Goal: Task Accomplishment & Management: Manage account settings

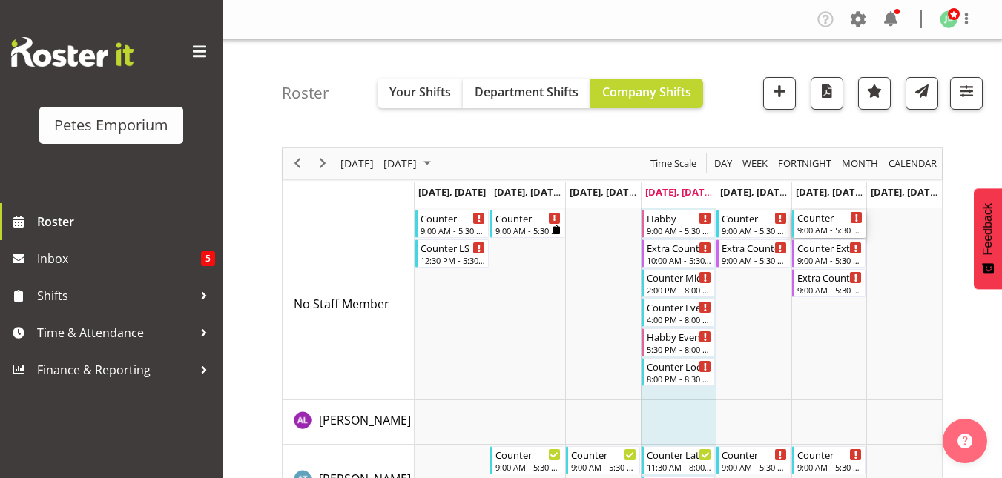
click at [812, 223] on div "Counter" at bounding box center [830, 217] width 66 height 15
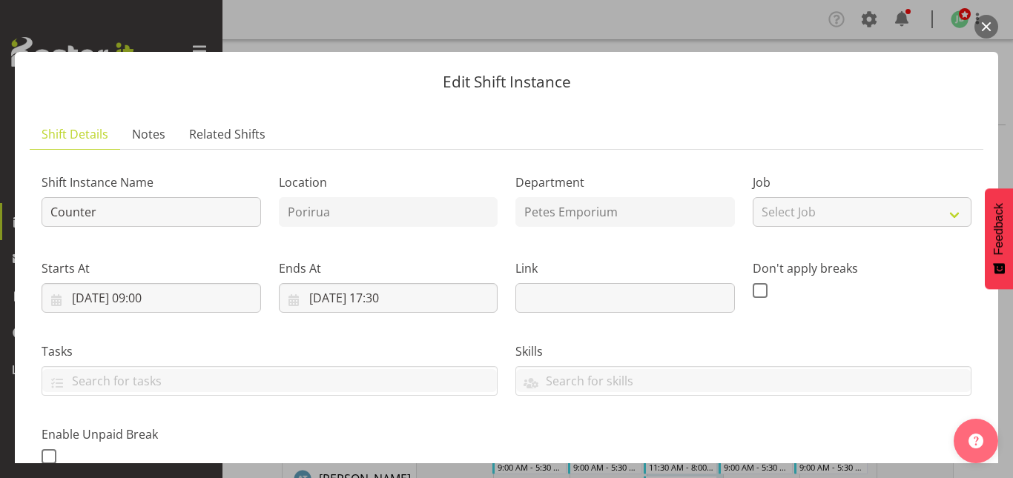
click at [984, 30] on button "button" at bounding box center [986, 27] width 24 height 24
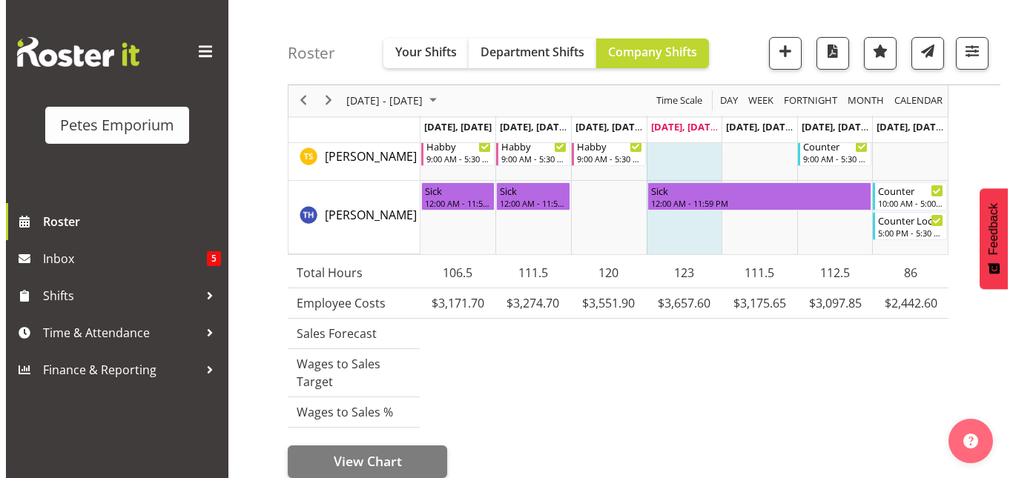
scroll to position [1877, 0]
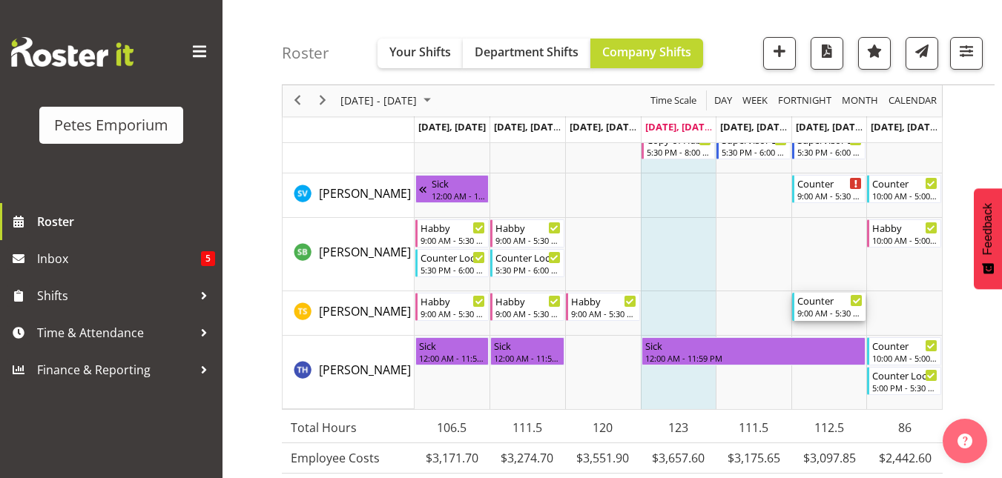
click at [832, 310] on div "9:00 AM - 5:30 PM" at bounding box center [830, 313] width 66 height 12
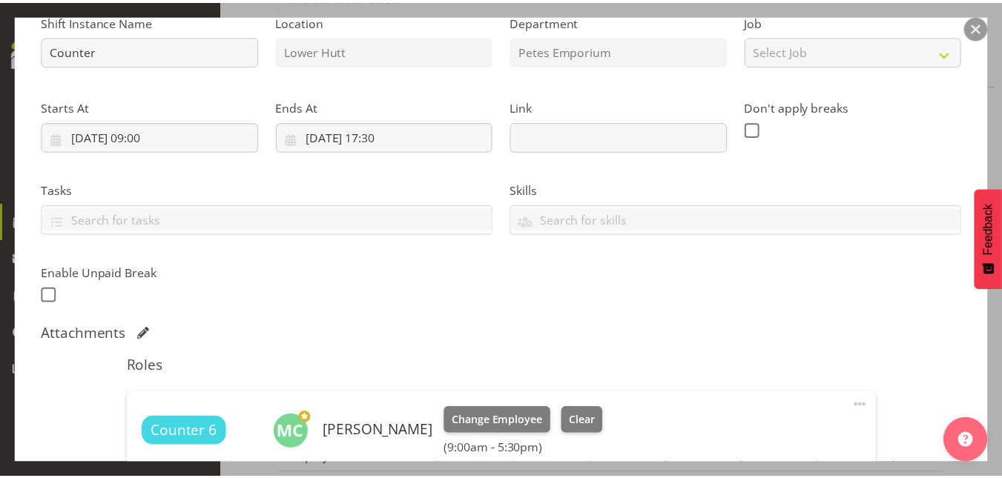
scroll to position [160, 0]
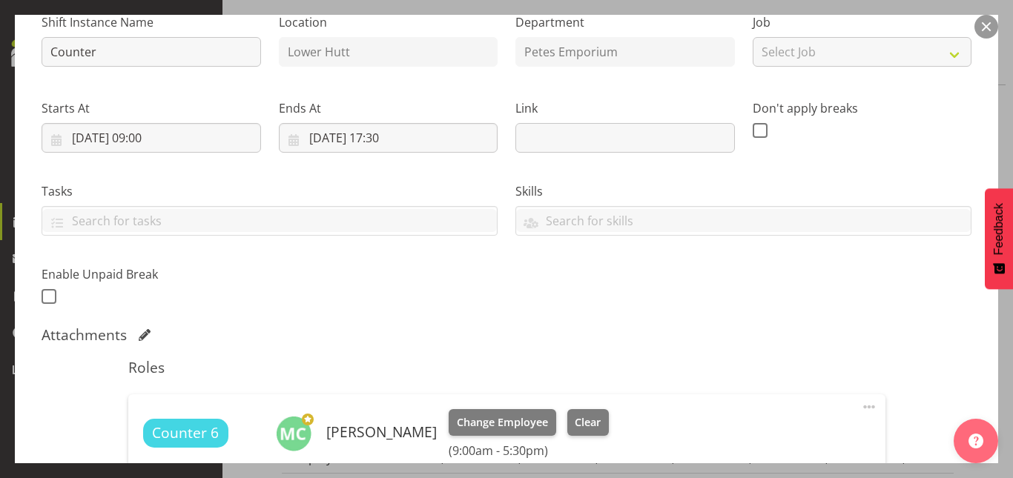
click at [977, 27] on button "button" at bounding box center [986, 27] width 24 height 24
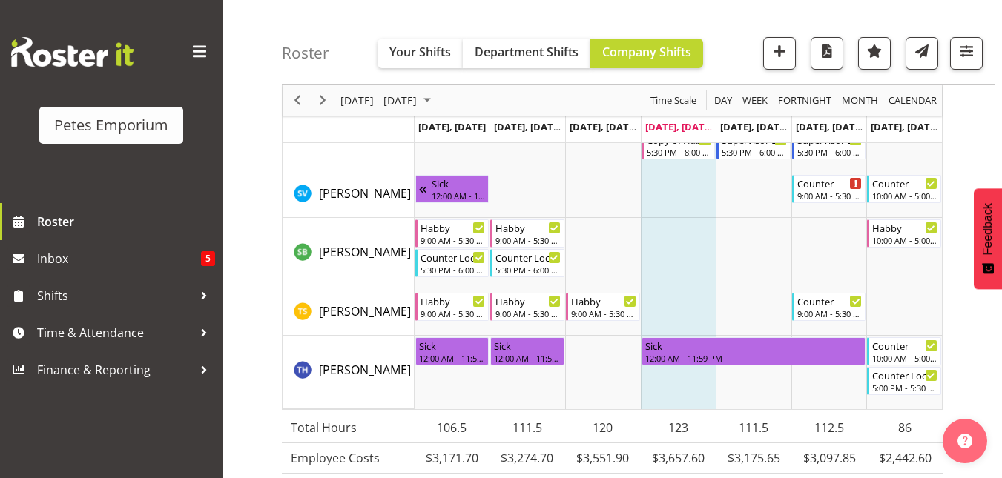
click at [977, 27] on div "Roster Your Shifts Department Shifts Company Shifts All Locations Clear Lower H…" at bounding box center [638, 42] width 712 height 85
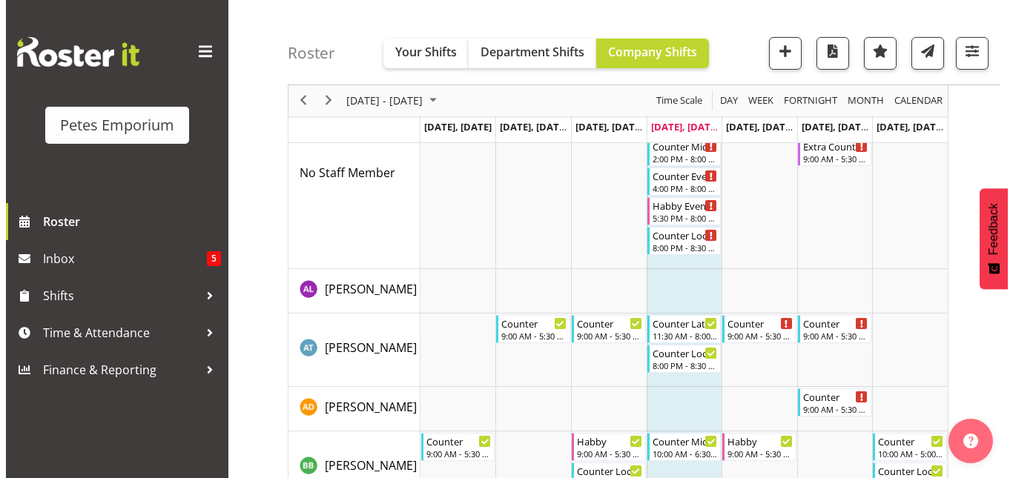
scroll to position [130, 0]
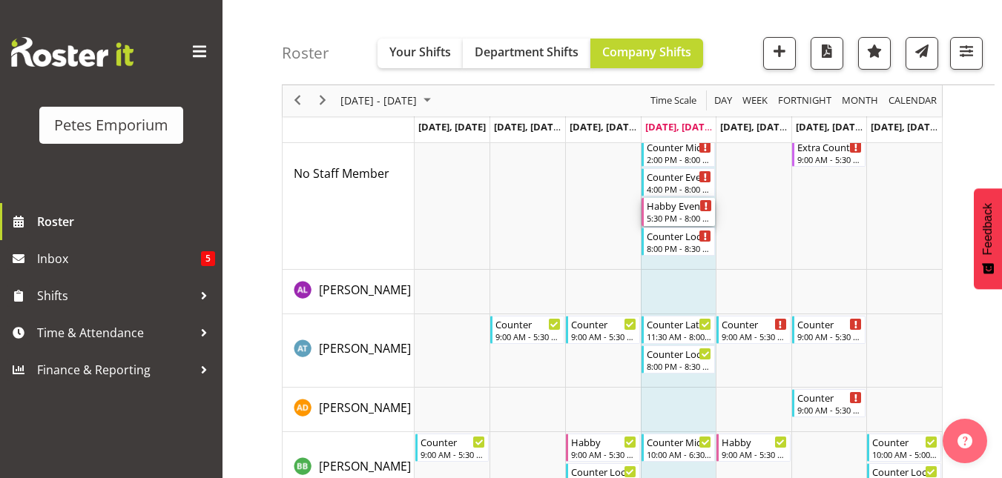
click at [666, 199] on div "Habby Evening" at bounding box center [680, 205] width 66 height 15
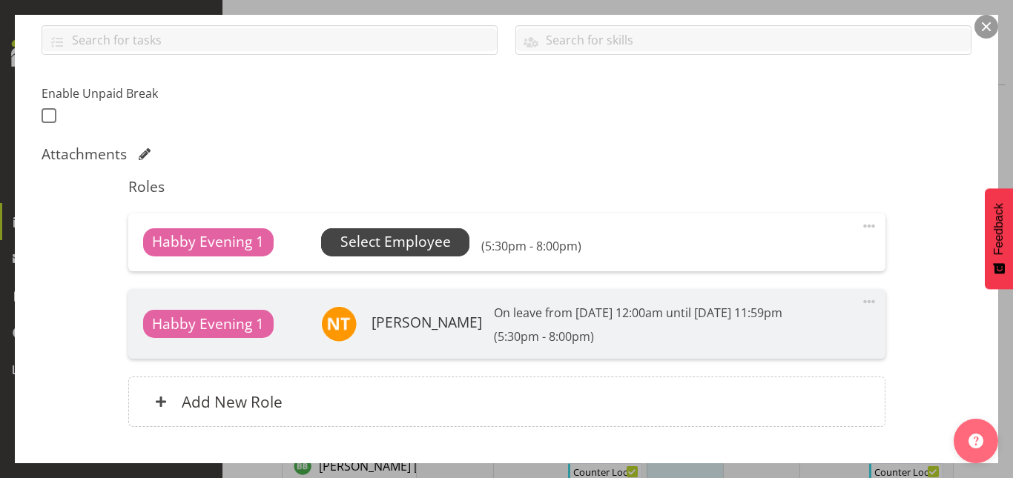
scroll to position [342, 0]
click at [411, 228] on span "Select Employee" at bounding box center [395, 242] width 148 height 28
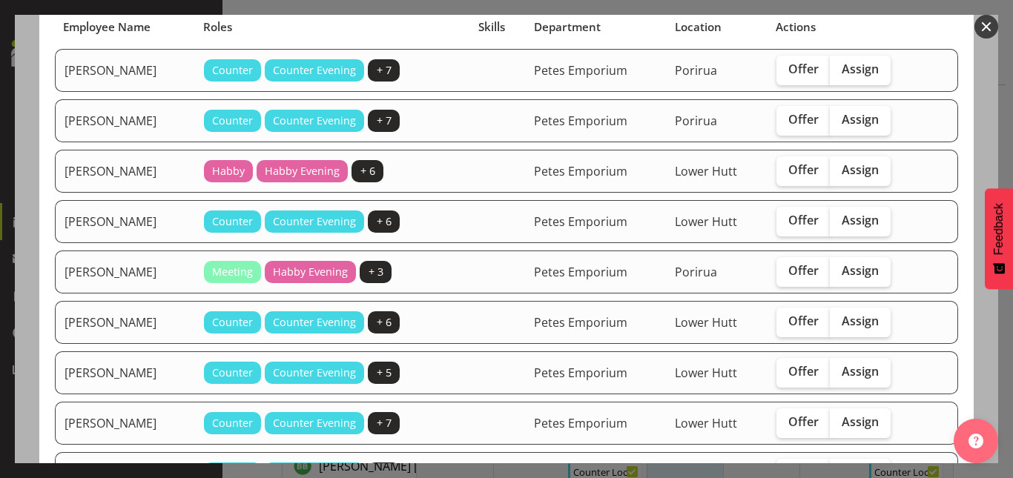
scroll to position [171, 0]
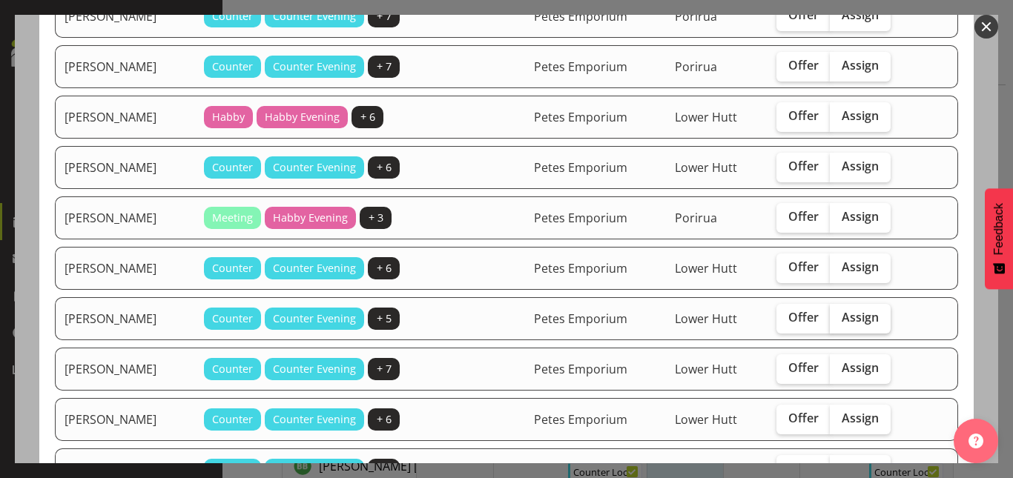
click at [853, 321] on span "Assign" at bounding box center [859, 317] width 37 height 15
click at [839, 321] on input "Assign" at bounding box center [835, 318] width 10 height 10
checkbox input "true"
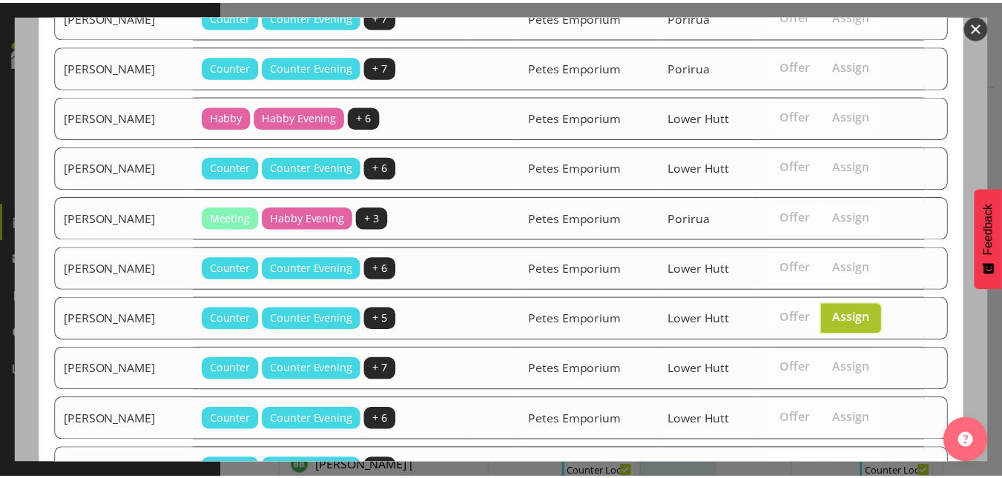
scroll to position [443, 0]
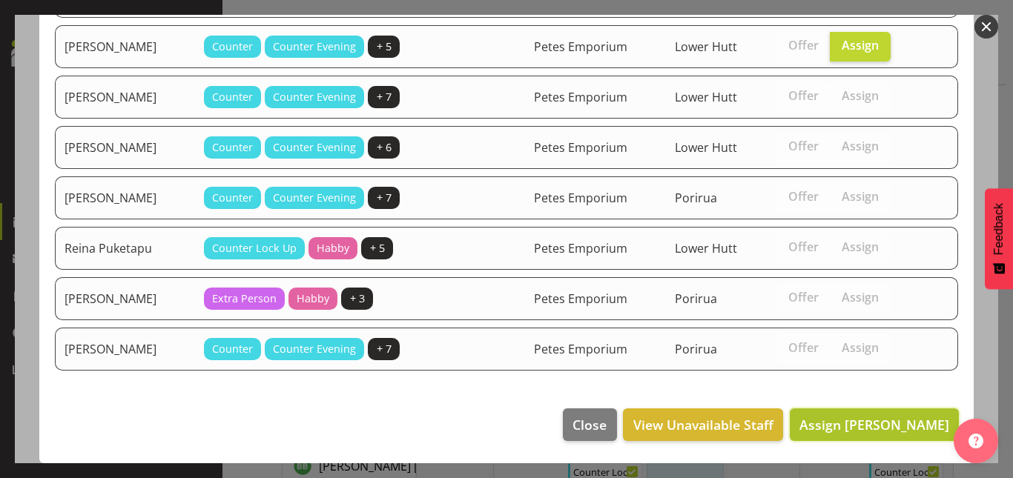
click at [845, 426] on span "Assign Lianne Morete" at bounding box center [874, 425] width 150 height 18
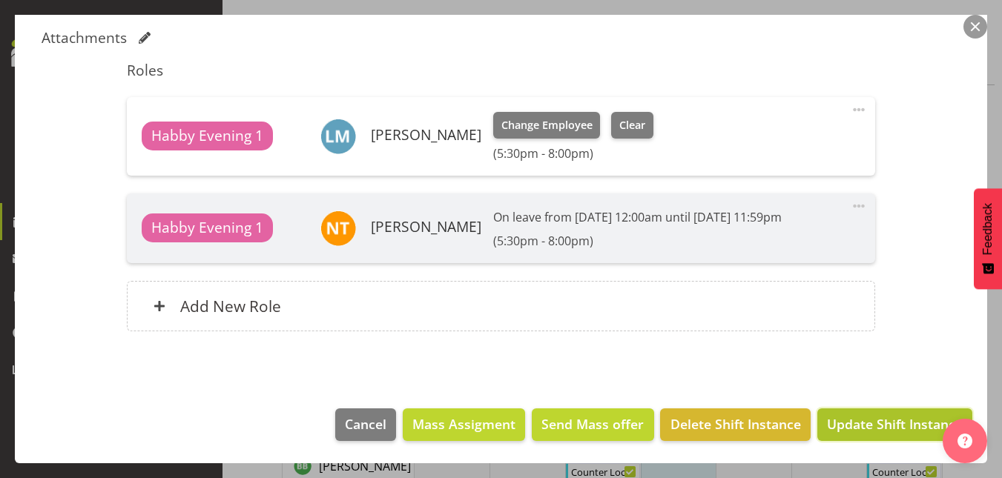
click at [892, 418] on span "Update Shift Instance" at bounding box center [895, 423] width 136 height 19
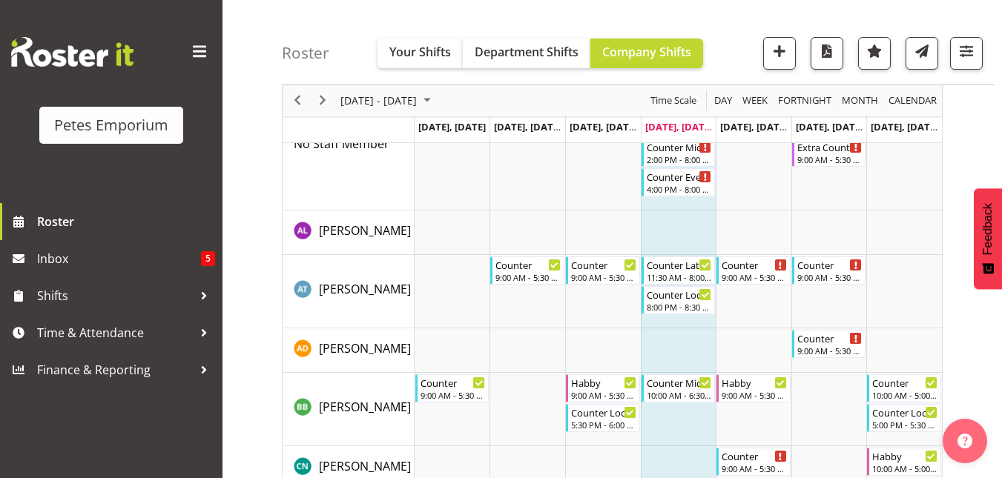
scroll to position [0, 0]
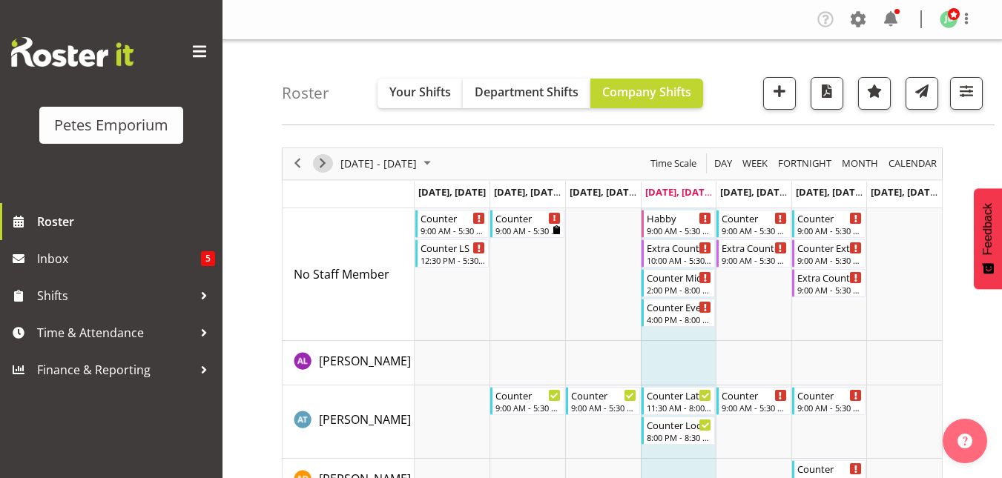
click at [327, 165] on span "Next" at bounding box center [323, 163] width 18 height 19
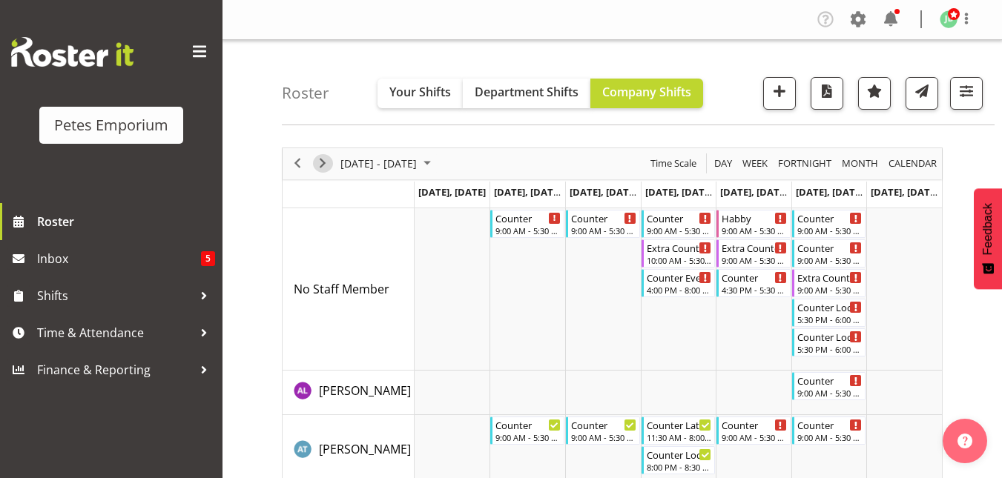
click at [323, 171] on span "Next" at bounding box center [323, 163] width 18 height 19
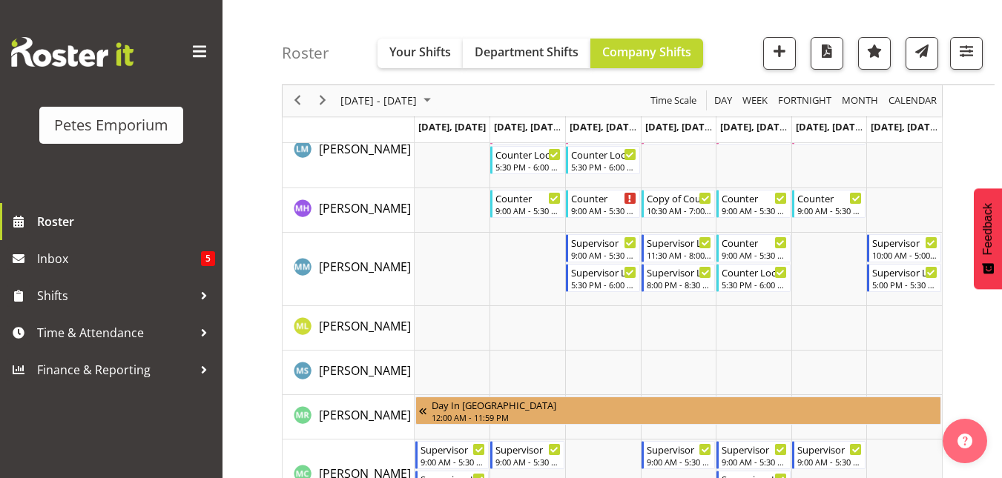
scroll to position [1155, 0]
click at [324, 96] on span "Next" at bounding box center [323, 101] width 18 height 19
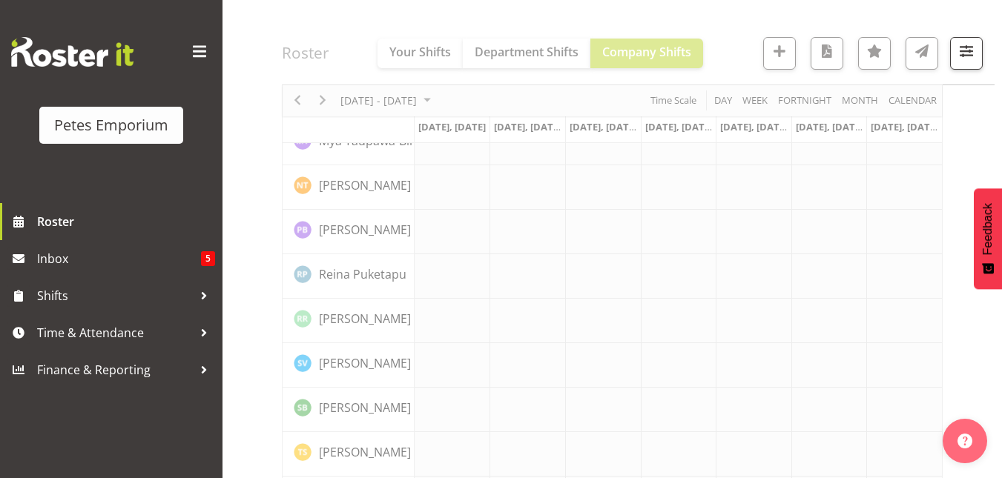
scroll to position [1502, 0]
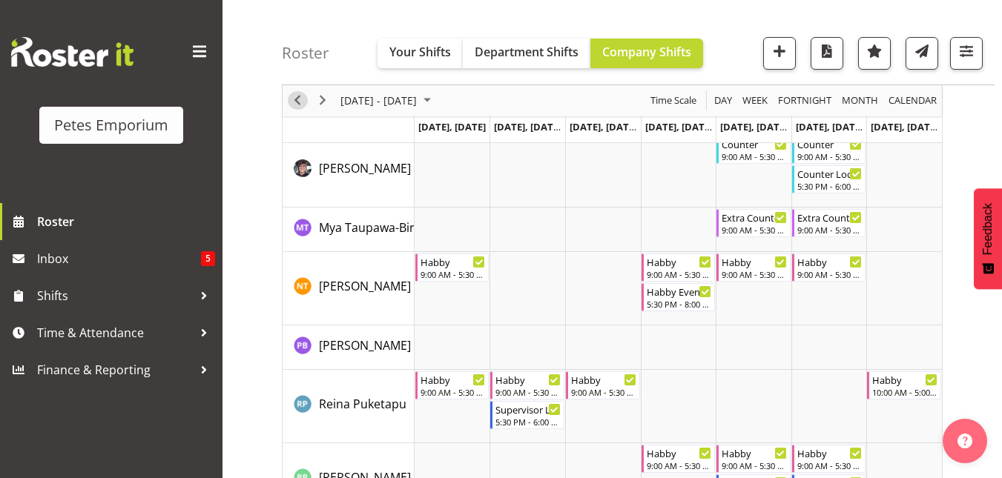
click at [296, 105] on span "Previous" at bounding box center [297, 101] width 18 height 19
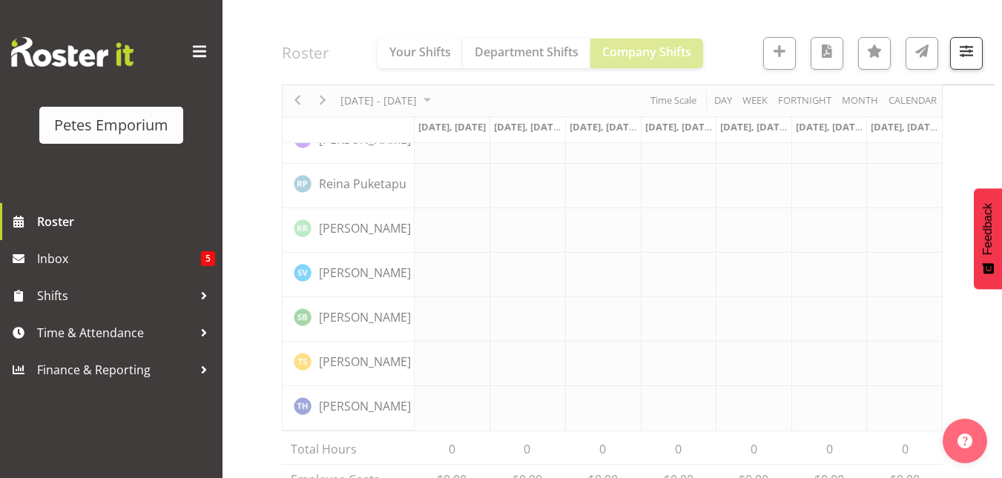
scroll to position [1433, 0]
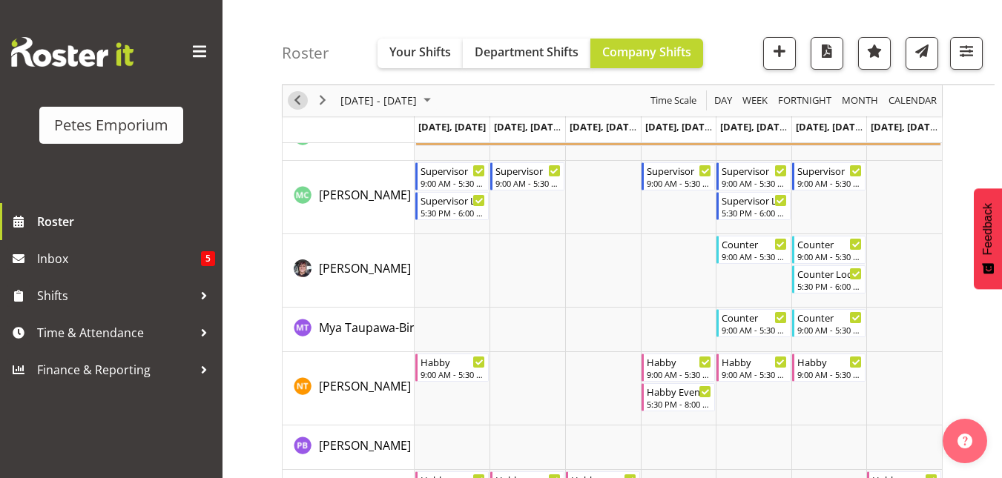
click at [296, 105] on span "Previous" at bounding box center [297, 101] width 18 height 19
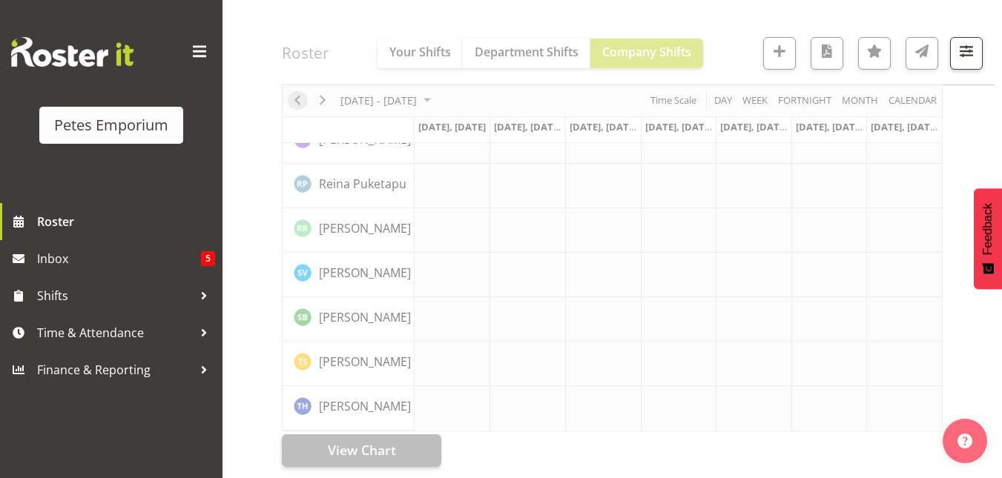
scroll to position [1246, 0]
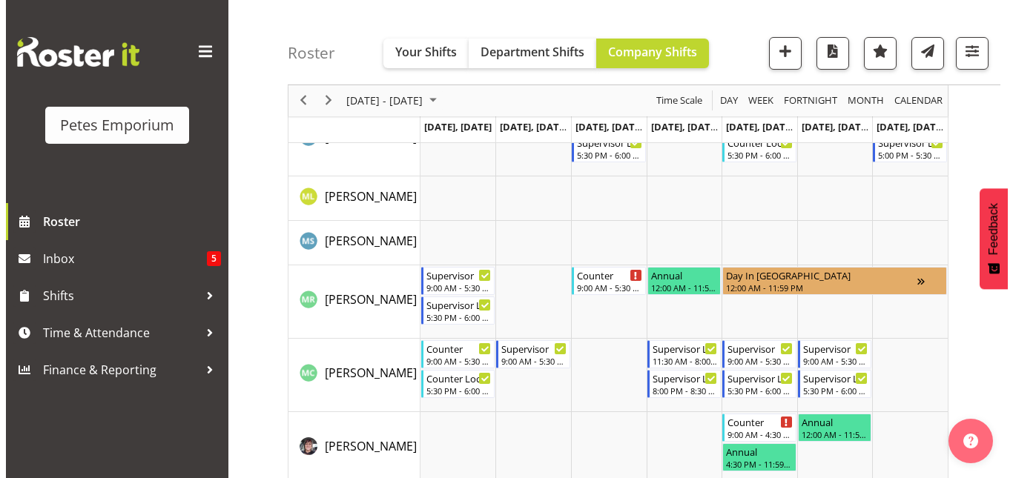
scroll to position [1260, 0]
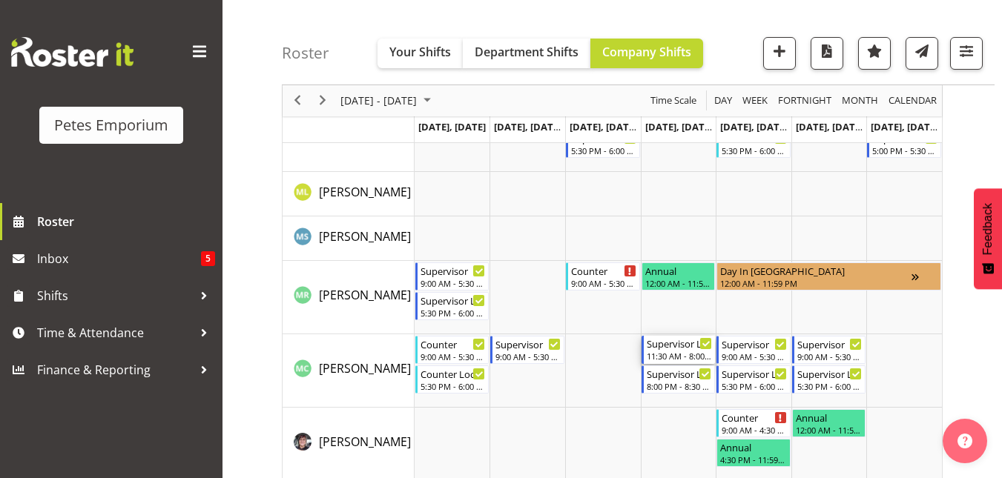
click at [663, 348] on div "Supervisor Late Shift" at bounding box center [680, 343] width 66 height 15
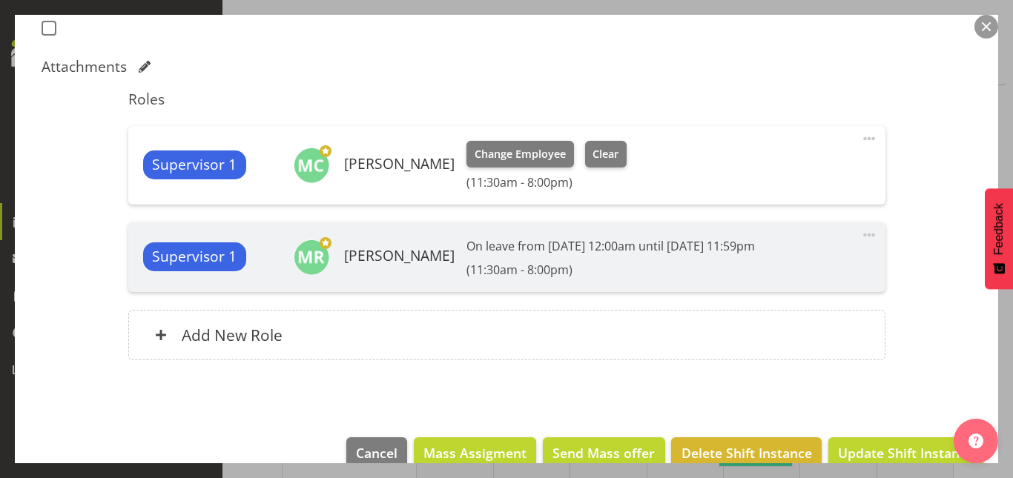
scroll to position [434, 0]
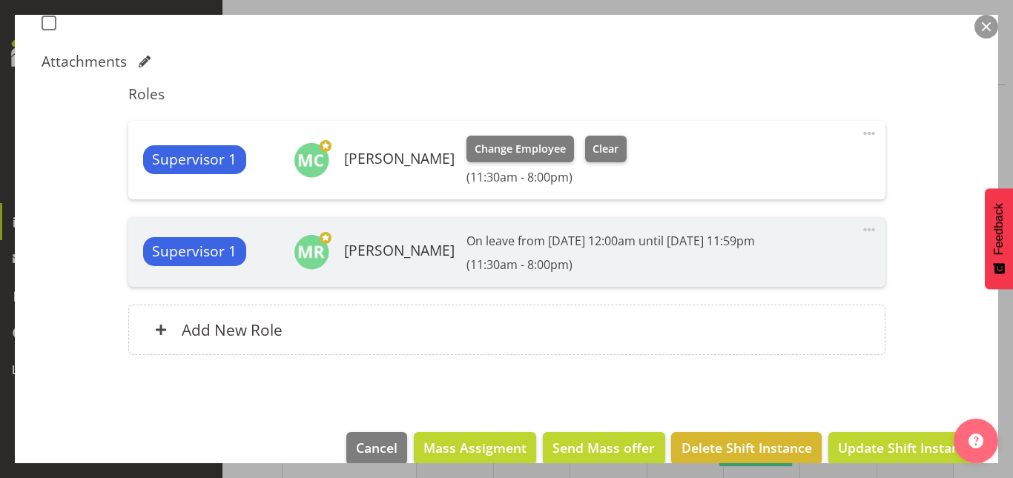
click at [860, 130] on span at bounding box center [869, 134] width 18 height 18
click at [770, 162] on link "Edit" at bounding box center [806, 166] width 142 height 27
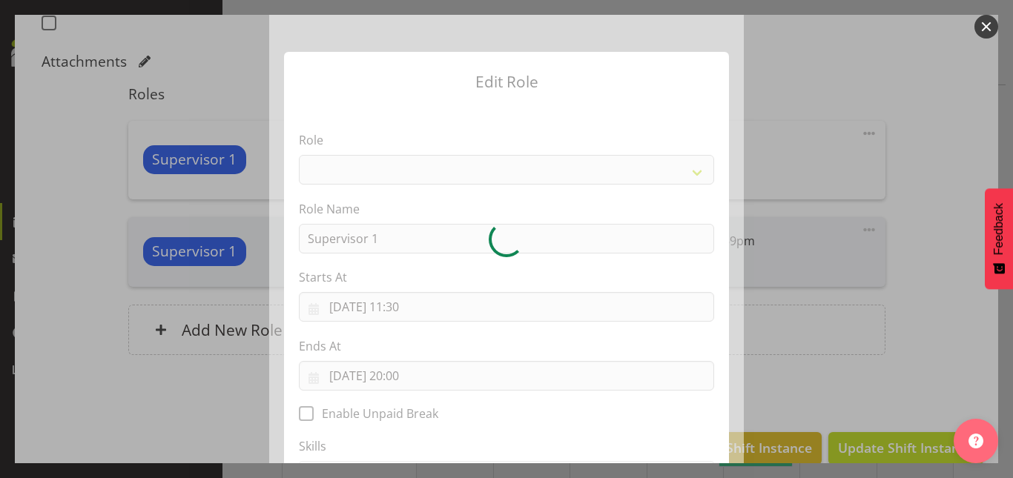
select select "149"
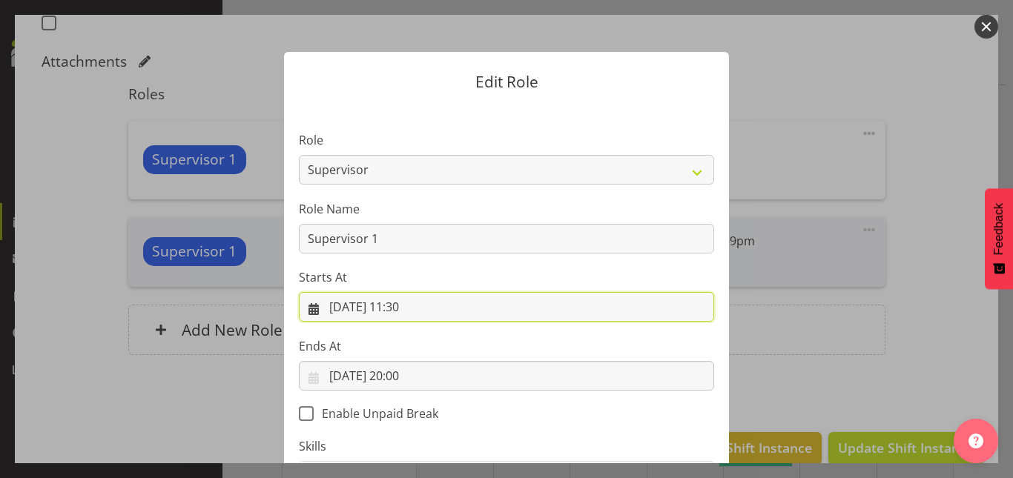
click at [410, 314] on input "21/08/2025, 11:30" at bounding box center [506, 307] width 415 height 30
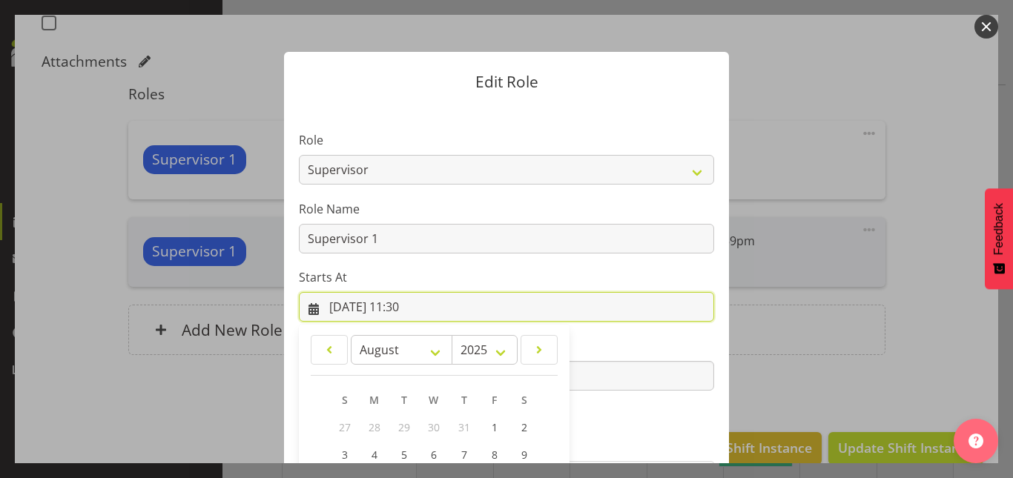
scroll to position [197, 0]
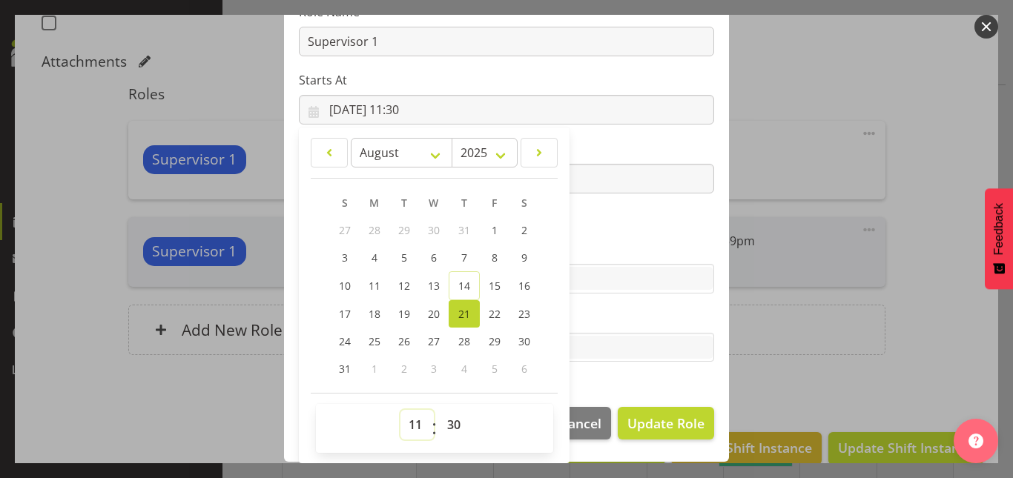
click at [405, 436] on select "00 01 02 03 04 05 06 07 08 09 10 11 12 13 14 15 16 17 18 19 20 21 22 23" at bounding box center [416, 425] width 33 height 30
select select "9"
click at [400, 410] on select "00 01 02 03 04 05 06 07 08 09 10 11 12 13 14 15 16 17 18 19 20 21 22 23" at bounding box center [416, 425] width 33 height 30
type input "21/08/2025, 09:30"
click at [447, 429] on select "00 01 02 03 04 05 06 07 08 09 10 11 12 13 14 15 16 17 18 19 20 21 22 23 24 25 2…" at bounding box center [455, 425] width 33 height 30
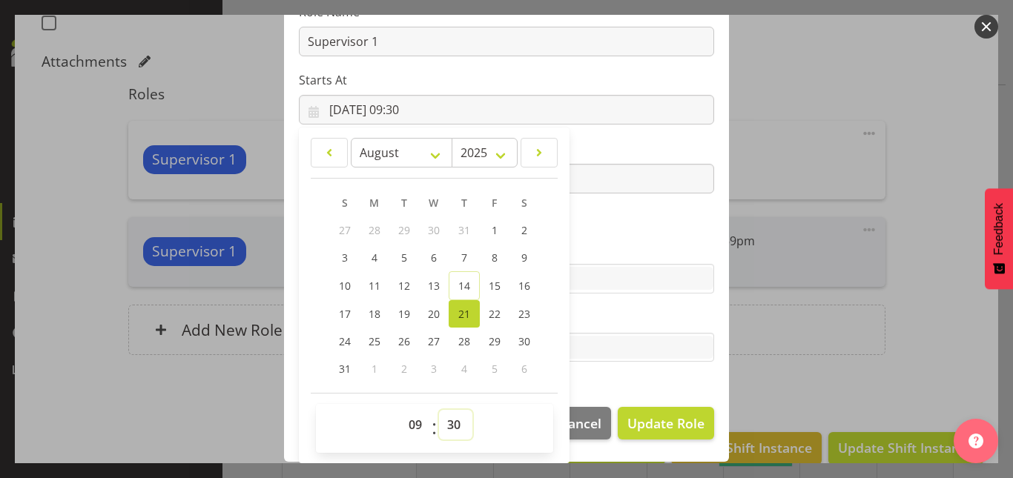
select select "0"
click at [439, 410] on select "00 01 02 03 04 05 06 07 08 09 10 11 12 13 14 15 16 17 18 19 20 21 22 23 24 25 2…" at bounding box center [455, 425] width 33 height 30
type input "21/08/2025, 09:00"
click at [650, 80] on label "Starts At" at bounding box center [506, 80] width 415 height 18
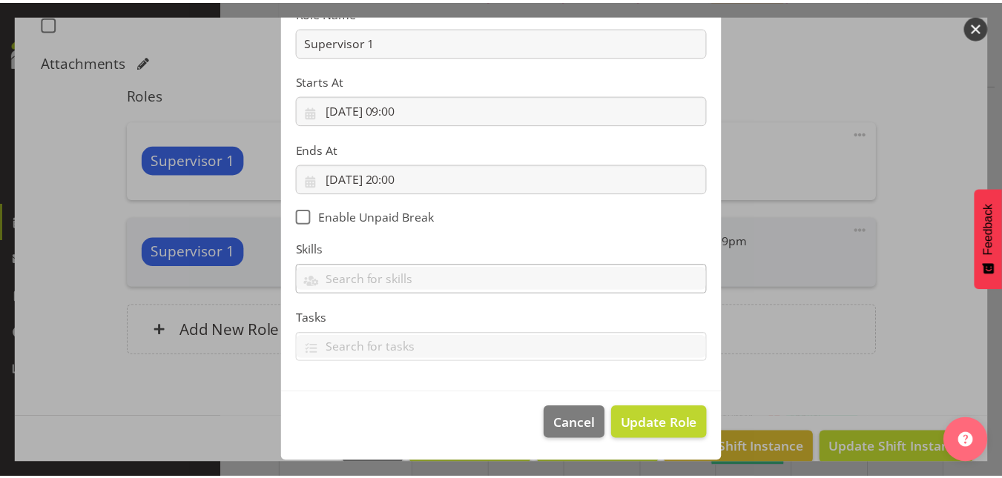
scroll to position [196, 0]
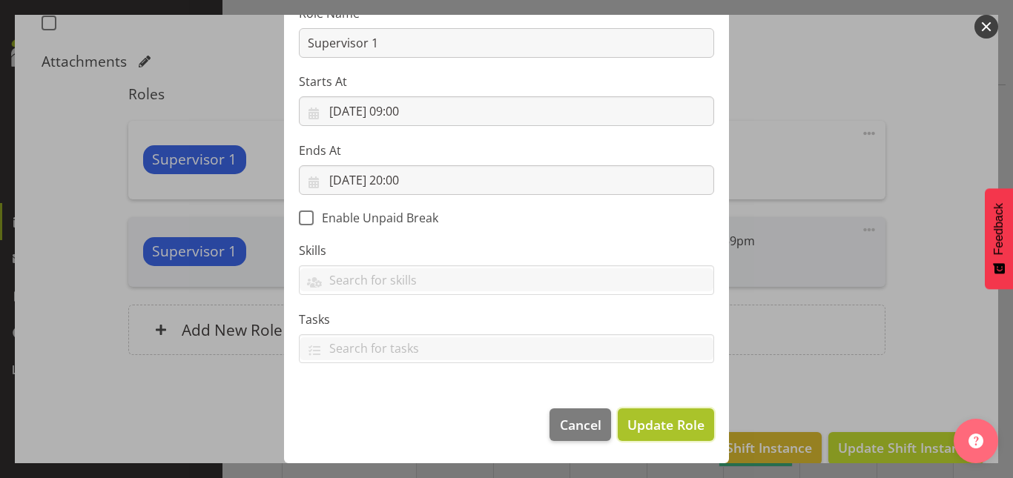
click at [650, 434] on span "Update Role" at bounding box center [665, 424] width 77 height 19
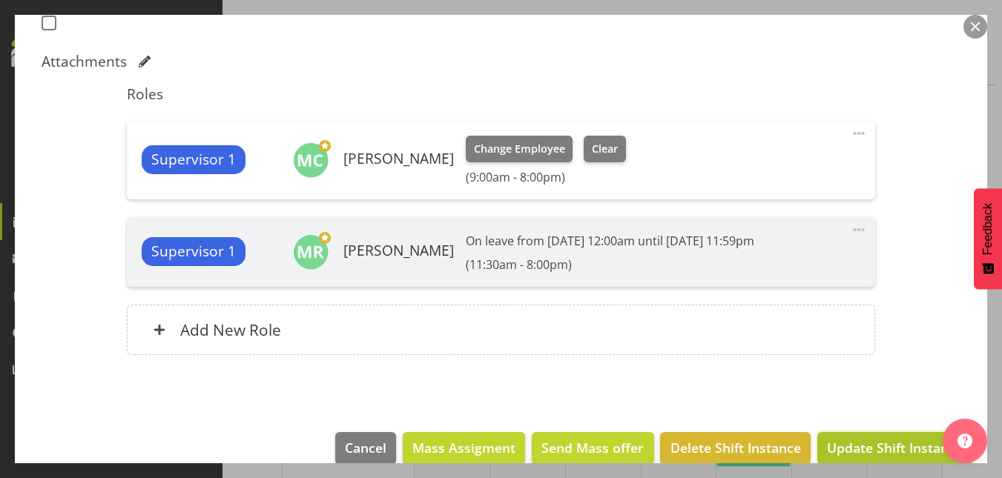
click at [894, 452] on span "Update Shift Instance" at bounding box center [895, 447] width 136 height 19
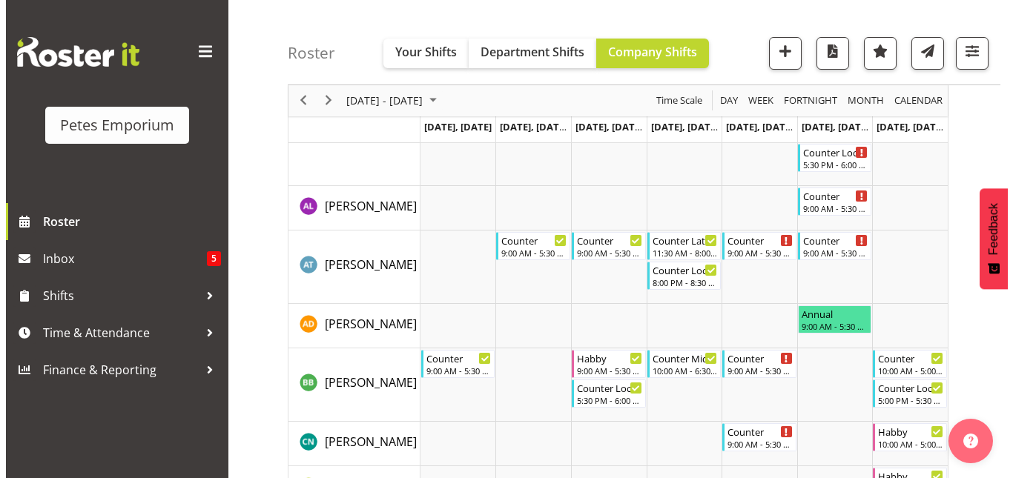
scroll to position [0, 0]
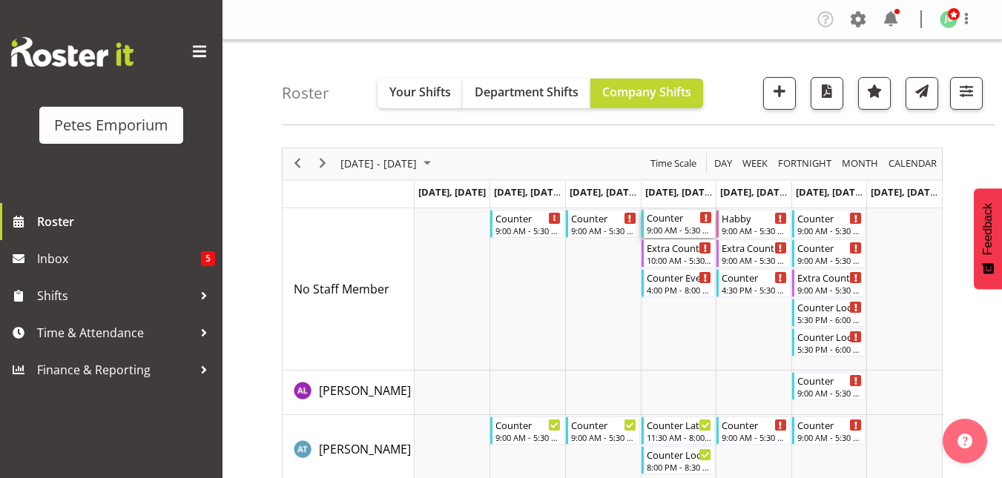
click at [668, 223] on div "Counter" at bounding box center [680, 217] width 66 height 15
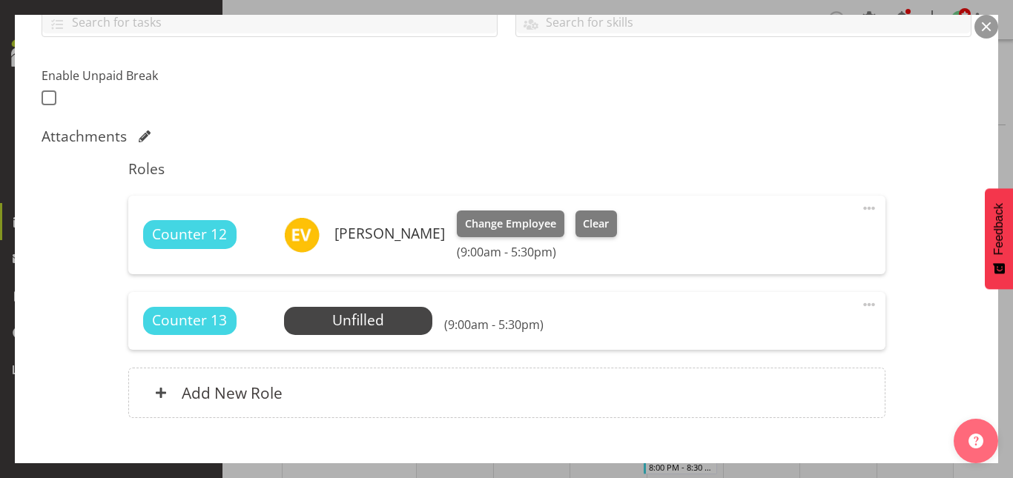
scroll to position [360, 0]
click at [861, 204] on span at bounding box center [869, 208] width 18 height 18
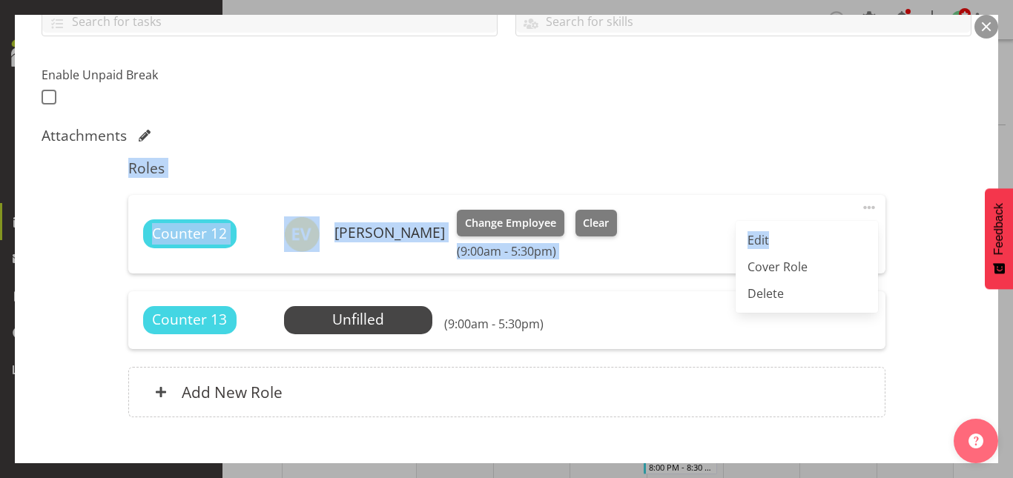
drag, startPoint x: 771, startPoint y: 233, endPoint x: 811, endPoint y: 124, distance: 116.1
click at [811, 124] on div "Shift Instance Name Counter Location Lower Hutt Department Petes Emporium Job S…" at bounding box center [507, 118] width 930 height 633
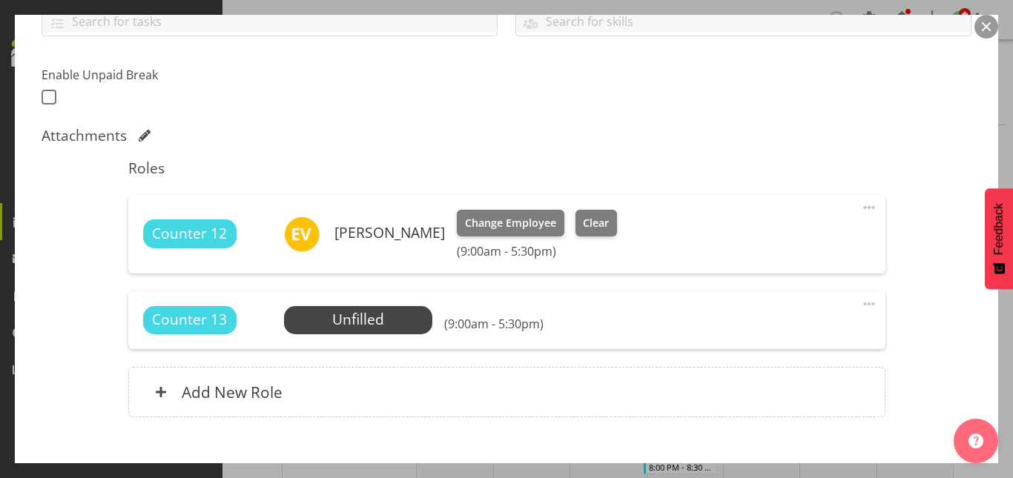
click at [811, 124] on div "Shift Instance Name Counter Location Lower Hutt Department Petes Emporium Job S…" at bounding box center [507, 118] width 930 height 633
click at [860, 304] on span at bounding box center [869, 304] width 18 height 18
click at [741, 338] on link "Edit" at bounding box center [806, 336] width 142 height 27
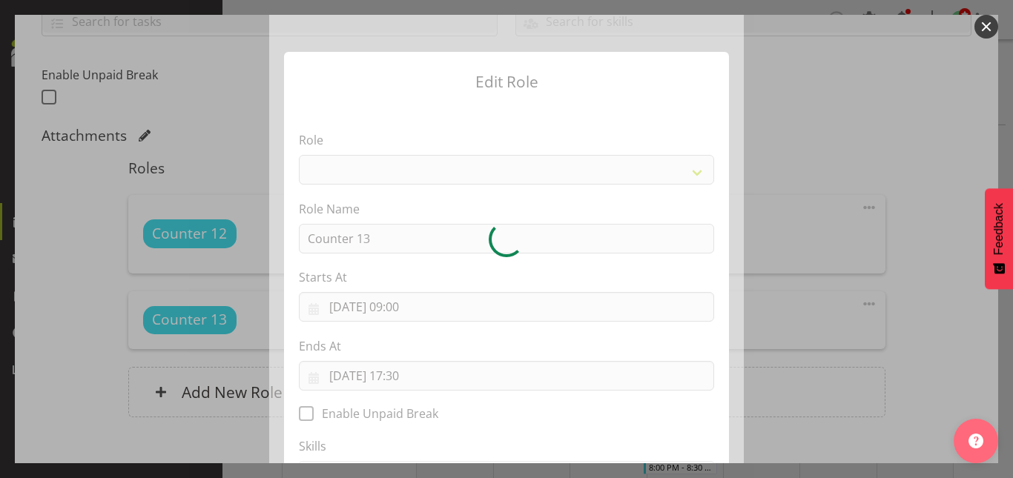
select select
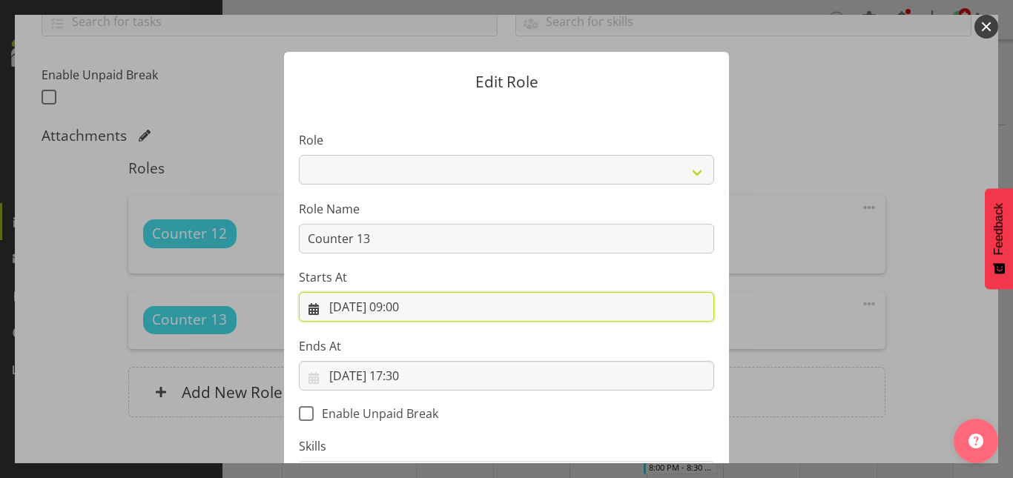
click at [413, 306] on input "21/08/2025, 09:00" at bounding box center [506, 307] width 415 height 30
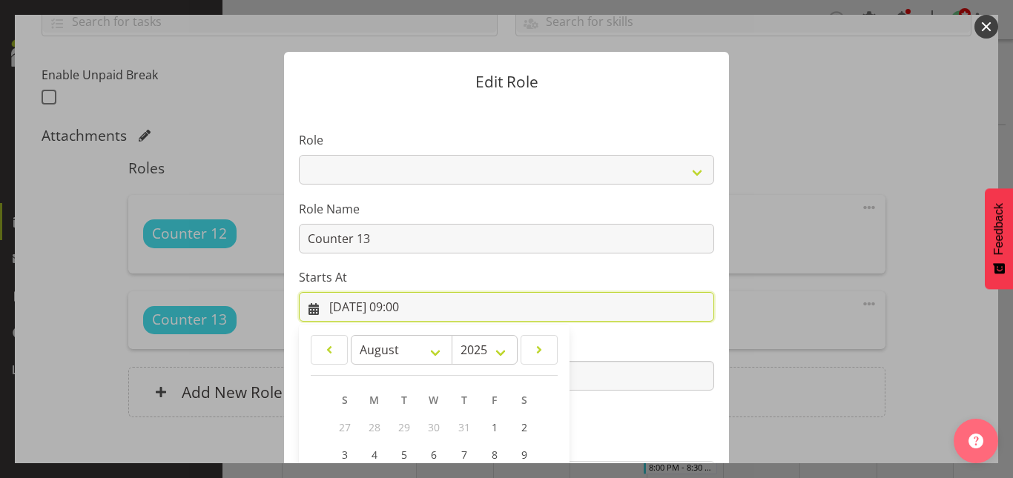
scroll to position [197, 0]
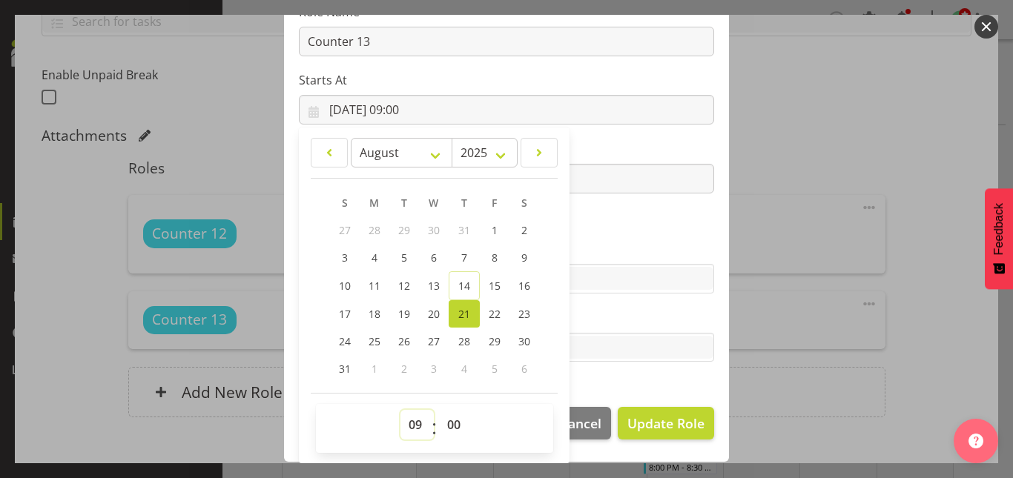
click at [407, 428] on select "00 01 02 03 04 05 06 07 08 09 10 11 12 13 14 15 16 17 18 19 20 21 22 23" at bounding box center [416, 425] width 33 height 30
select select "11"
click at [400, 410] on select "00 01 02 03 04 05 06 07 08 09 10 11 12 13 14 15 16 17 18 19 20 21 22 23" at bounding box center [416, 425] width 33 height 30
type input "21/08/2025, 11:00"
click at [448, 424] on select "00 01 02 03 04 05 06 07 08 09 10 11 12 13 14 15 16 17 18 19 20 21 22 23 24 25 2…" at bounding box center [455, 425] width 33 height 30
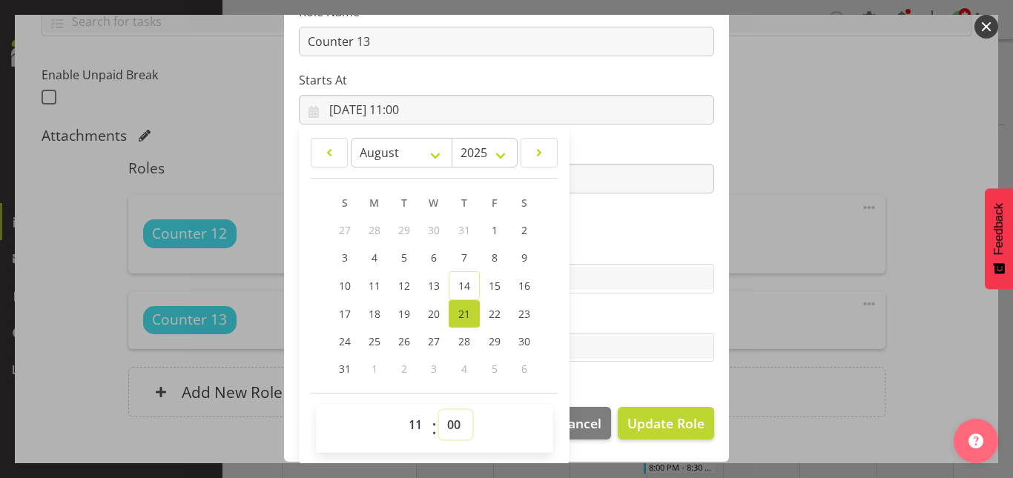
select select "30"
click at [439, 410] on select "00 01 02 03 04 05 06 07 08 09 10 11 12 13 14 15 16 17 18 19 20 21 22 23 24 25 2…" at bounding box center [455, 425] width 33 height 30
type input "21/08/2025, 11:30"
click at [703, 208] on section "Role Counter Counter Evening Counter Late Shift Counter Lock Up Counter Mid Shi…" at bounding box center [506, 149] width 445 height 485
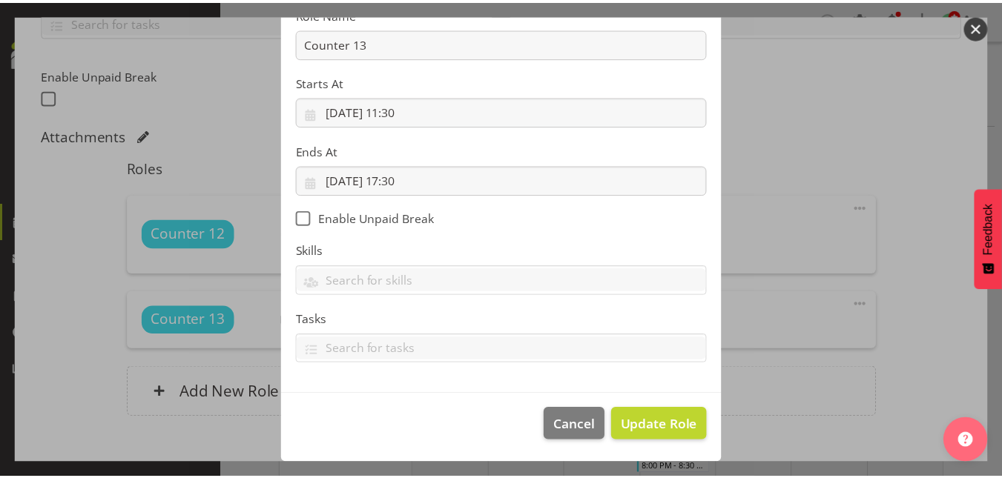
scroll to position [196, 0]
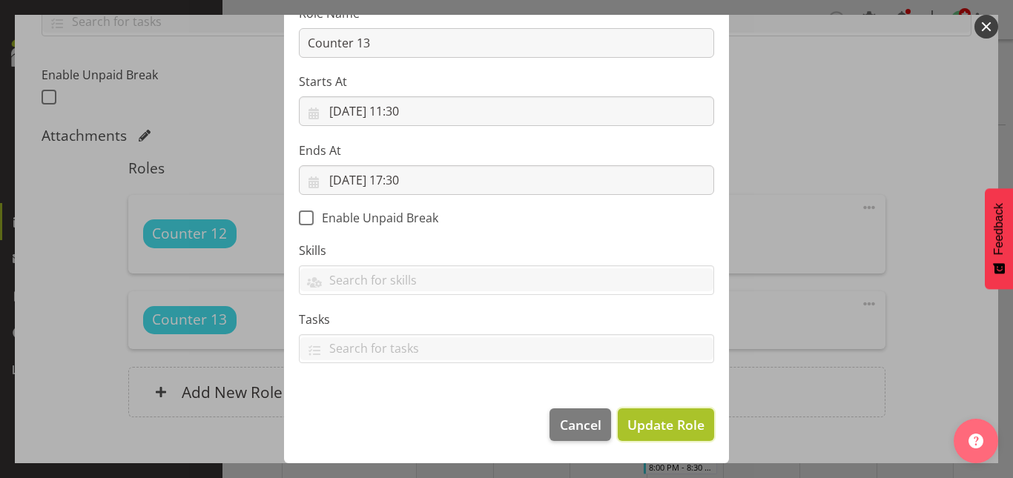
click at [667, 423] on span "Update Role" at bounding box center [665, 424] width 77 height 19
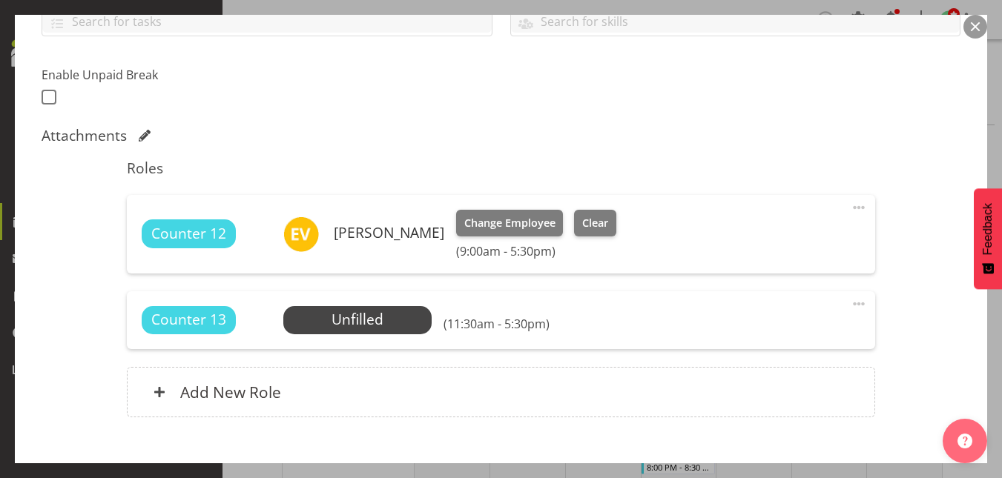
scroll to position [446, 0]
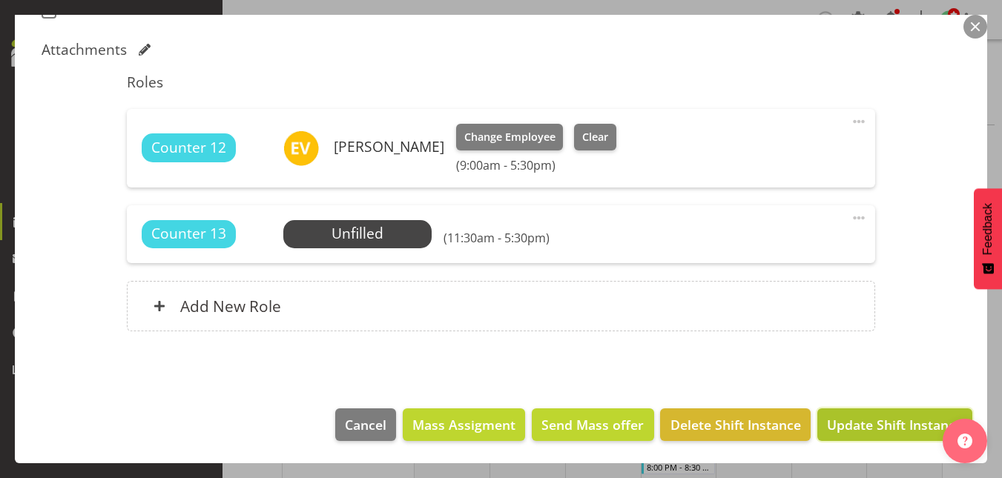
click at [866, 416] on span "Update Shift Instance" at bounding box center [895, 424] width 136 height 19
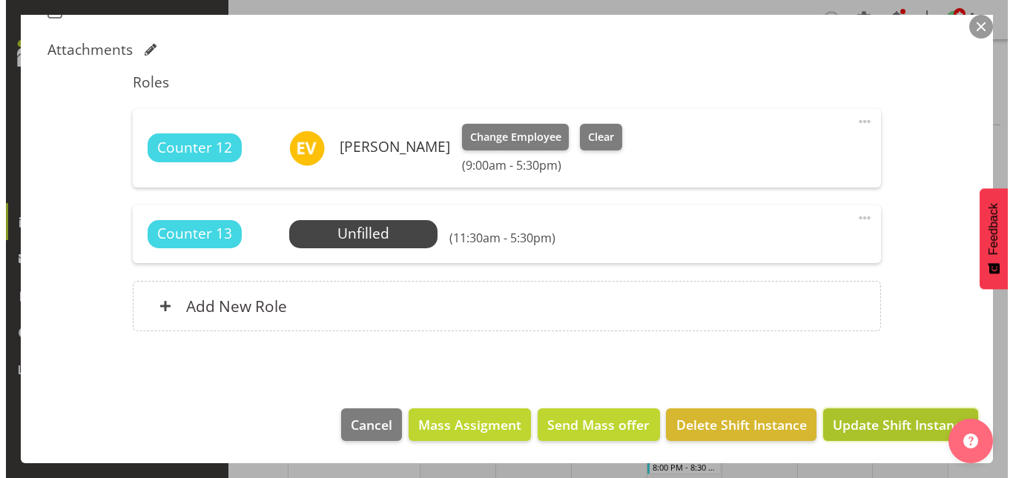
scroll to position [386, 0]
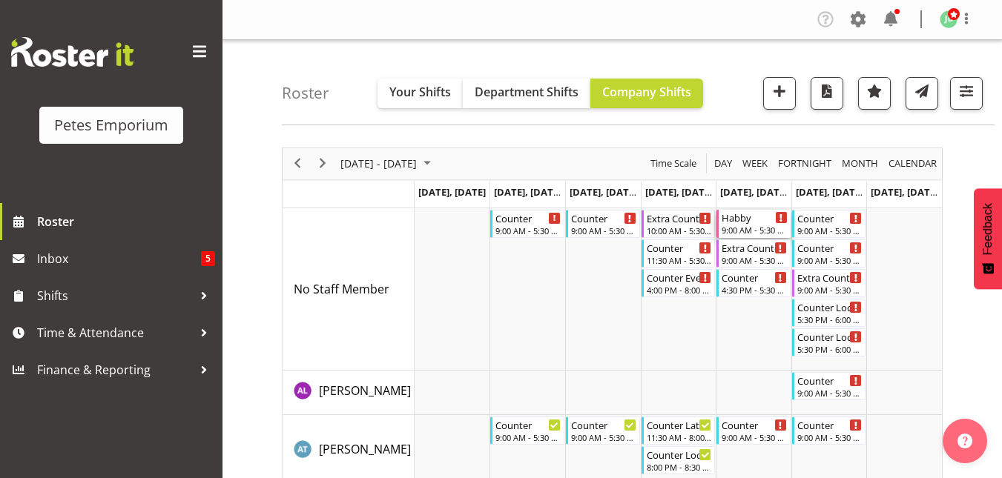
click at [758, 224] on div "Habby 9:00 AM - 5:30 PM" at bounding box center [754, 224] width 66 height 28
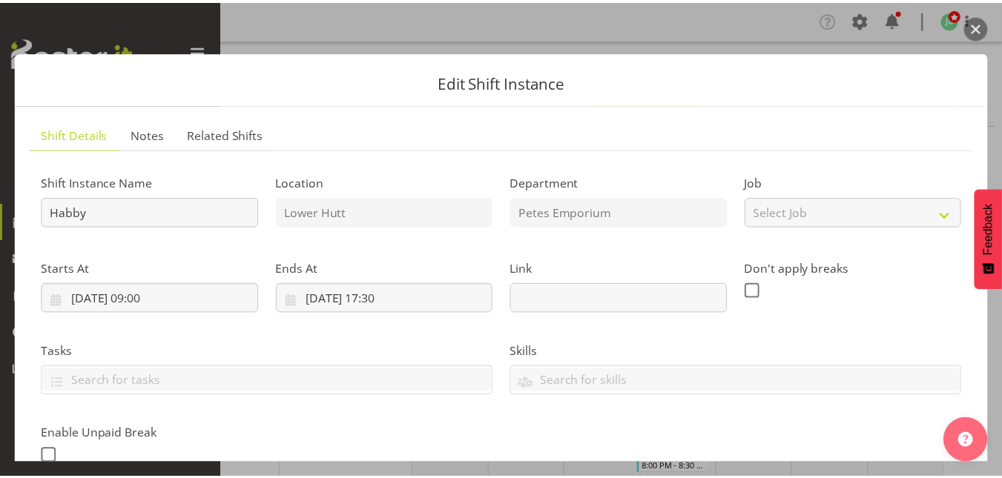
scroll to position [311, 0]
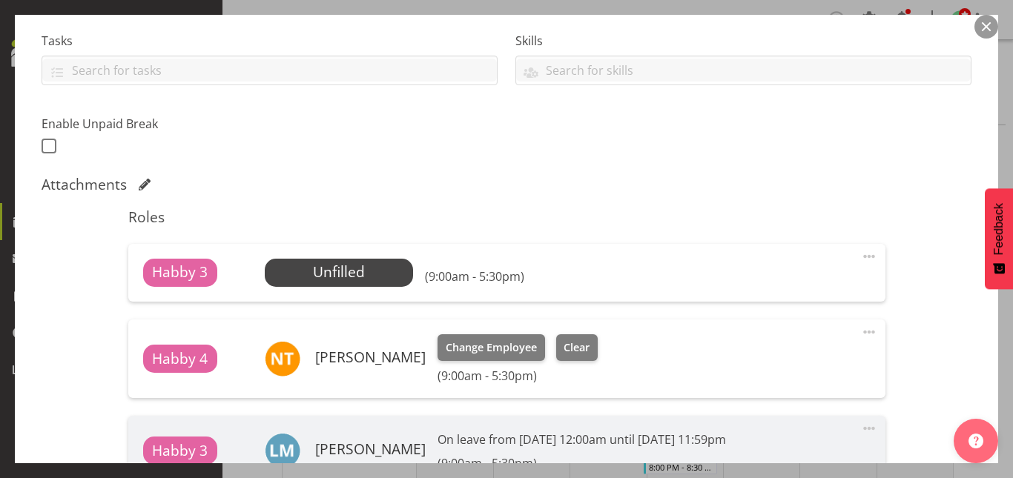
click at [984, 26] on button "button" at bounding box center [986, 27] width 24 height 24
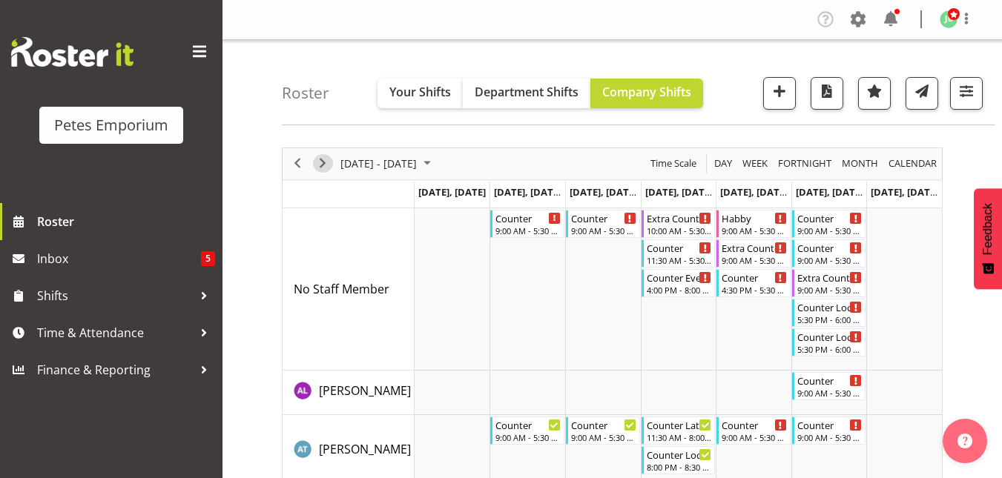
click at [328, 167] on span "Next" at bounding box center [323, 163] width 18 height 19
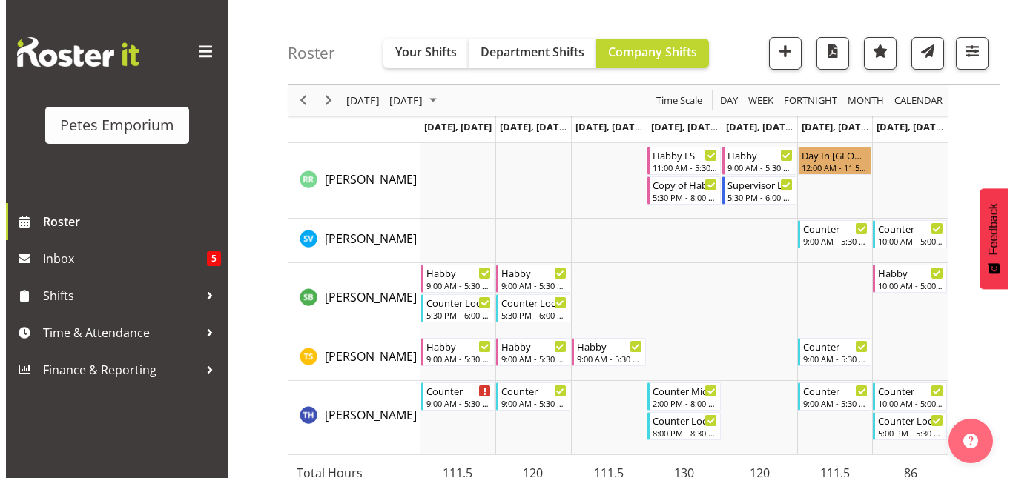
scroll to position [1832, 0]
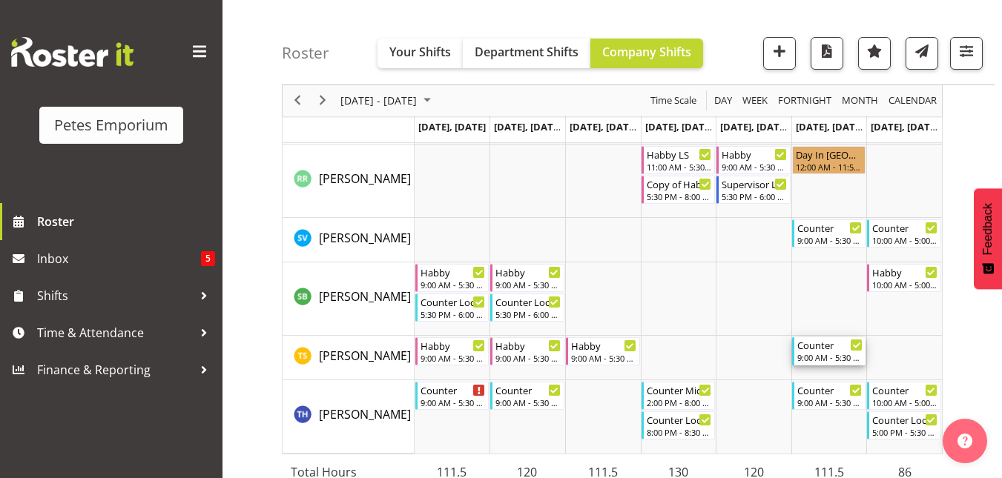
click at [827, 346] on div "Counter" at bounding box center [830, 344] width 66 height 15
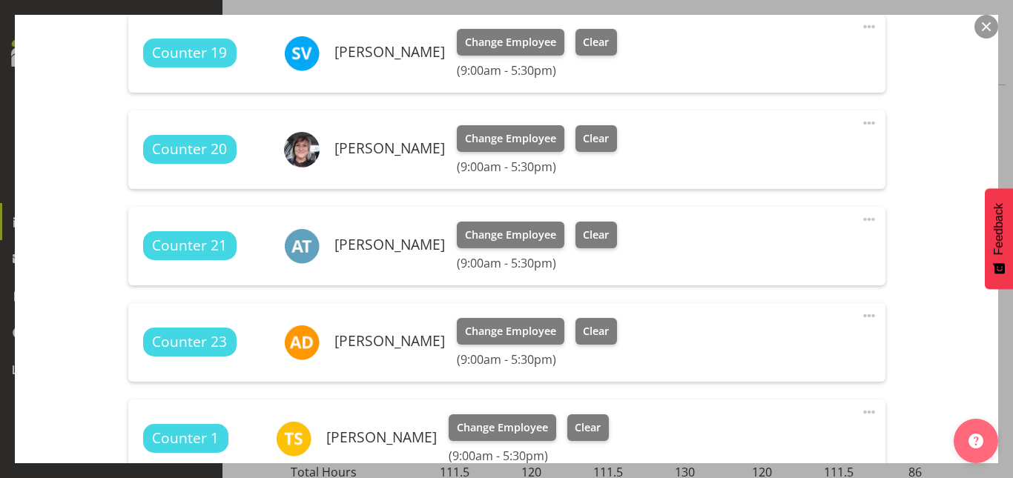
scroll to position [541, 0]
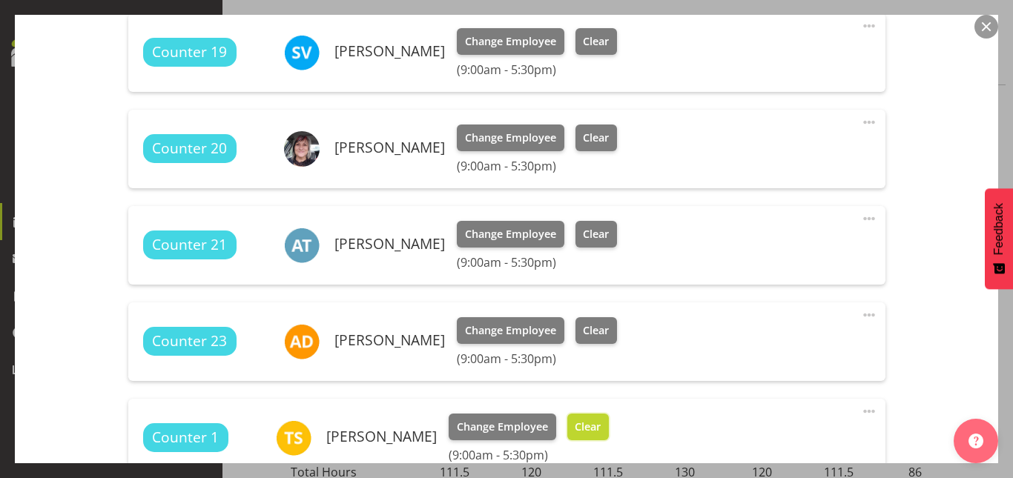
click at [582, 437] on button "Clear" at bounding box center [588, 427] width 42 height 27
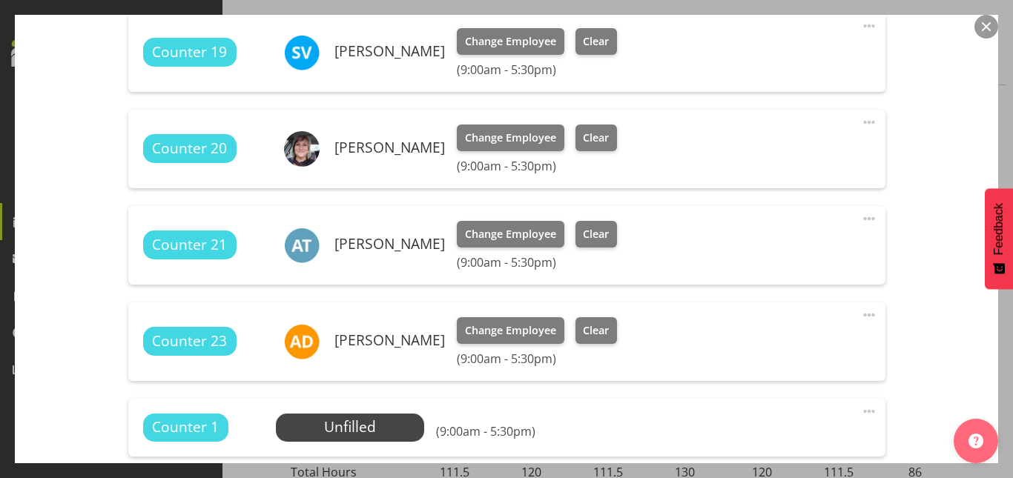
click at [863, 413] on span at bounding box center [869, 412] width 18 height 18
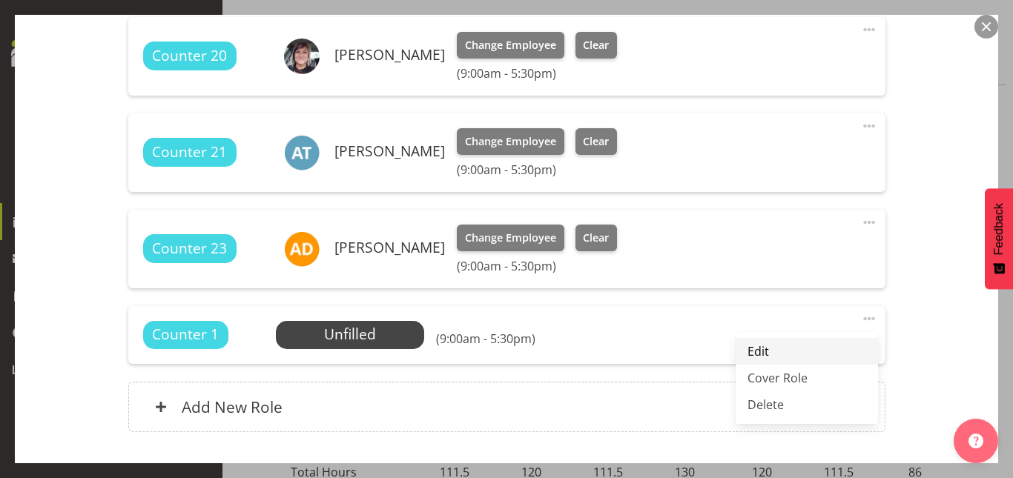
scroll to position [638, 0]
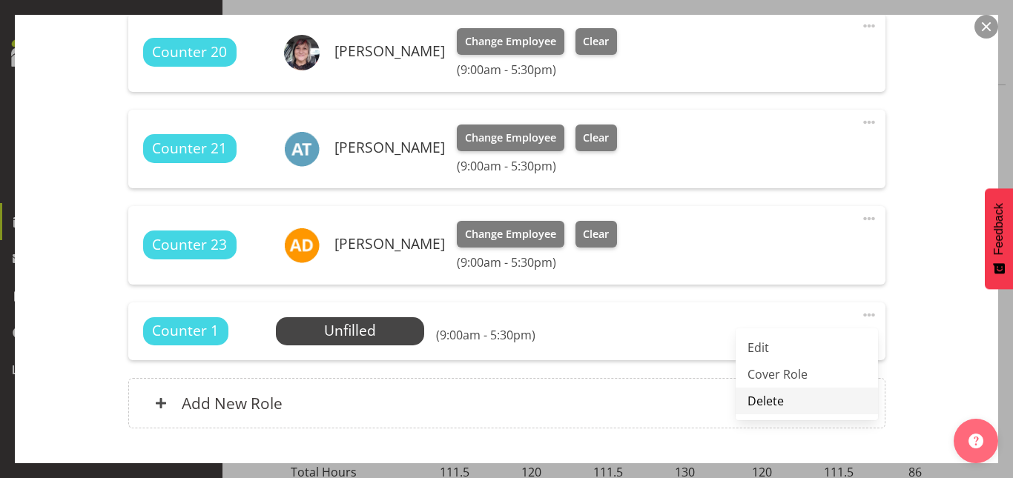
click at [772, 401] on link "Delete" at bounding box center [806, 401] width 142 height 27
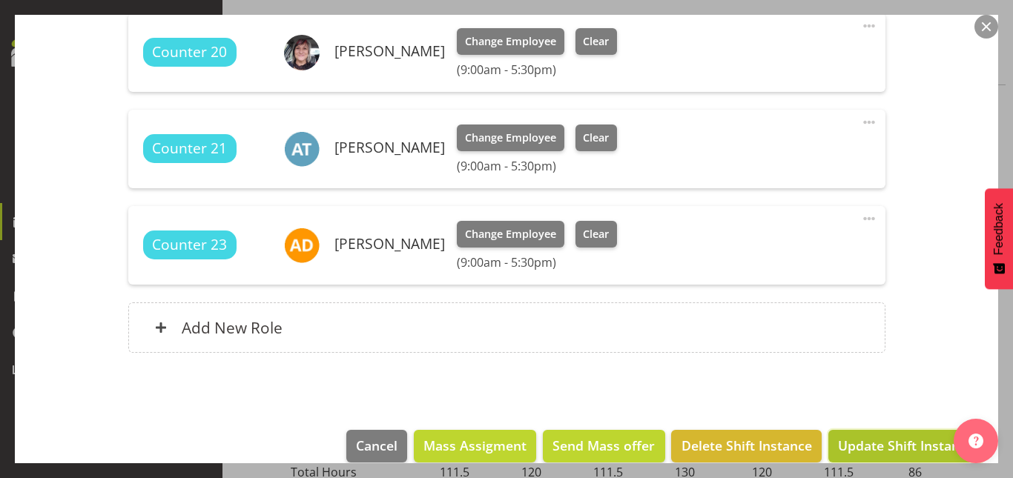
click at [881, 441] on span "Update Shift Instance" at bounding box center [906, 445] width 136 height 19
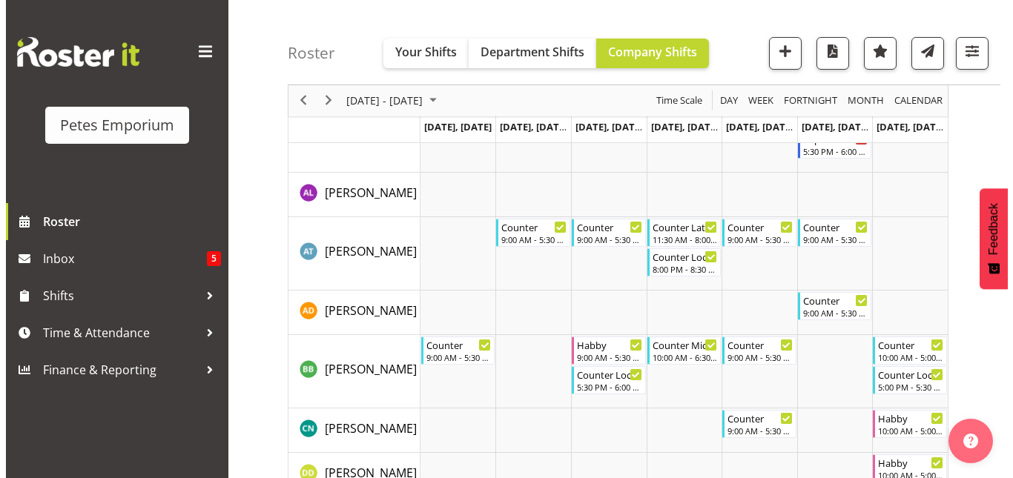
scroll to position [0, 0]
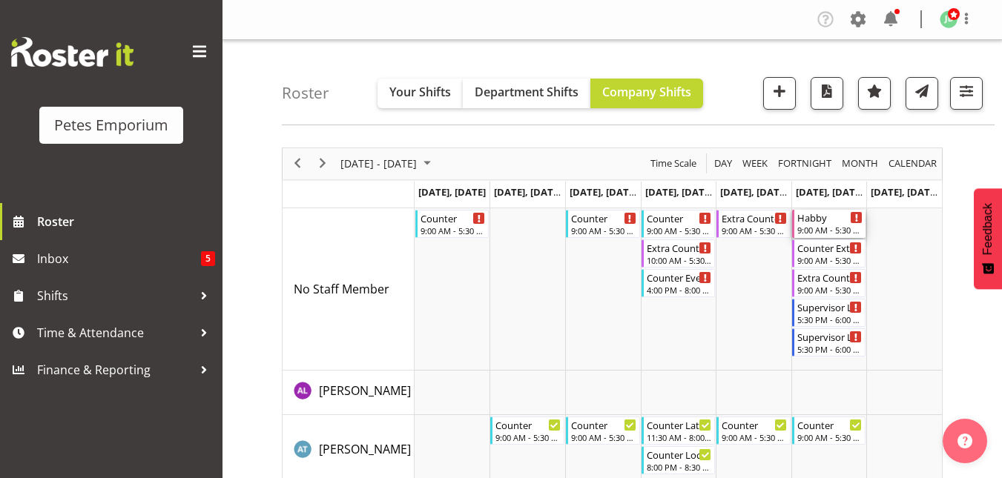
click at [823, 214] on div "Habby" at bounding box center [830, 217] width 66 height 15
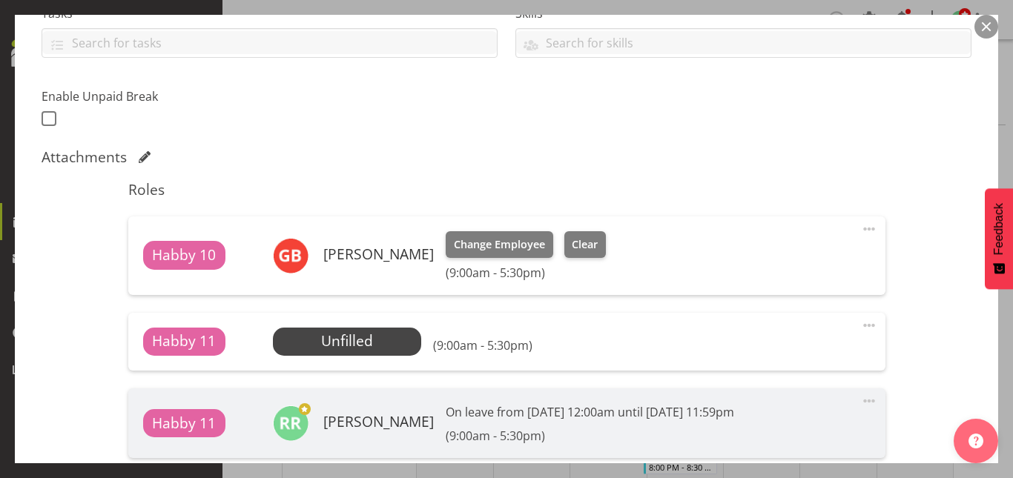
scroll to position [340, 0]
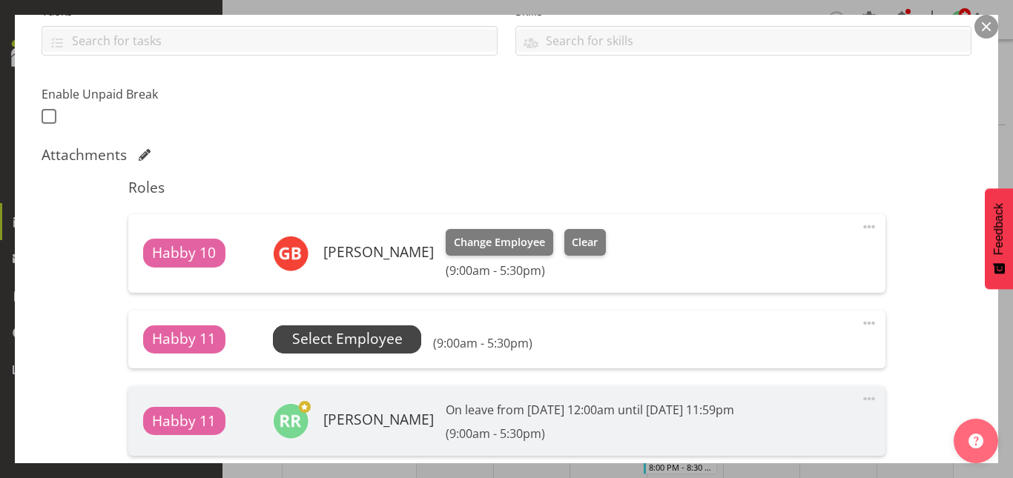
click at [361, 347] on span "Select Employee" at bounding box center [347, 339] width 110 height 22
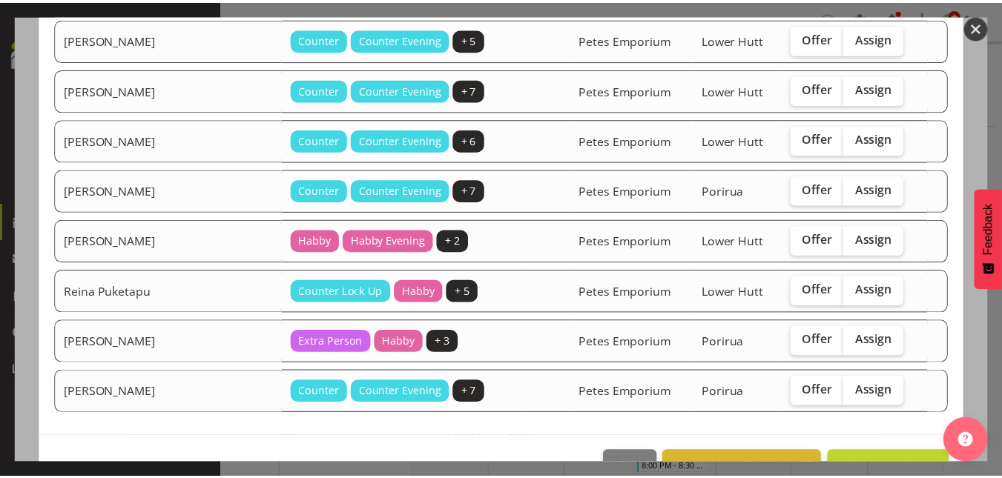
scroll to position [494, 0]
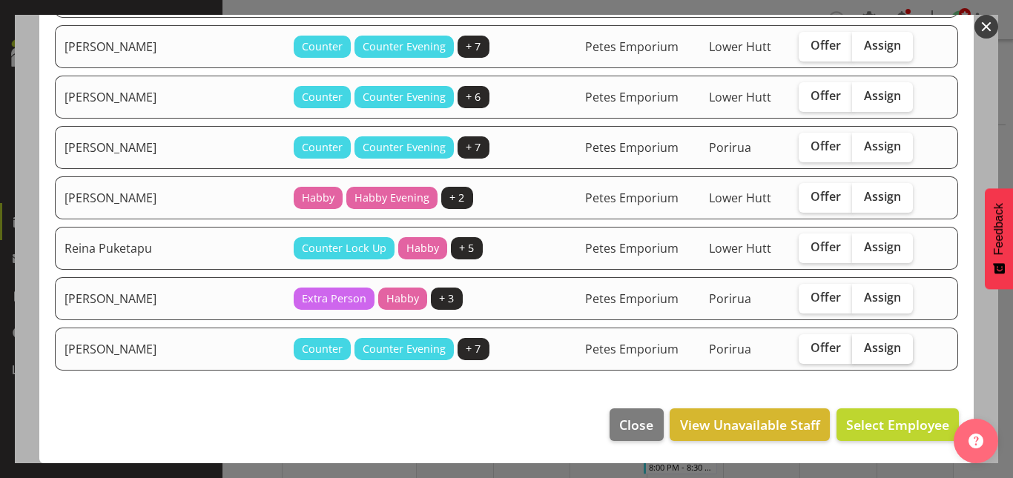
click at [862, 359] on label "Assign" at bounding box center [882, 349] width 61 height 30
click at [862, 353] on input "Assign" at bounding box center [857, 348] width 10 height 10
checkbox input "true"
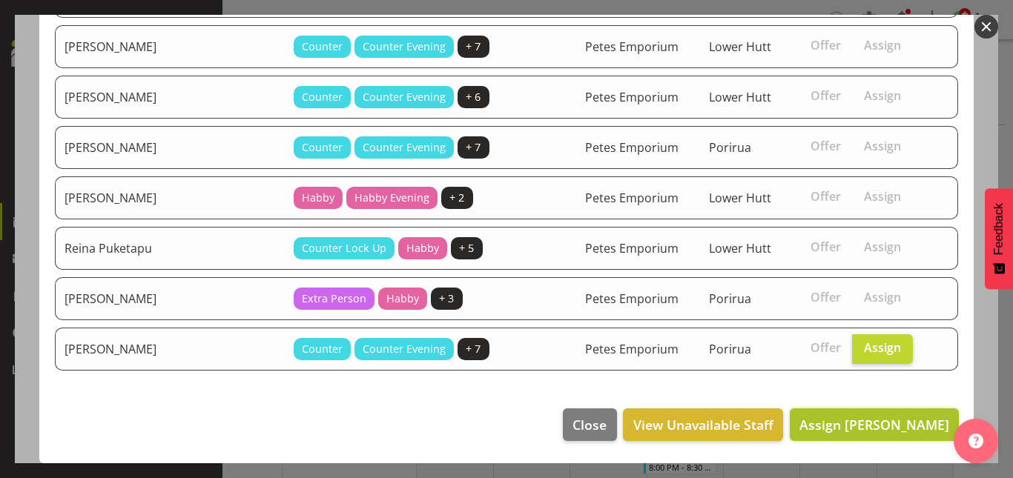
click at [886, 426] on span "Assign Tamara Straker" at bounding box center [874, 425] width 150 height 18
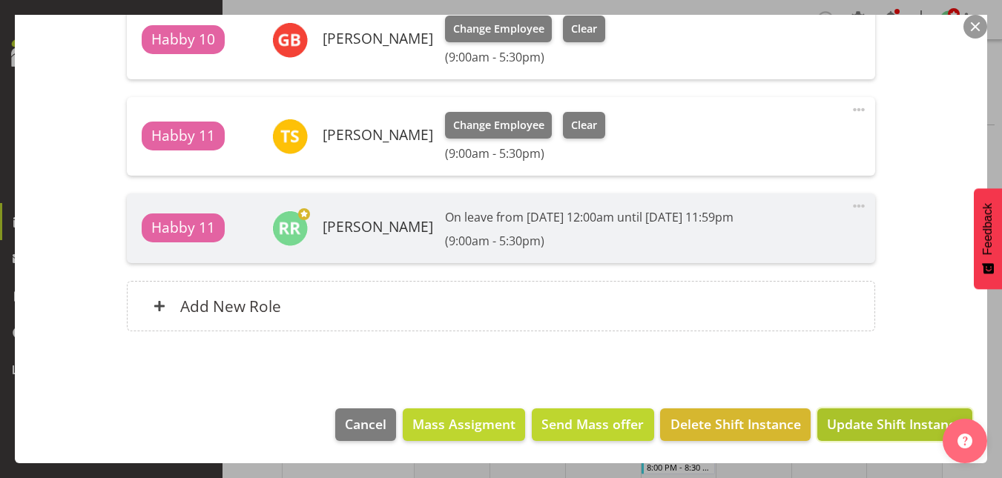
click at [886, 431] on span "Update Shift Instance" at bounding box center [895, 423] width 136 height 19
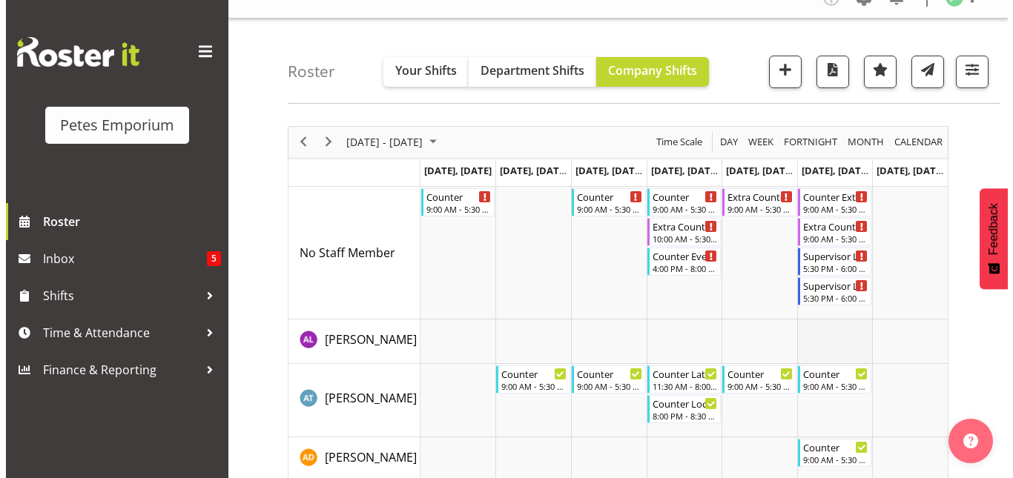
scroll to position [21, 0]
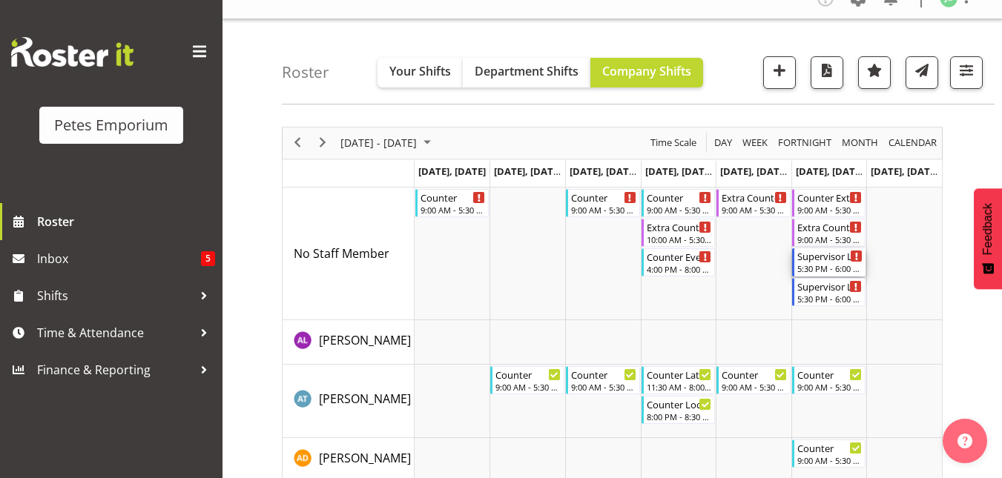
click at [825, 262] on div "Supervisor Lock Up" at bounding box center [830, 255] width 66 height 15
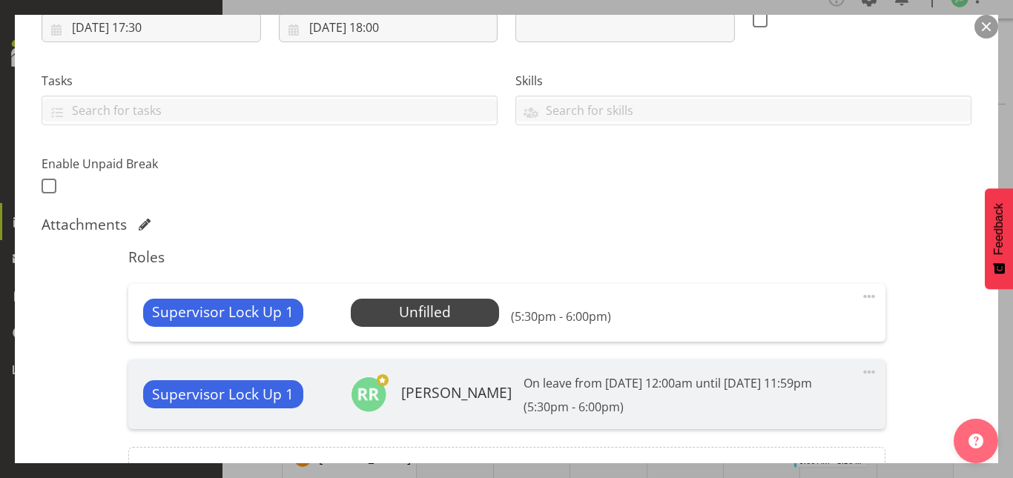
scroll to position [298, 0]
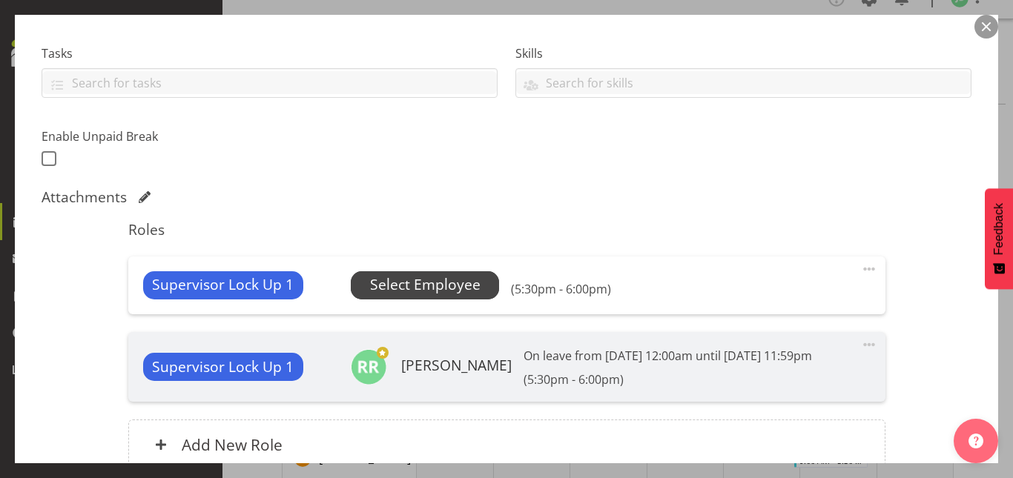
click at [447, 294] on span "Select Employee" at bounding box center [425, 285] width 110 height 22
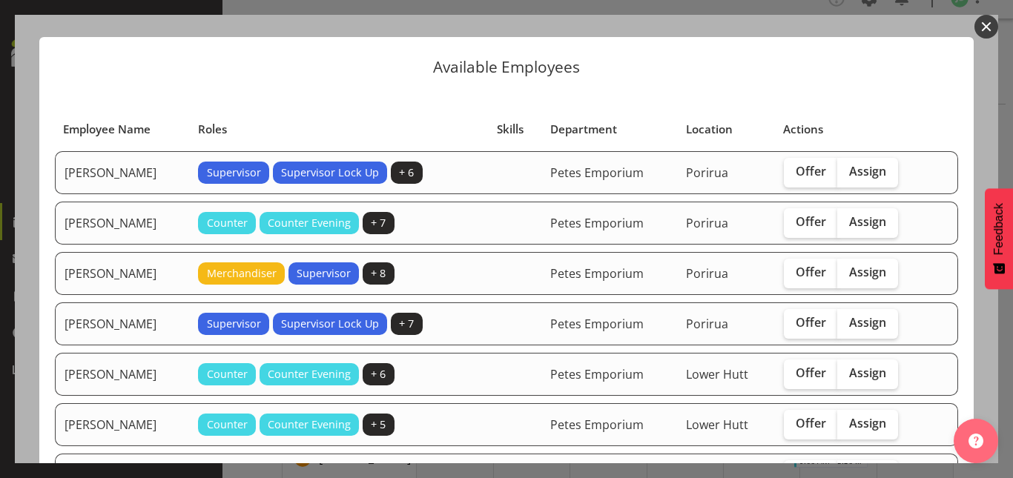
scroll to position [16, 0]
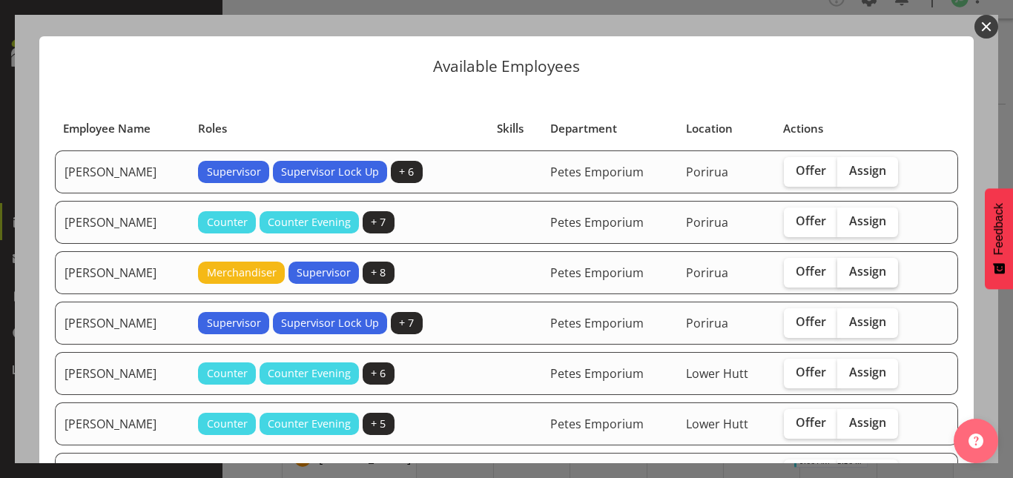
click at [856, 270] on span "Assign" at bounding box center [867, 271] width 37 height 15
click at [847, 270] on input "Assign" at bounding box center [842, 272] width 10 height 10
checkbox input "true"
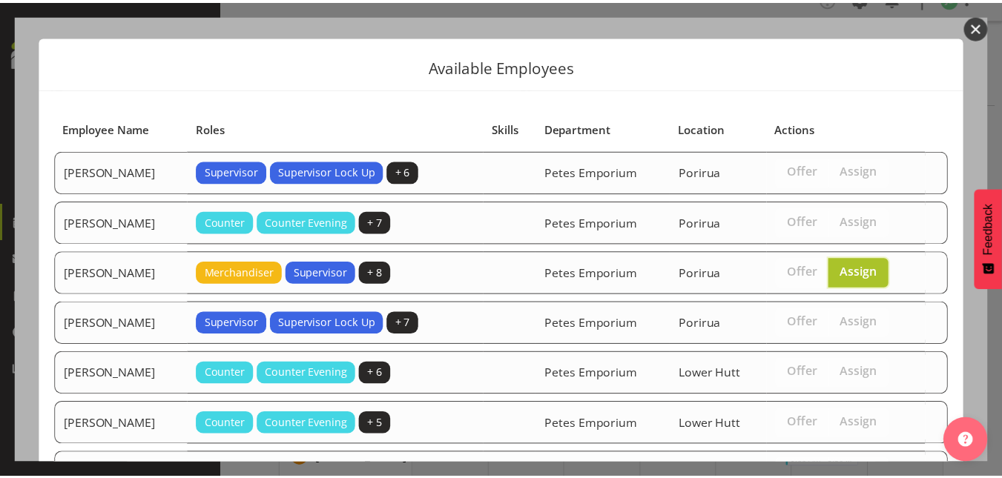
scroll to position [191, 0]
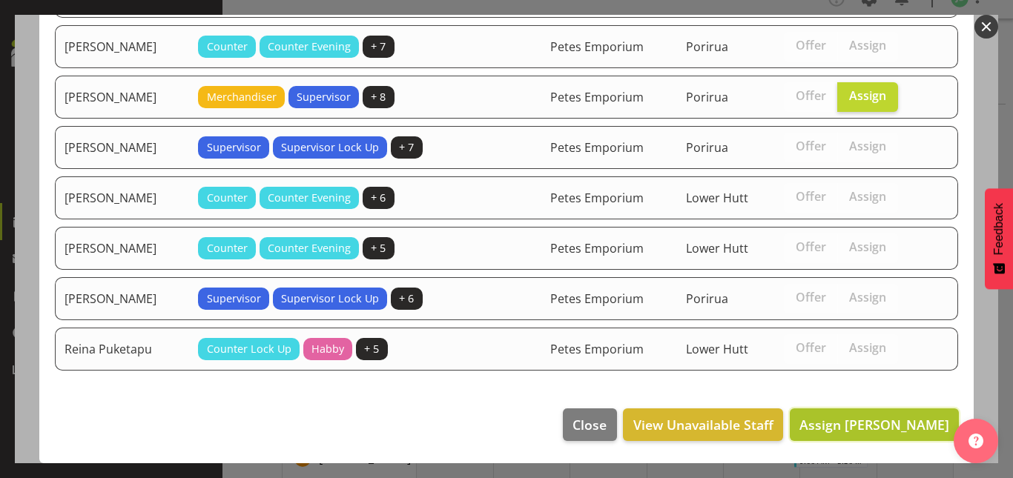
click at [876, 429] on span "Assign [PERSON_NAME]" at bounding box center [874, 425] width 150 height 18
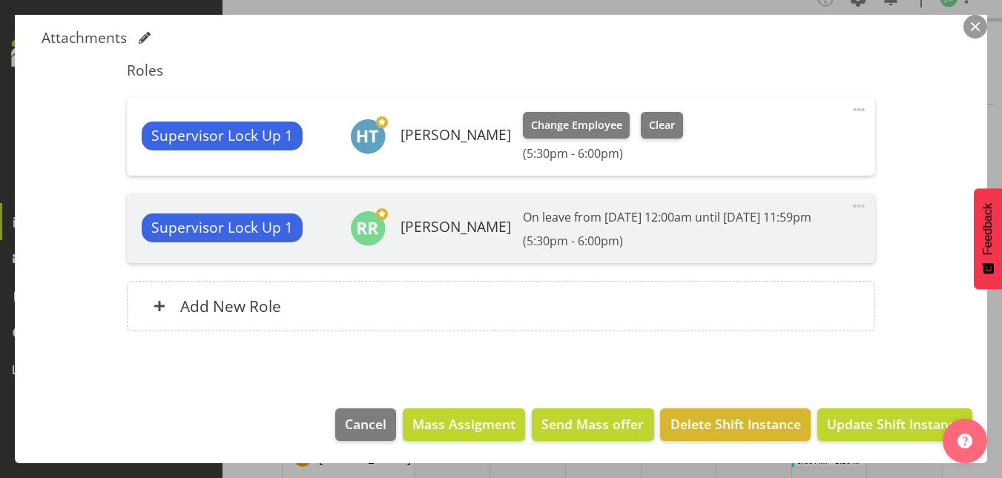
scroll to position [475, 0]
click at [879, 429] on span "Update Shift Instance" at bounding box center [895, 423] width 136 height 19
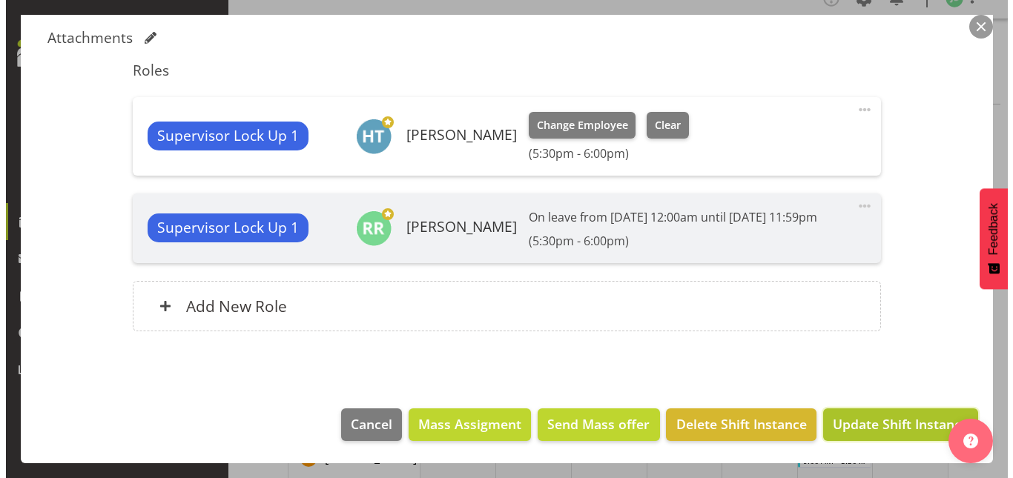
scroll to position [416, 0]
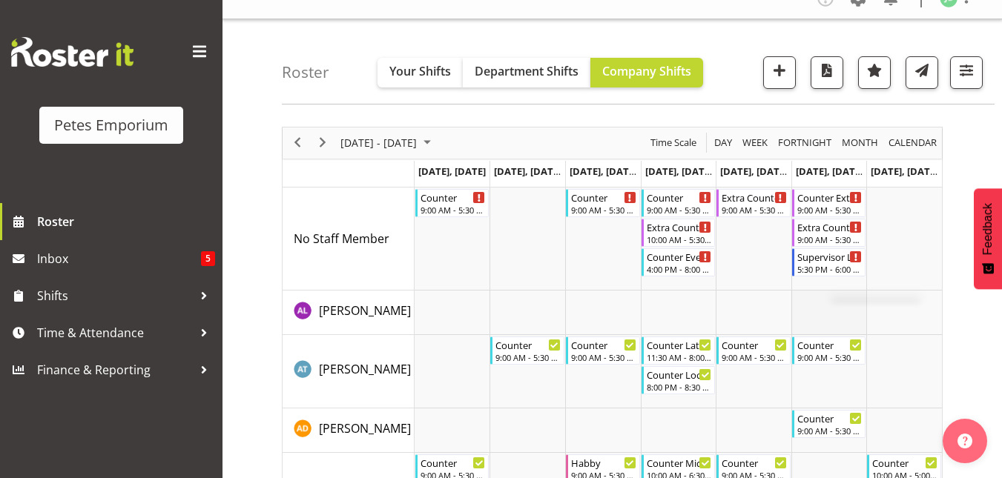
click at [824, 299] on td "Timeline Week of August 28, 2025" at bounding box center [829, 313] width 76 height 44
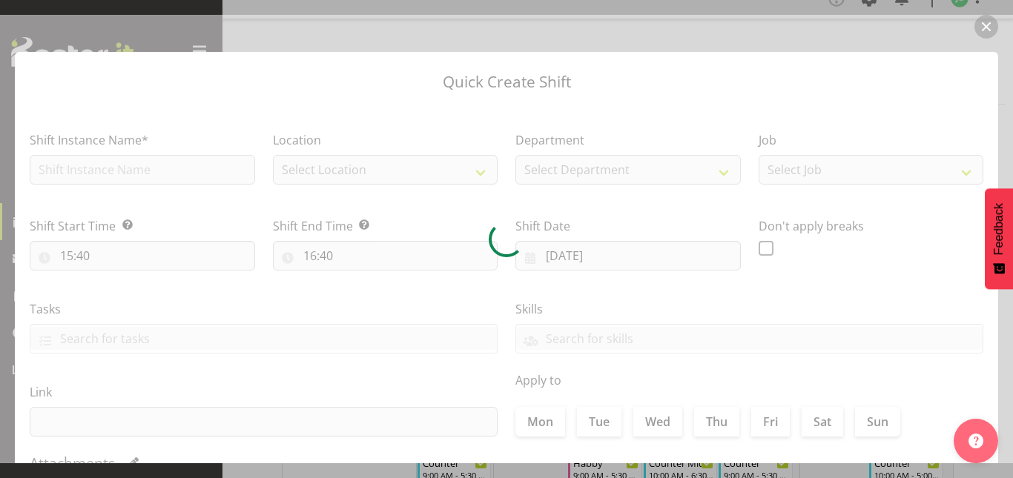
type input "30/08/2025"
checkbox input "true"
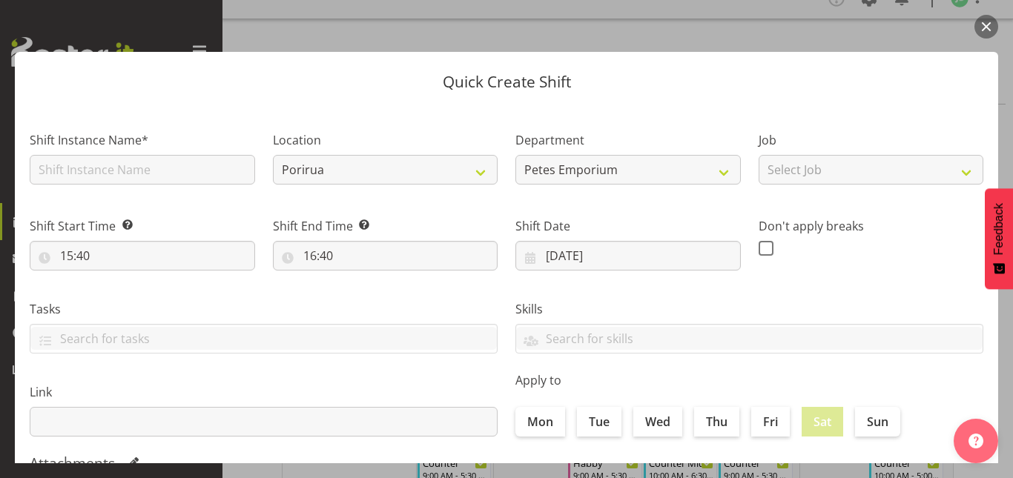
drag, startPoint x: 824, startPoint y: 299, endPoint x: 905, endPoint y: 90, distance: 224.2
click at [905, 90] on header "Quick Create Shift" at bounding box center [506, 78] width 983 height 53
click at [231, 172] on input "text" at bounding box center [142, 170] width 225 height 30
type input "Supervisor"
click at [108, 259] on input "15:40" at bounding box center [142, 256] width 225 height 30
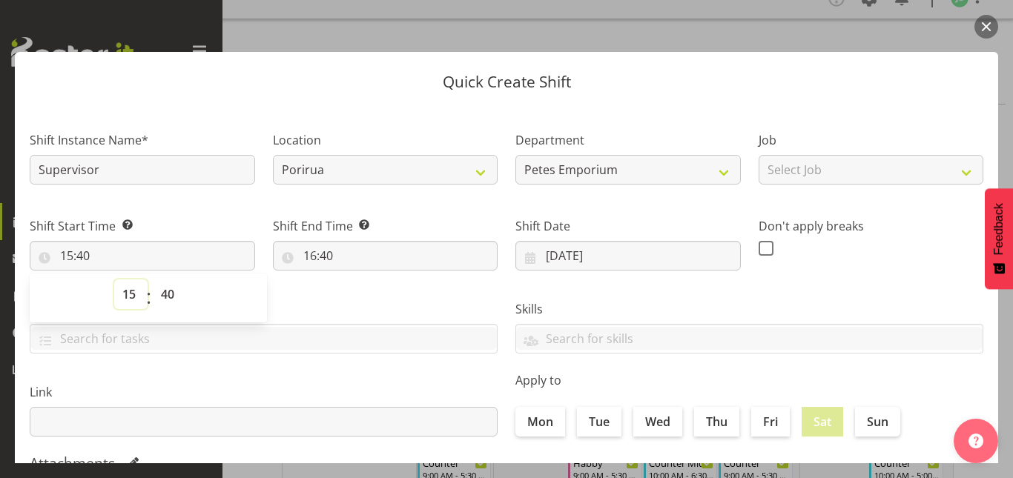
click at [124, 291] on select "00 01 02 03 04 05 06 07 08 09 10 11 12 13 14 15 16 17 18 19 20 21 22 23" at bounding box center [130, 295] width 33 height 30
select select "9"
click at [114, 280] on select "00 01 02 03 04 05 06 07 08 09 10 11 12 13 14 15 16 17 18 19 20 21 22 23" at bounding box center [130, 295] width 33 height 30
type input "09:40"
click at [168, 293] on select "00 01 02 03 04 05 06 07 08 09 10 11 12 13 14 15 16 17 18 19 20 21 22 23 24 25 2…" at bounding box center [169, 295] width 33 height 30
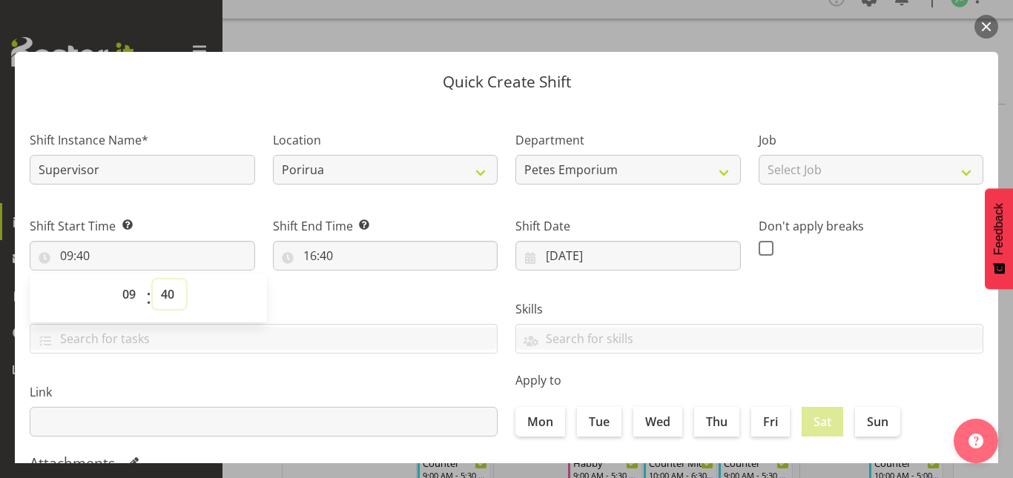
select select "0"
click at [153, 280] on select "00 01 02 03 04 05 06 07 08 09 10 11 12 13 14 15 16 17 18 19 20 21 22 23 24 25 2…" at bounding box center [169, 295] width 33 height 30
type input "09:00"
click at [307, 260] on input "16:40" at bounding box center [385, 256] width 225 height 30
click at [370, 305] on select "00 01 02 03 04 05 06 07 08 09 10 11 12 13 14 15 16 17 18 19 20 21 22 23" at bounding box center [373, 295] width 33 height 30
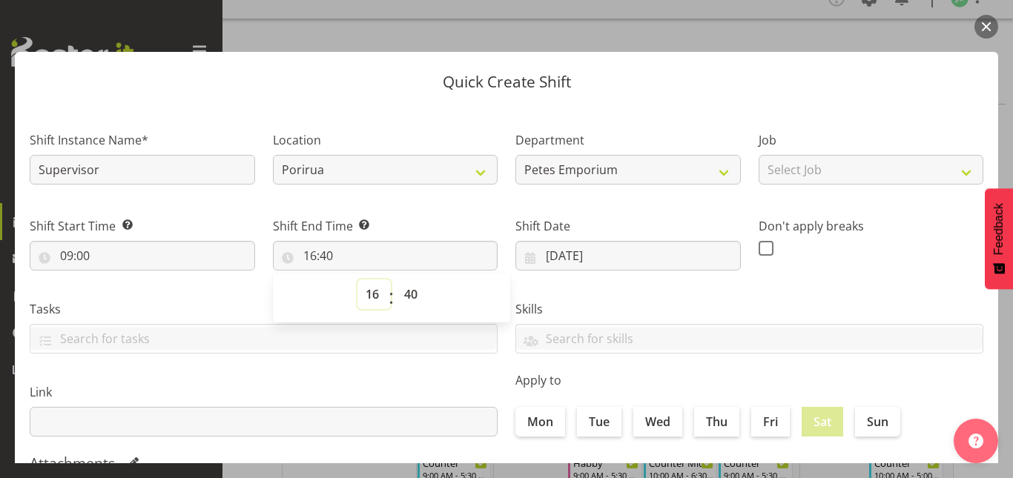
select select "17"
click at [357, 280] on select "00 01 02 03 04 05 06 07 08 09 10 11 12 13 14 15 16 17 18 19 20 21 22 23" at bounding box center [373, 295] width 33 height 30
type input "17:40"
click at [410, 294] on select "00 01 02 03 04 05 06 07 08 09 10 11 12 13 14 15 16 17 18 19 20 21 22 23 24 25 2…" at bounding box center [412, 295] width 33 height 30
select select "30"
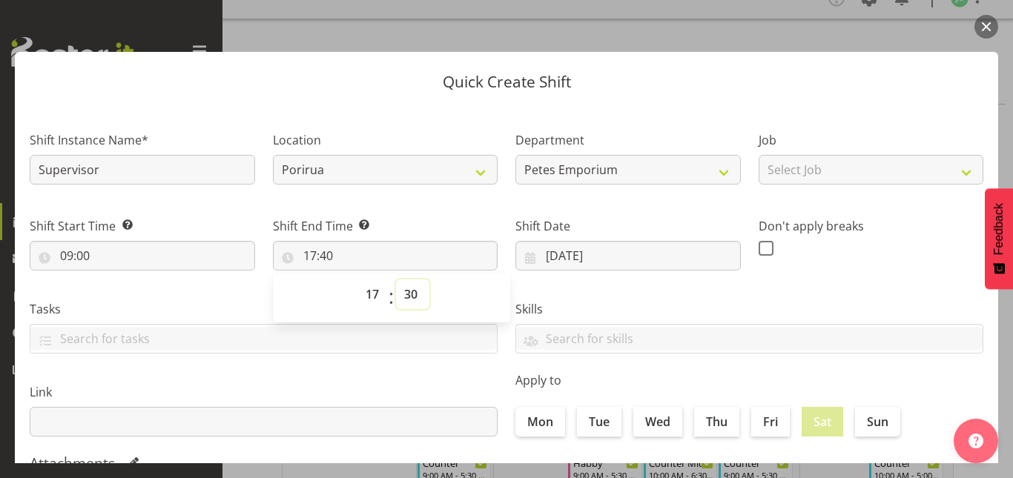
click at [396, 280] on select "00 01 02 03 04 05 06 07 08 09 10 11 12 13 14 15 16 17 18 19 20 21 22 23 24 25 2…" at bounding box center [412, 295] width 33 height 30
type input "17:30"
click at [364, 122] on div "Location Porirua Lower Hutt" at bounding box center [385, 153] width 243 height 86
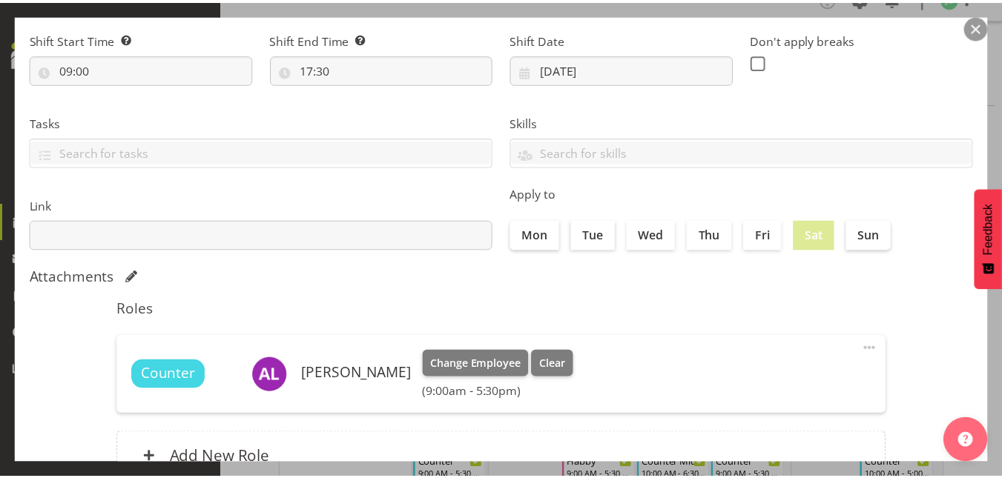
scroll to position [308, 0]
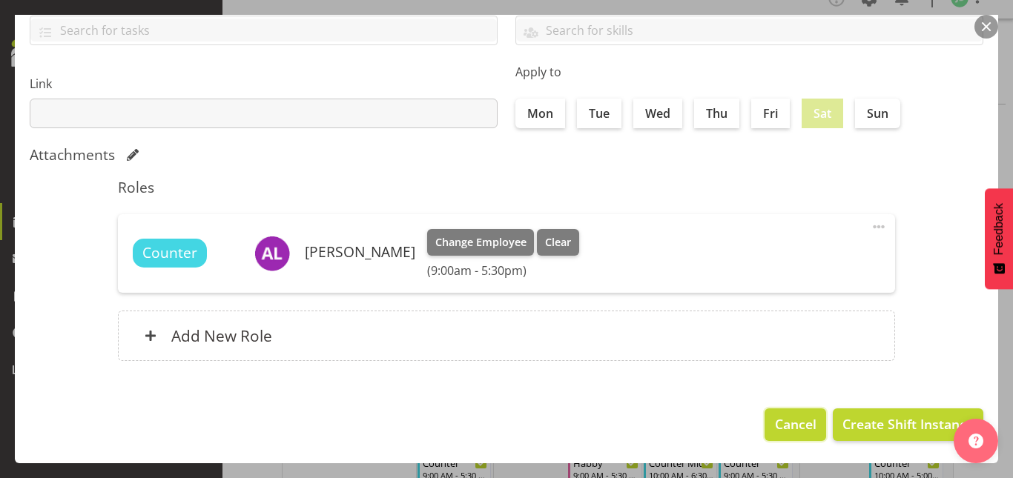
click at [775, 426] on span "Cancel" at bounding box center [796, 423] width 42 height 19
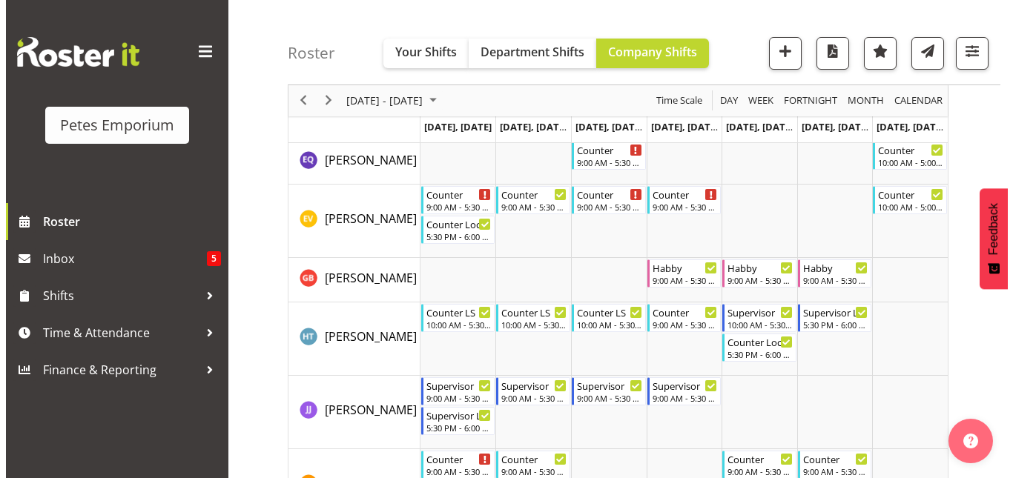
scroll to position [644, 0]
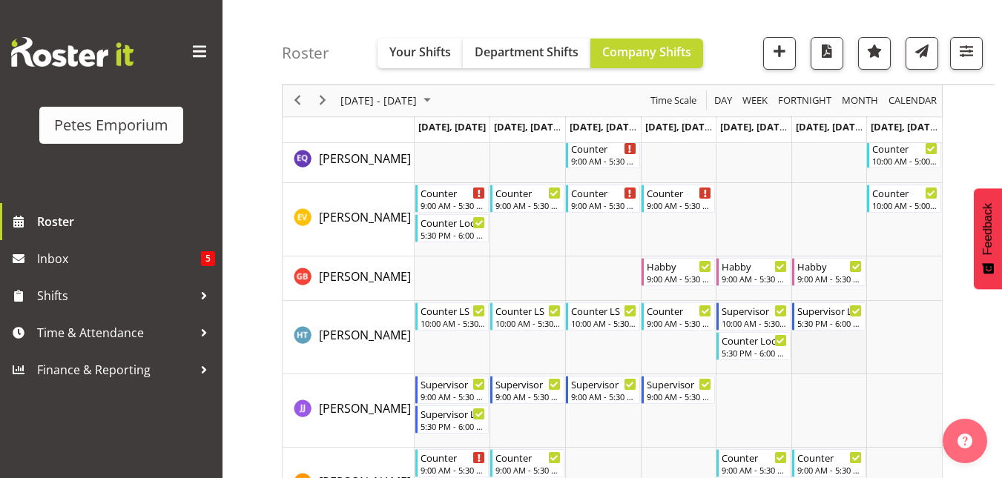
click at [819, 351] on td "Timeline Week of August 28, 2025" at bounding box center [829, 337] width 76 height 73
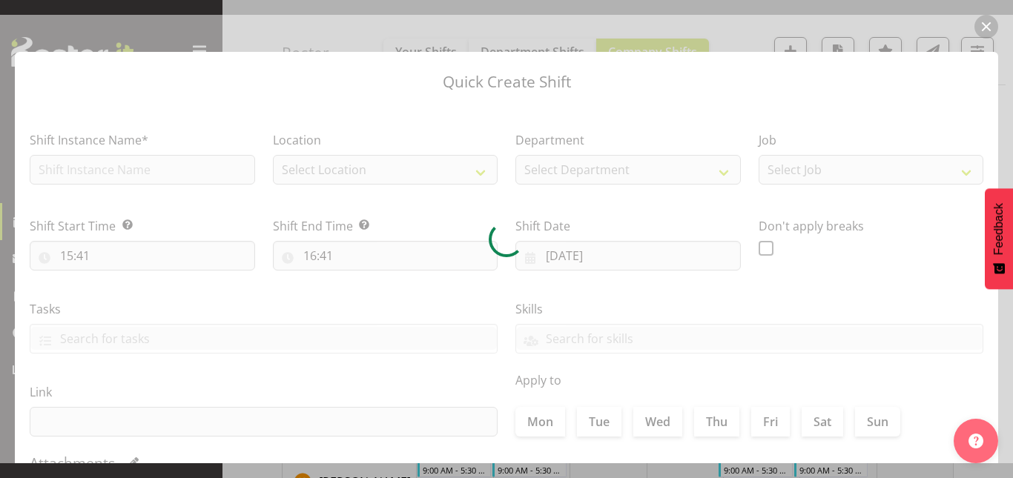
type input "30/08/2025"
checkbox input "true"
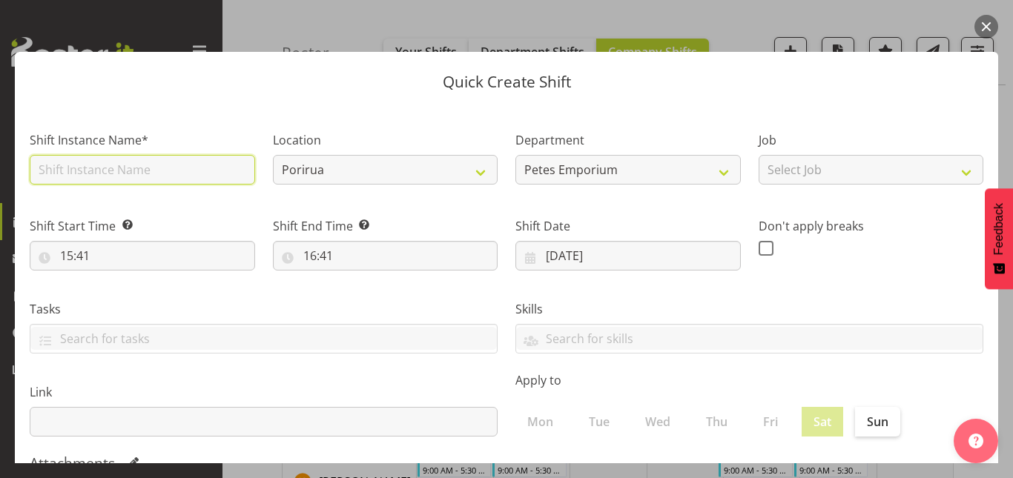
click at [85, 182] on input "text" at bounding box center [142, 170] width 225 height 30
type input "Supervisor"
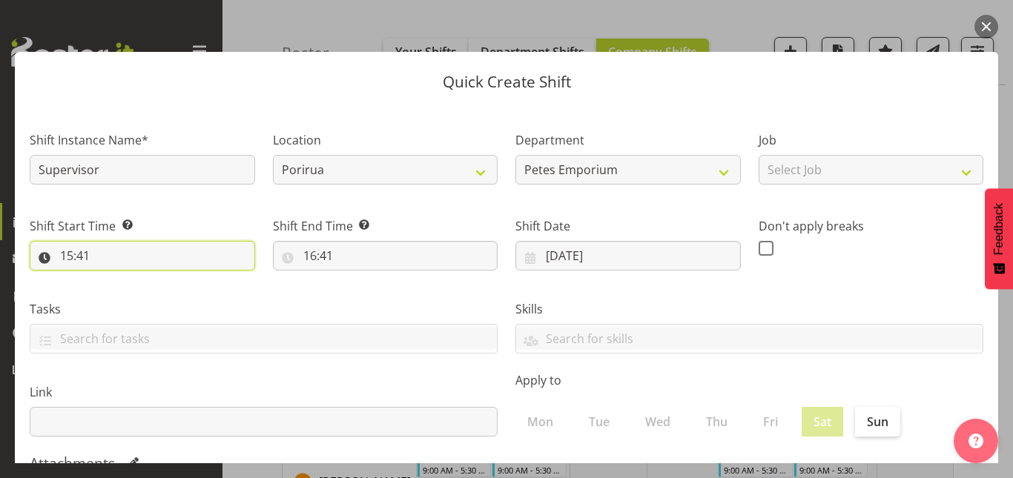
click at [66, 259] on input "15:41" at bounding box center [142, 256] width 225 height 30
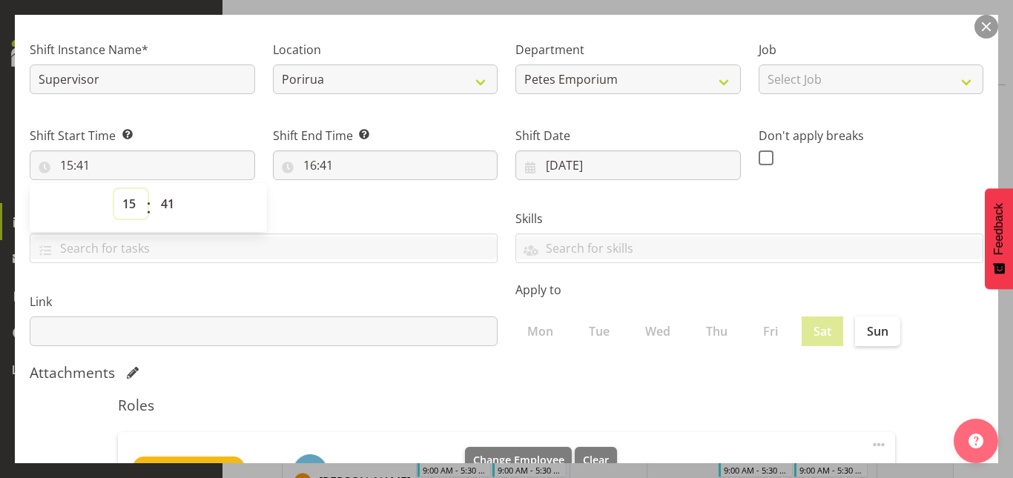
click at [128, 210] on select "00 01 02 03 04 05 06 07 08 09 10 11 12 13 14 15 16 17 18 19 20 21 22 23" at bounding box center [130, 204] width 33 height 30
select select "9"
click at [114, 189] on select "00 01 02 03 04 05 06 07 08 09 10 11 12 13 14 15 16 17 18 19 20 21 22 23" at bounding box center [130, 204] width 33 height 30
type input "09:41"
click at [168, 209] on select "00 01 02 03 04 05 06 07 08 09 10 11 12 13 14 15 16 17 18 19 20 21 22 23 24 25 2…" at bounding box center [169, 204] width 33 height 30
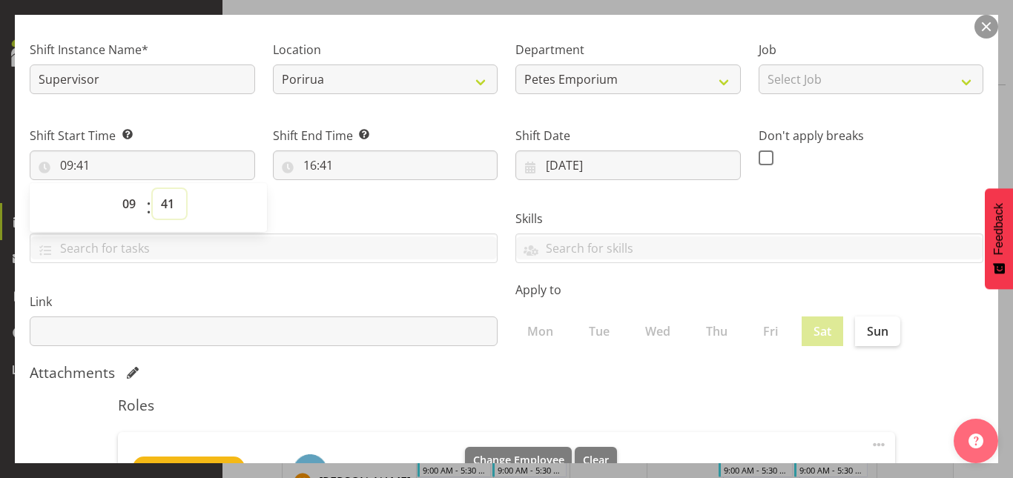
select select "0"
type input "09:00"
click at [168, 209] on select "00 01 02 03 04 05 06 07 08 09 10 11 12 13 14 15 16 17 18 19 20 21 22 23 24 25 2…" at bounding box center [169, 204] width 33 height 30
click at [309, 168] on input "16:41" at bounding box center [385, 166] width 225 height 30
click at [371, 210] on select "00 01 02 03 04 05 06 07 08 09 10 11 12 13 14 15 16 17 18 19 20 21 22 23" at bounding box center [373, 204] width 33 height 30
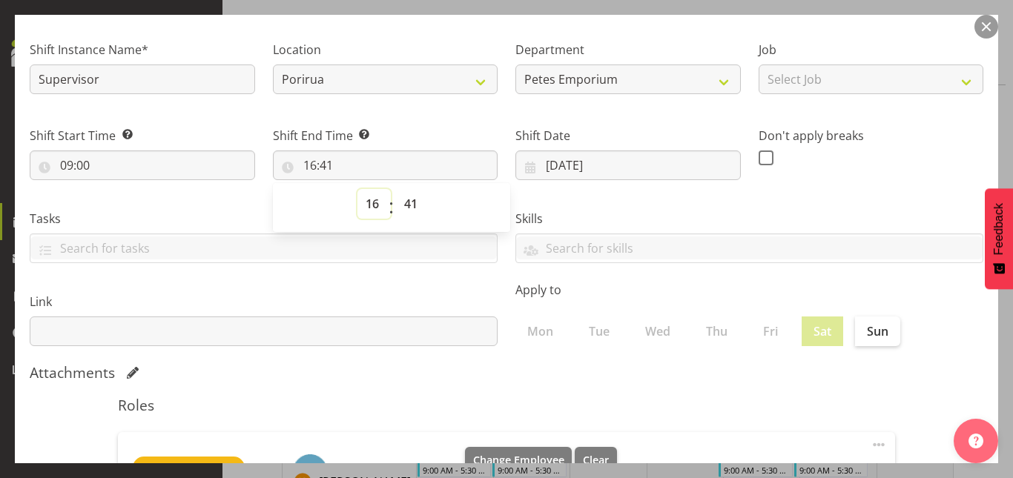
select select "17"
click at [357, 189] on select "00 01 02 03 04 05 06 07 08 09 10 11 12 13 14 15 16 17 18 19 20 21 22 23" at bounding box center [373, 204] width 33 height 30
type input "17:41"
click at [406, 207] on select "00 01 02 03 04 05 06 07 08 09 10 11 12 13 14 15 16 17 18 19 20 21 22 23 24 25 2…" at bounding box center [412, 204] width 33 height 30
select select "30"
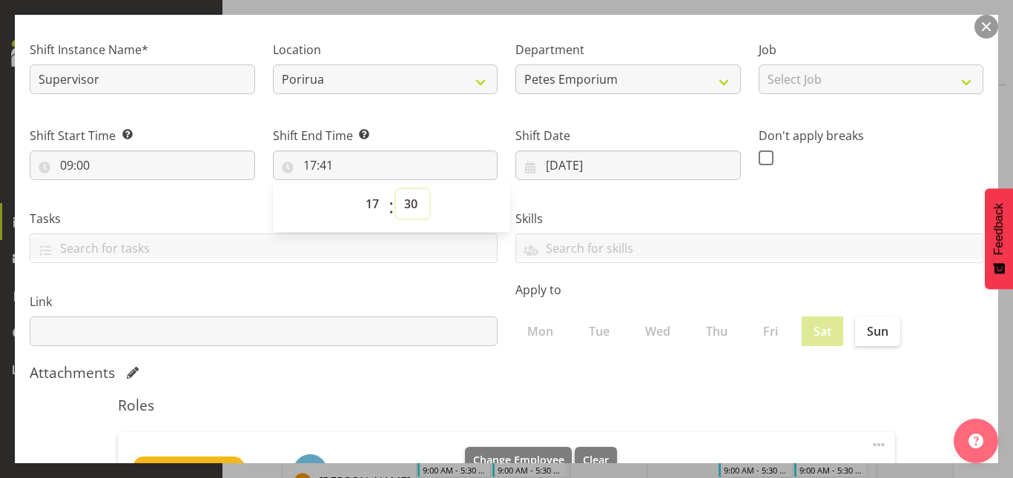
type input "17:30"
click at [406, 208] on select "00 01 02 03 04 05 06 07 08 09 10 11 12 13 14 15 16 17 18 19 20 21 22 23 24 25 2…" at bounding box center [412, 204] width 33 height 30
click at [447, 205] on div "00 01 02 03 04 05 06 07 08 09 10 11 12 13 14 15 16 17 18 19 20 21 22 23 : 00 01…" at bounding box center [391, 207] width 237 height 37
click at [584, 190] on div "Skills" at bounding box center [749, 230] width 486 height 83
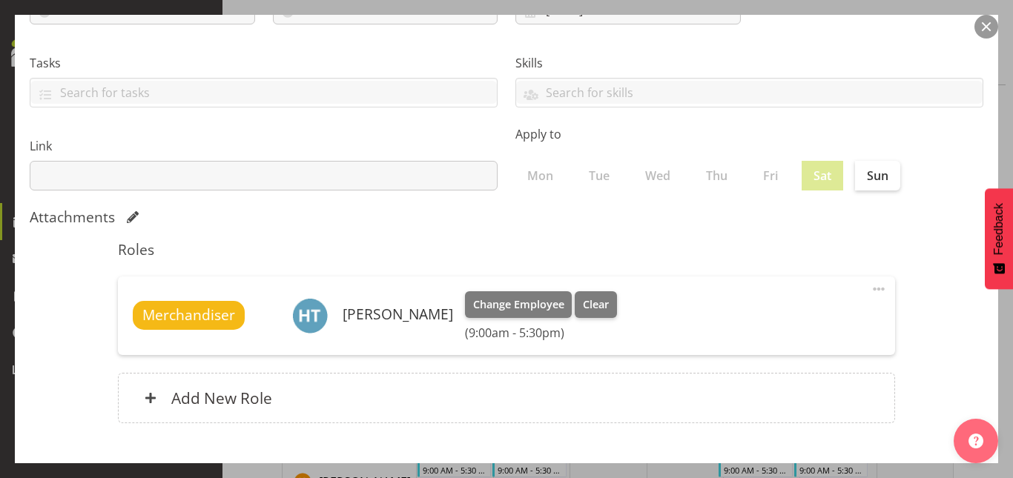
scroll to position [275, 0]
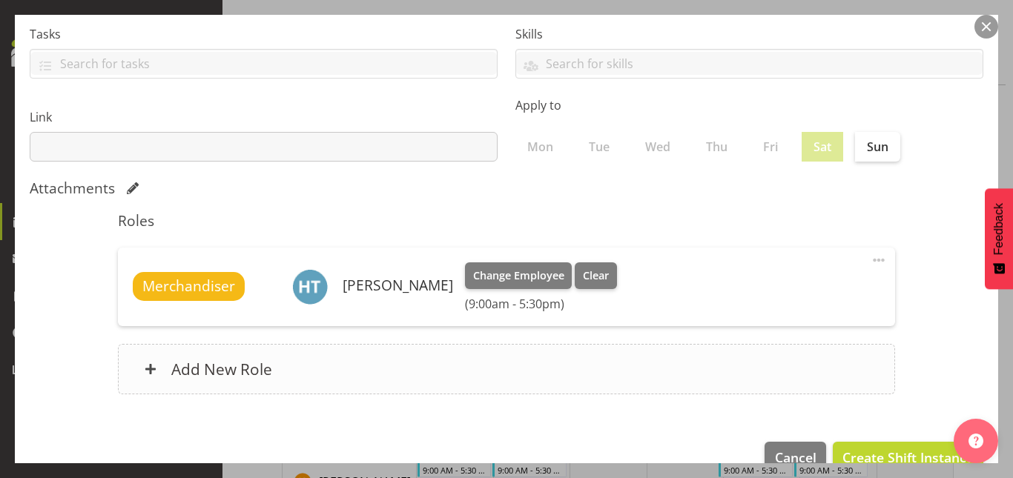
click at [245, 370] on h6 "Add New Role" at bounding box center [221, 369] width 101 height 19
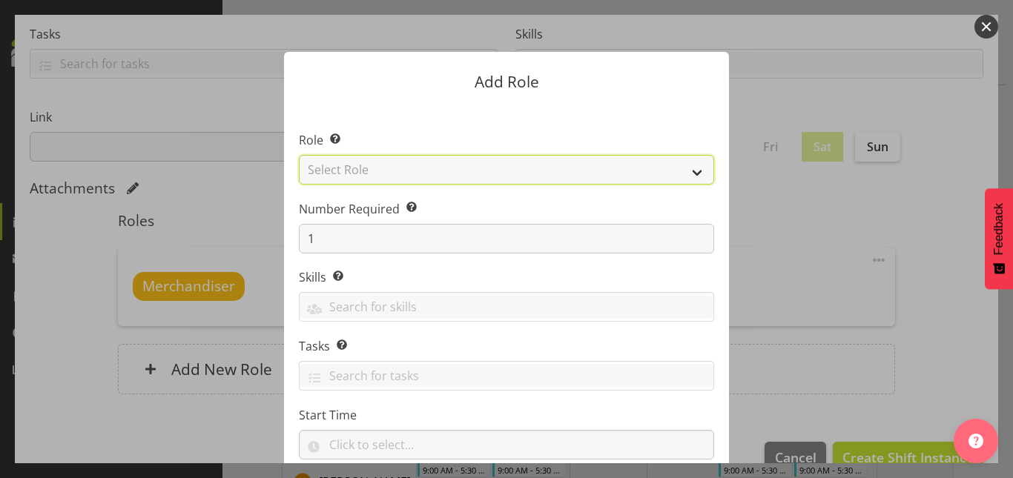
click at [688, 173] on select "Select Role Counter Counter Evening Counter Late Shift Counter Lock Up Counter …" at bounding box center [506, 170] width 415 height 30
select select "149"
click at [299, 155] on select "Select Role Counter Counter Evening Counter Late Shift Counter Lock Up Counter …" at bounding box center [506, 170] width 415 height 30
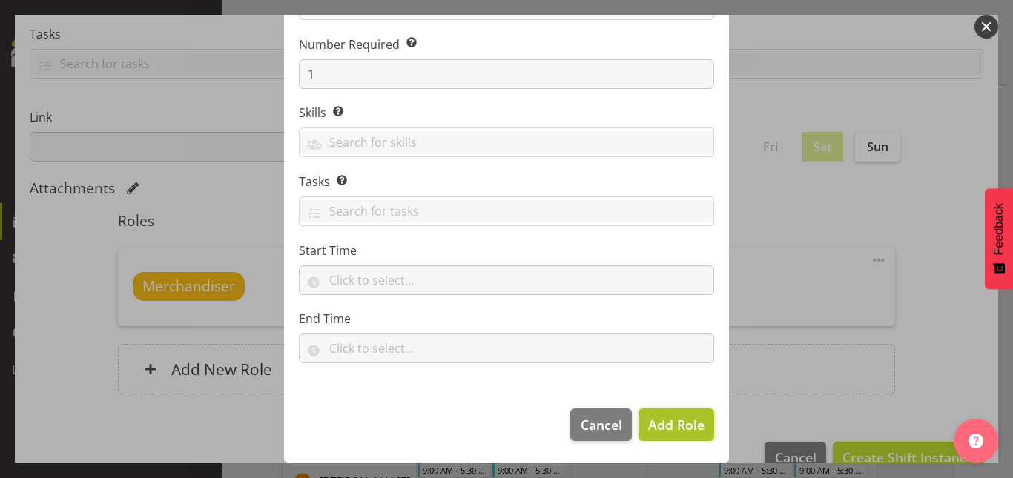
click at [648, 418] on span "Add Role" at bounding box center [676, 425] width 56 height 18
type input "09:00"
type input "17:30"
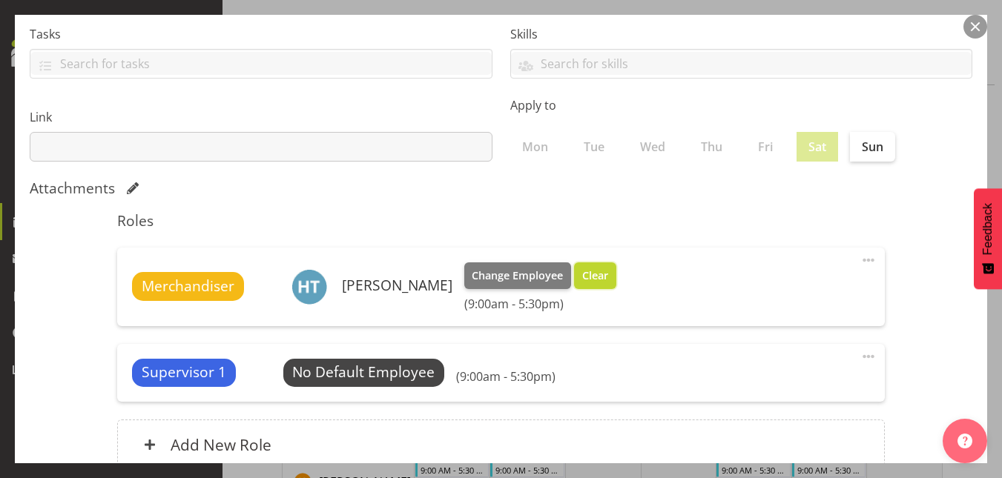
click at [582, 277] on span "Clear" at bounding box center [595, 276] width 26 height 16
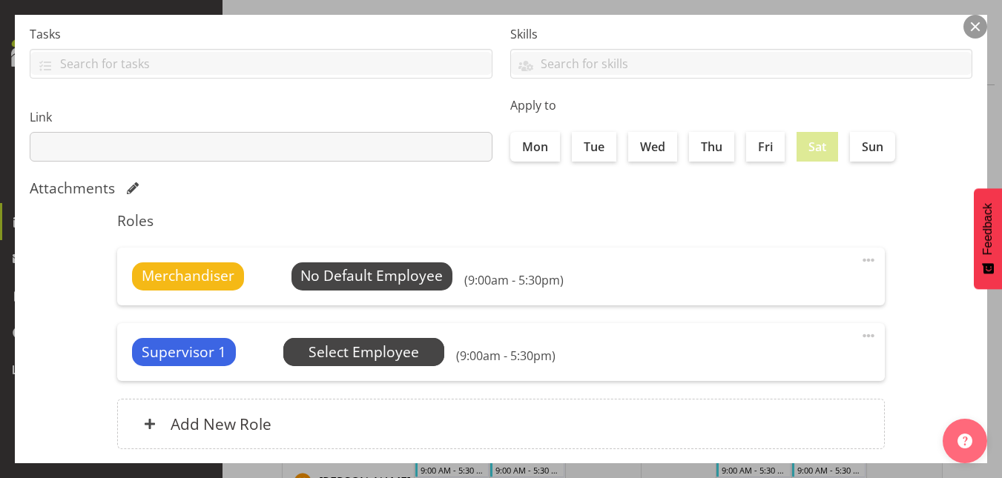
click at [0, 0] on span "Select Employee" at bounding box center [0, 0] width 0 height 0
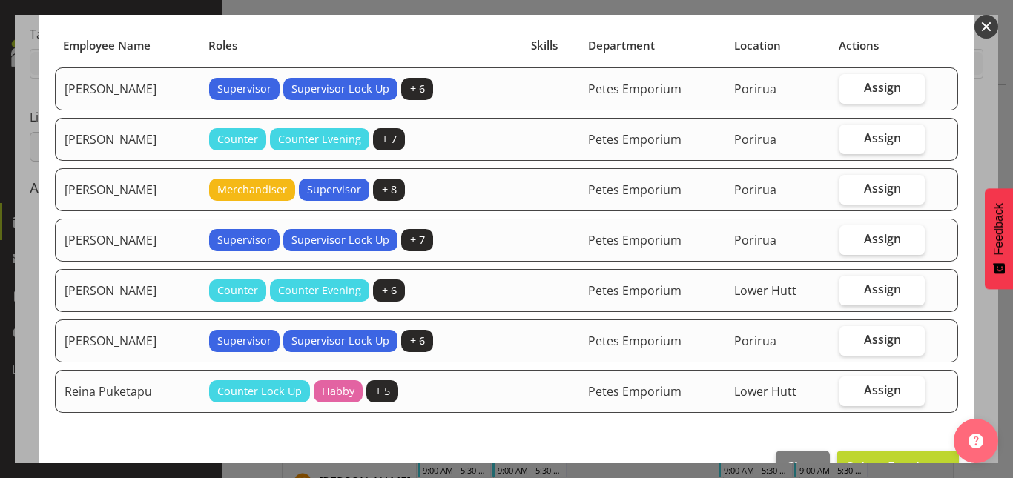
scroll to position [99, 0]
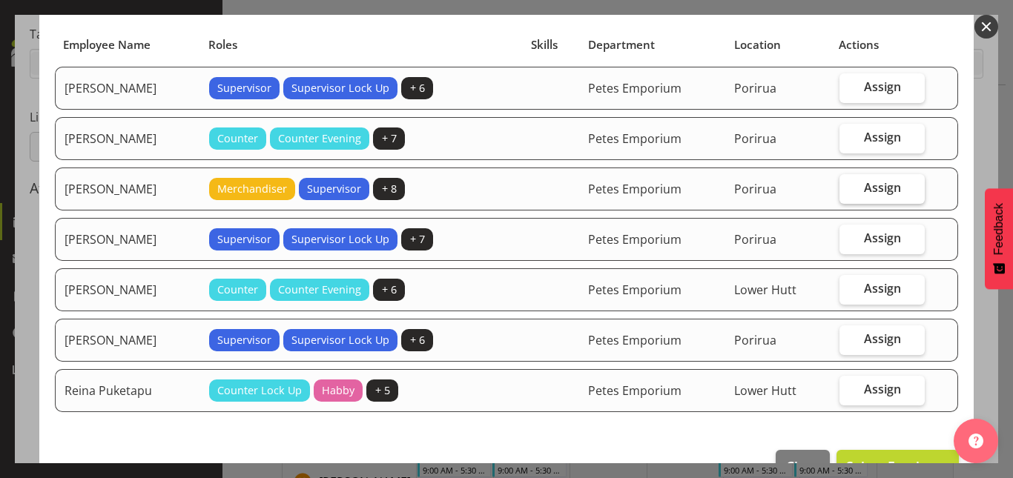
click at [879, 189] on span "Assign" at bounding box center [882, 187] width 37 height 15
click at [849, 189] on input "Assign" at bounding box center [844, 188] width 10 height 10
checkbox input "true"
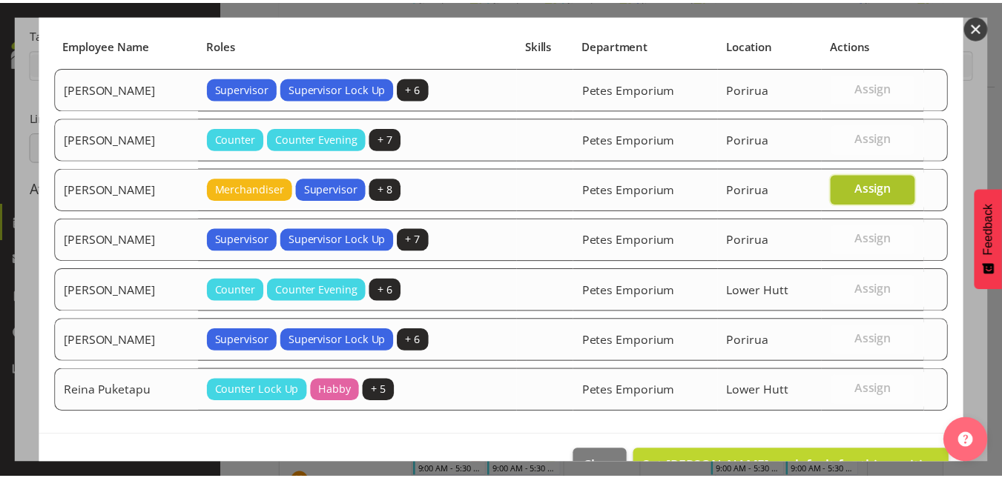
scroll to position [141, 0]
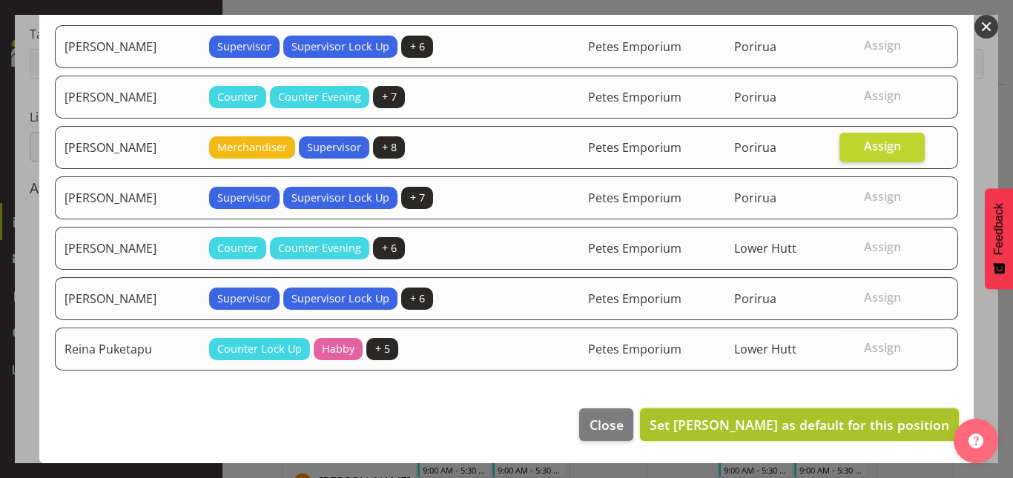
click at [793, 426] on span "Set Helena Tomlin as default for this position" at bounding box center [799, 425] width 300 height 18
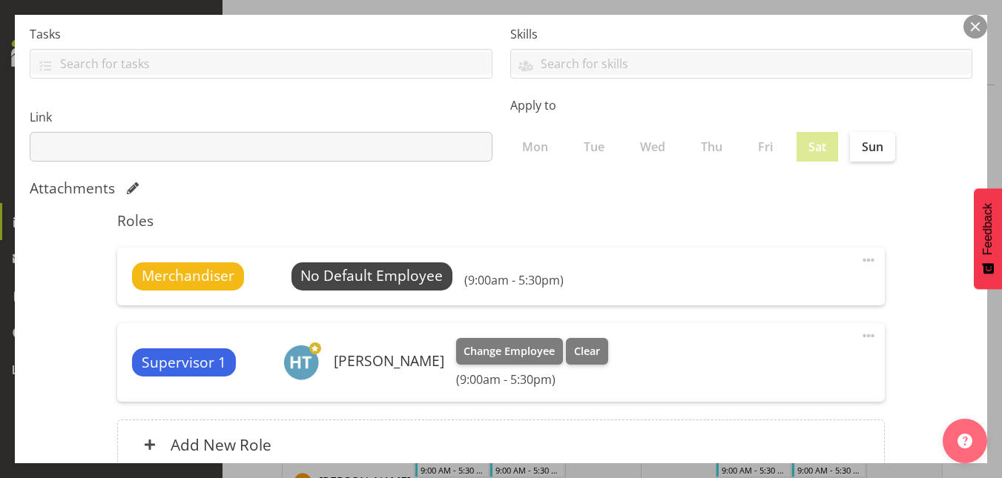
click at [860, 258] on span at bounding box center [868, 260] width 18 height 18
click at [771, 320] on link "Delete" at bounding box center [806, 319] width 142 height 27
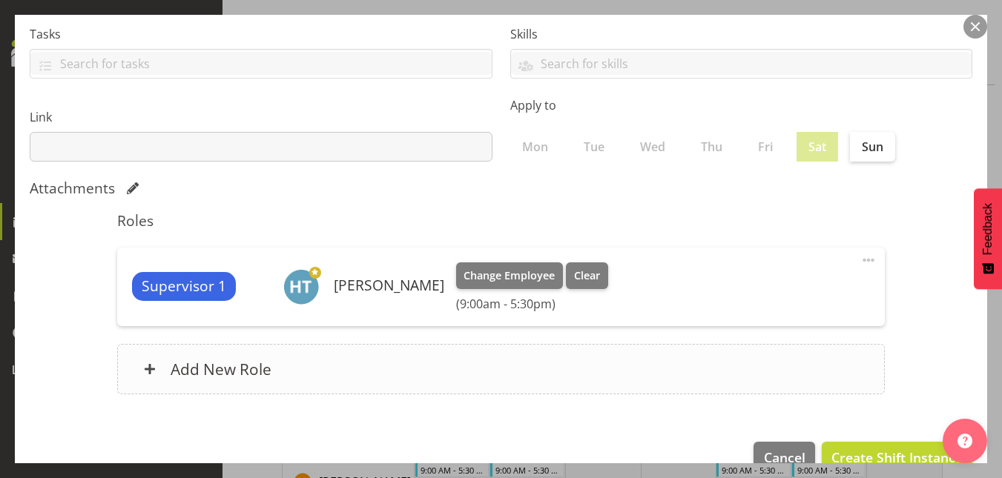
scroll to position [308, 0]
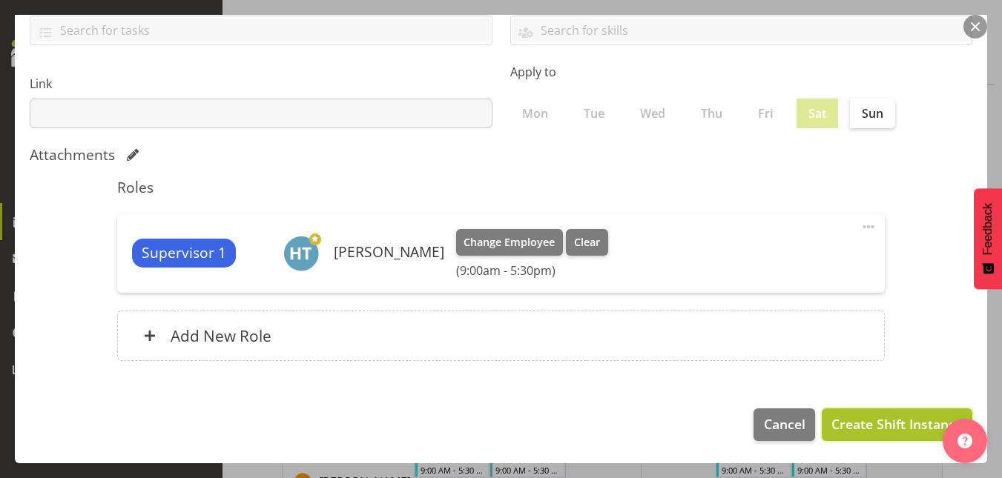
click at [864, 434] on span "Create Shift Instance" at bounding box center [896, 423] width 131 height 19
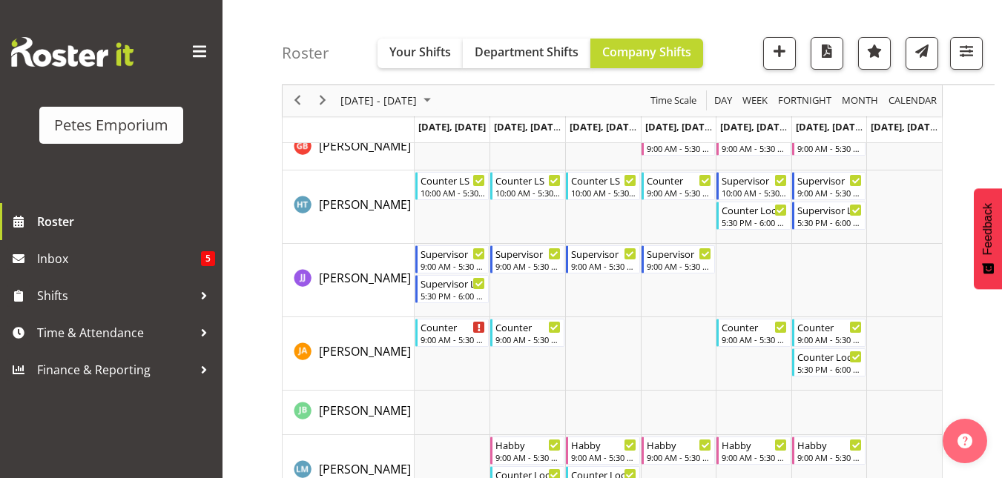
scroll to position [774, 0]
click at [820, 185] on div "Supervisor" at bounding box center [830, 180] width 66 height 15
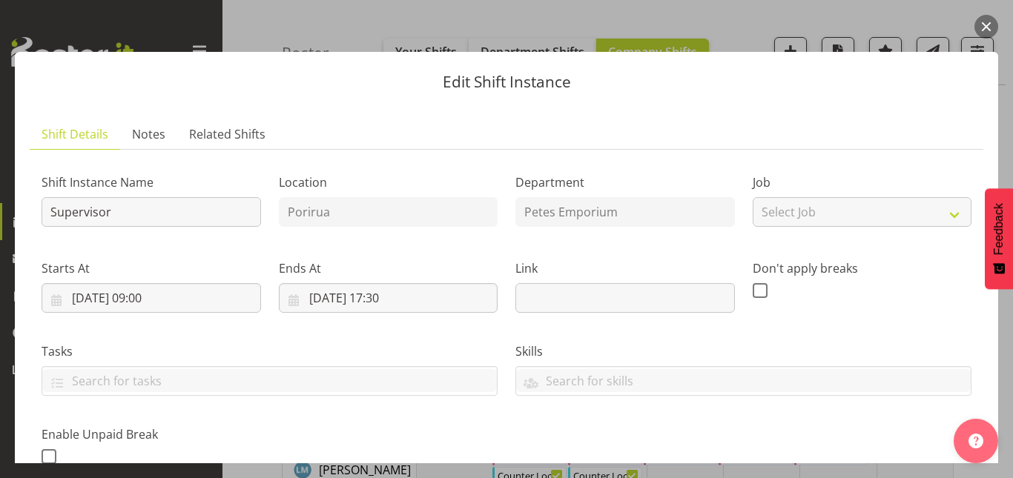
click at [988, 29] on button "button" at bounding box center [986, 27] width 24 height 24
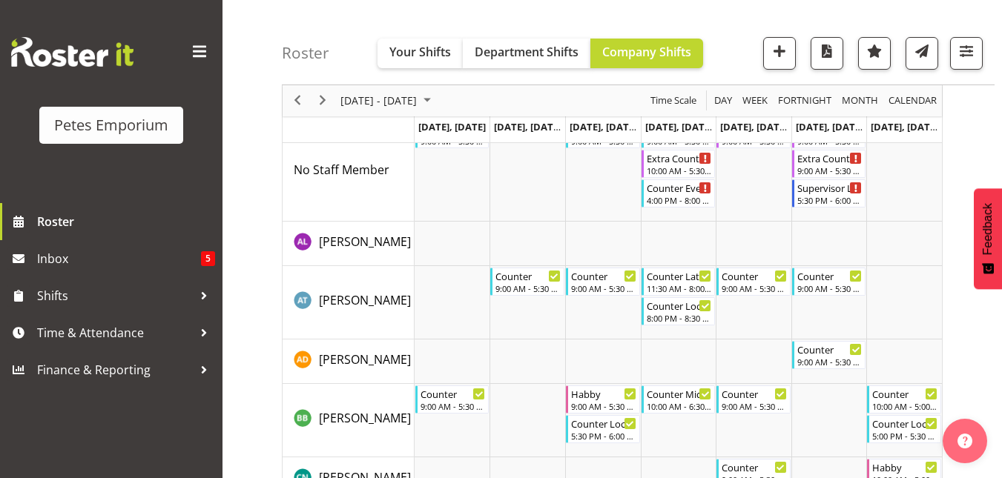
scroll to position [0, 0]
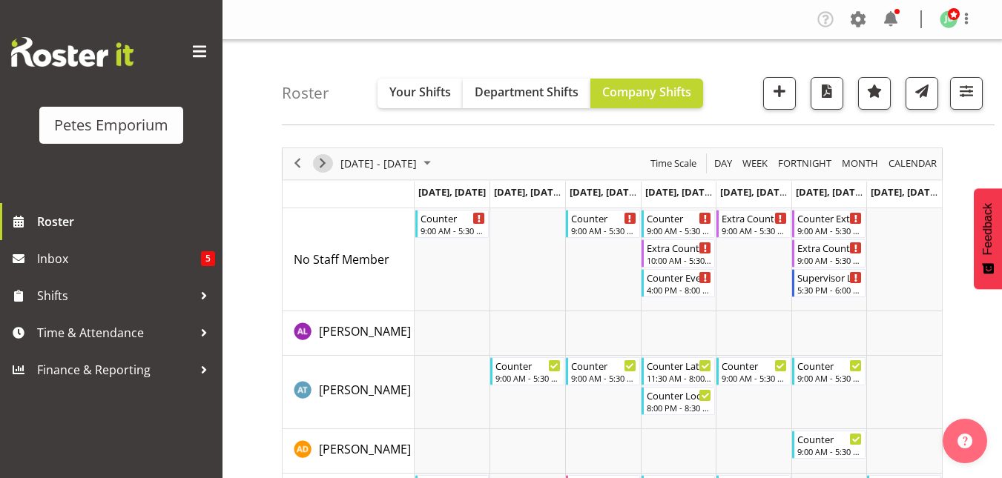
click at [326, 165] on span "Next" at bounding box center [323, 163] width 18 height 19
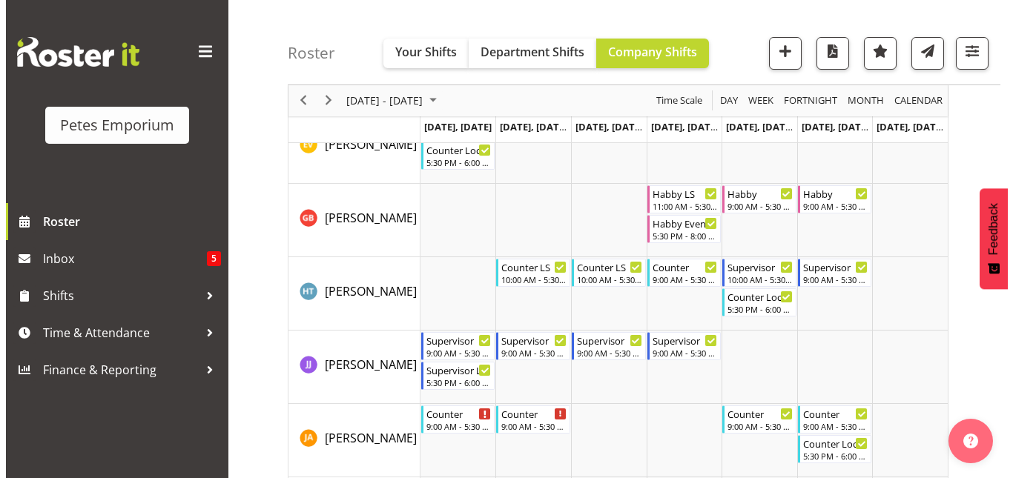
scroll to position [688, 0]
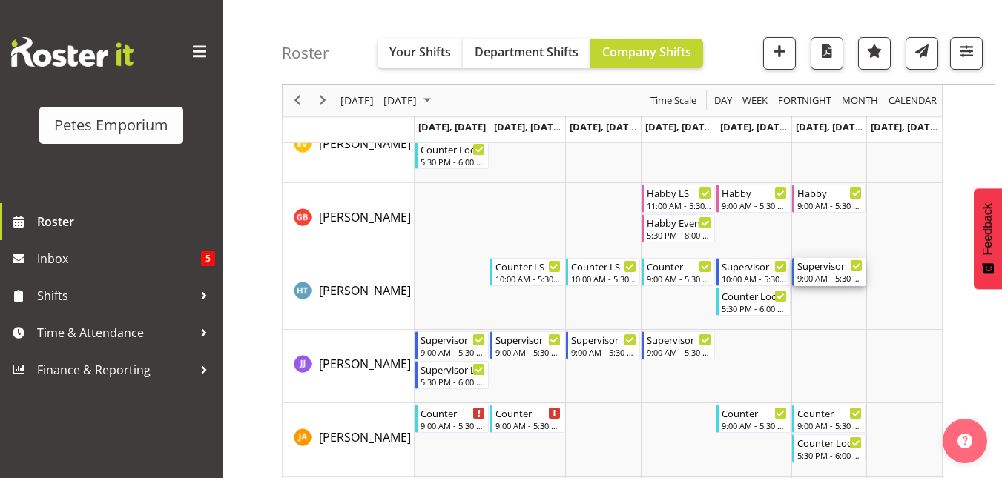
click at [828, 276] on div "9:00 AM - 5:30 PM" at bounding box center [830, 278] width 66 height 12
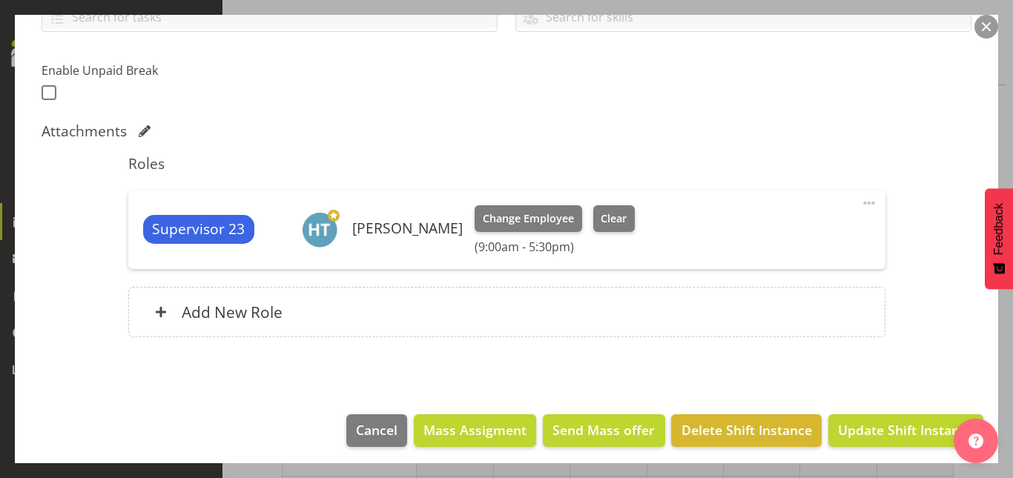
scroll to position [366, 0]
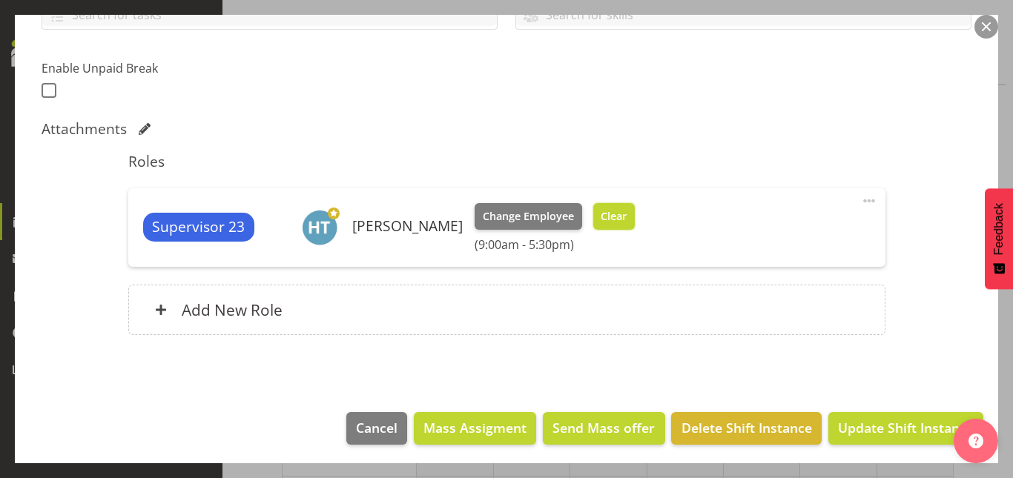
click at [608, 217] on span "Clear" at bounding box center [614, 216] width 26 height 16
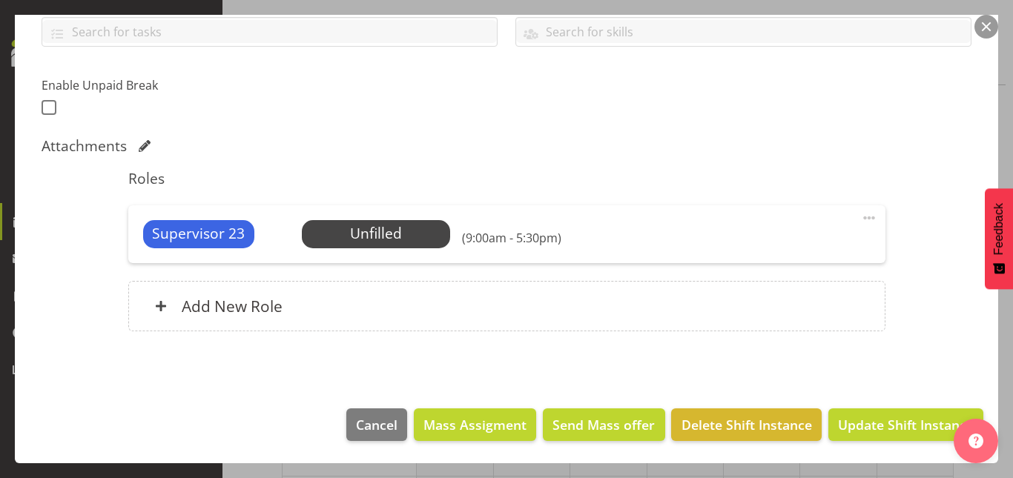
scroll to position [349, 0]
click at [883, 423] on span "Update Shift Instance" at bounding box center [906, 424] width 136 height 19
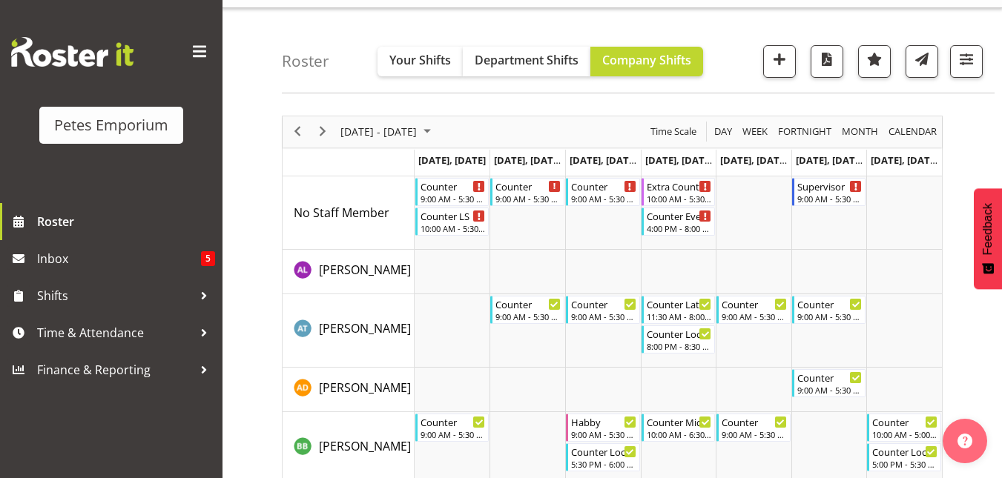
scroll to position [0, 0]
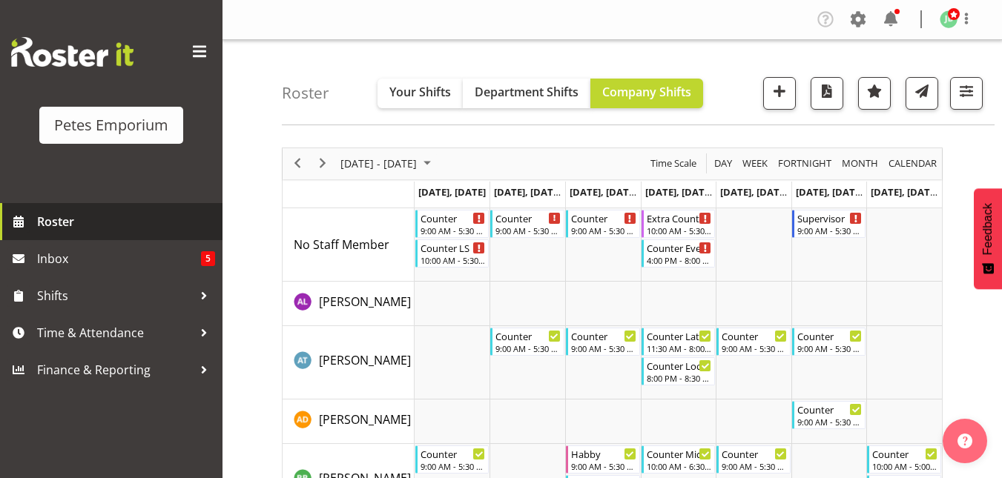
click at [60, 211] on span "Roster" at bounding box center [126, 222] width 178 height 22
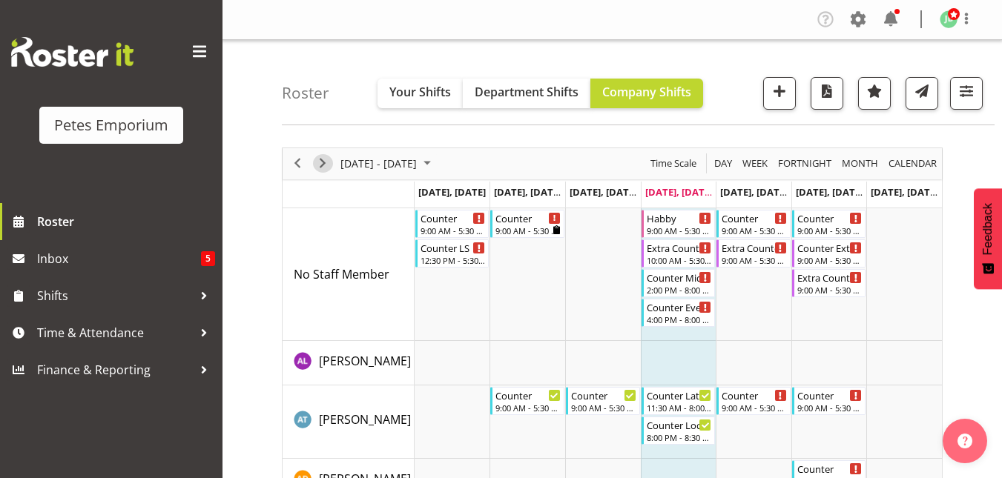
click at [324, 164] on span "Next" at bounding box center [323, 163] width 18 height 19
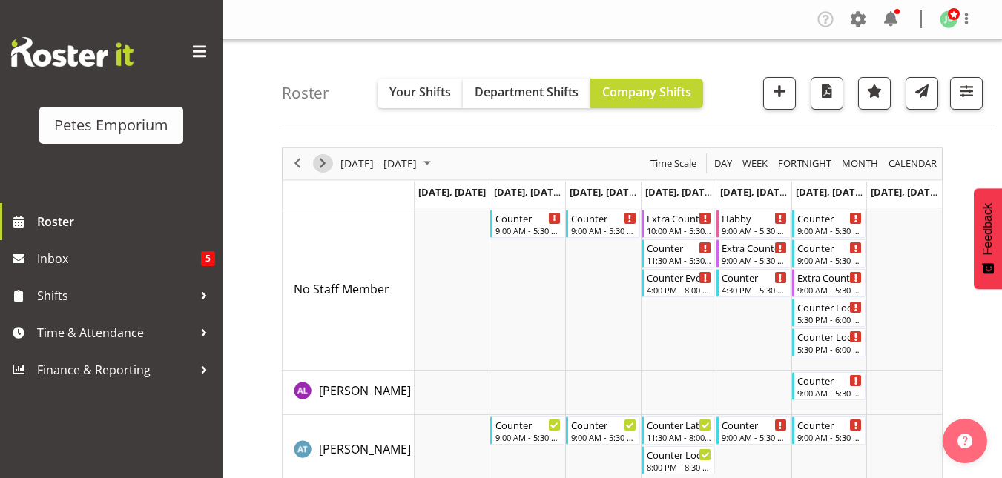
click at [324, 164] on span "Next" at bounding box center [323, 163] width 18 height 19
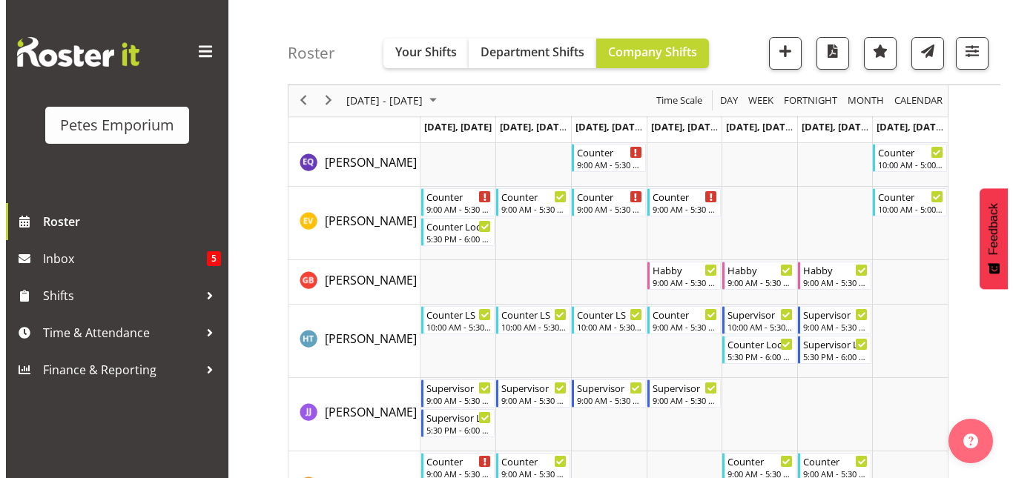
scroll to position [641, 0]
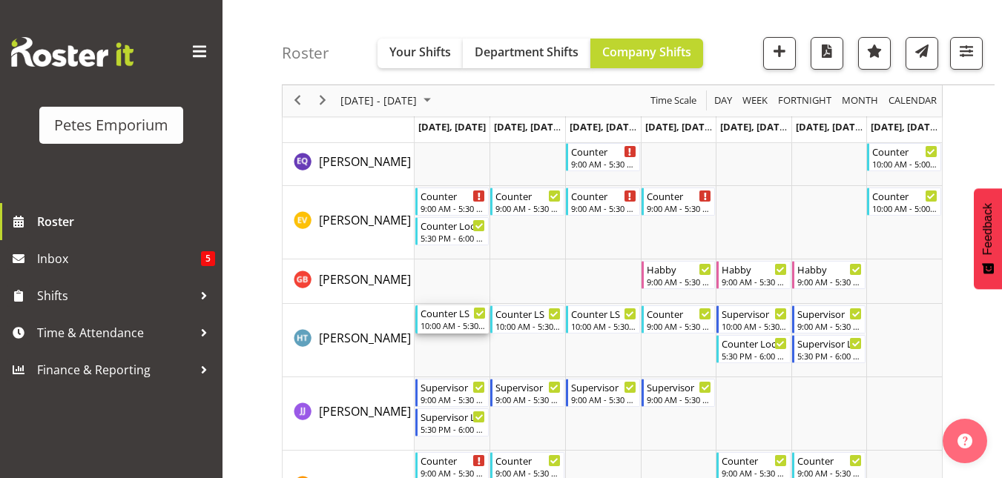
click at [449, 324] on div "10:00 AM - 5:30 PM" at bounding box center [453, 326] width 66 height 12
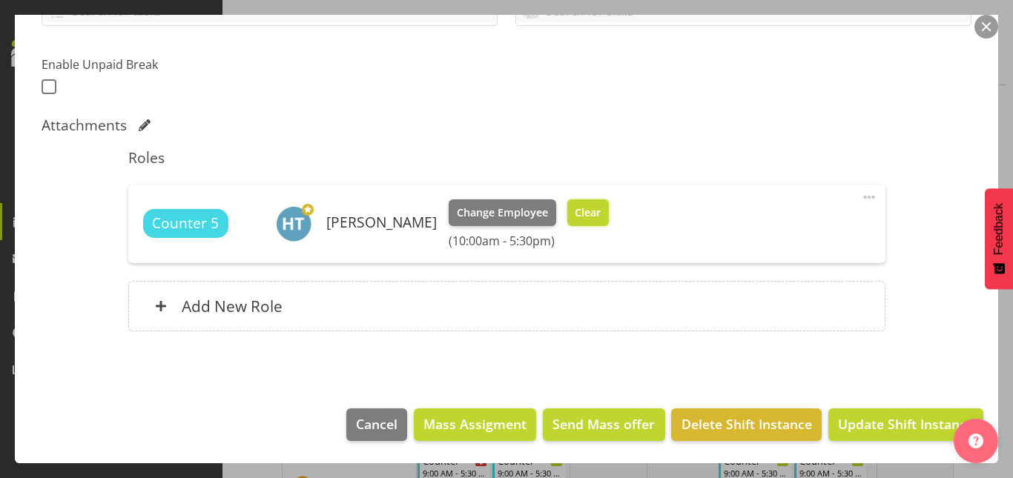
click at [575, 212] on span "Clear" at bounding box center [588, 213] width 26 height 16
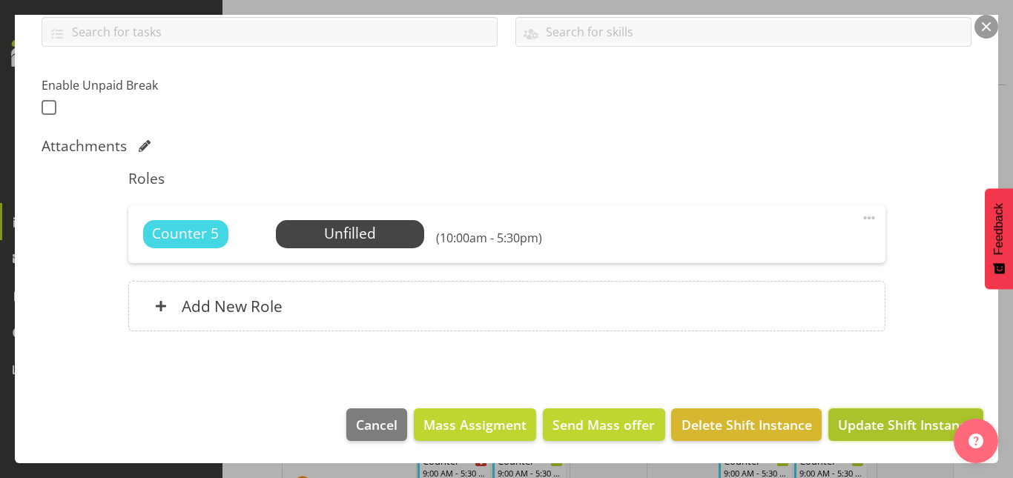
click at [874, 426] on span "Update Shift Instance" at bounding box center [906, 424] width 136 height 19
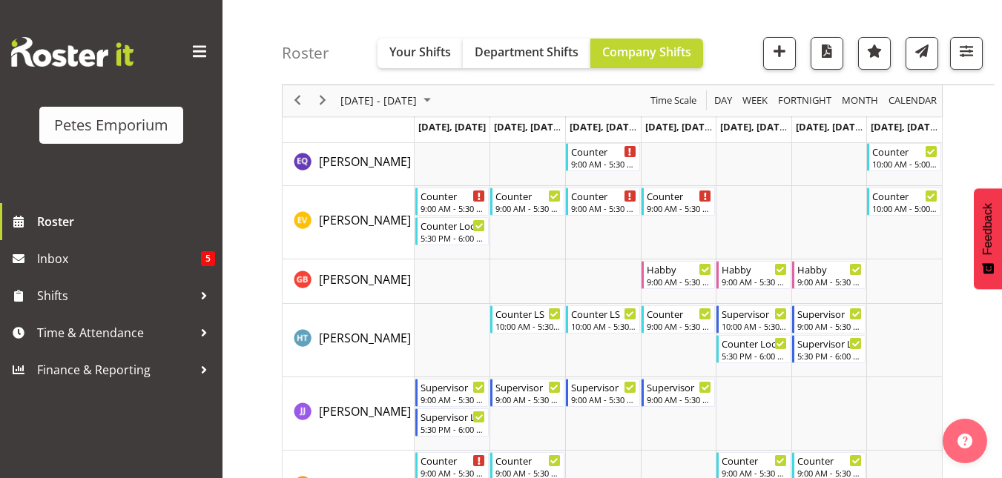
scroll to position [816, 0]
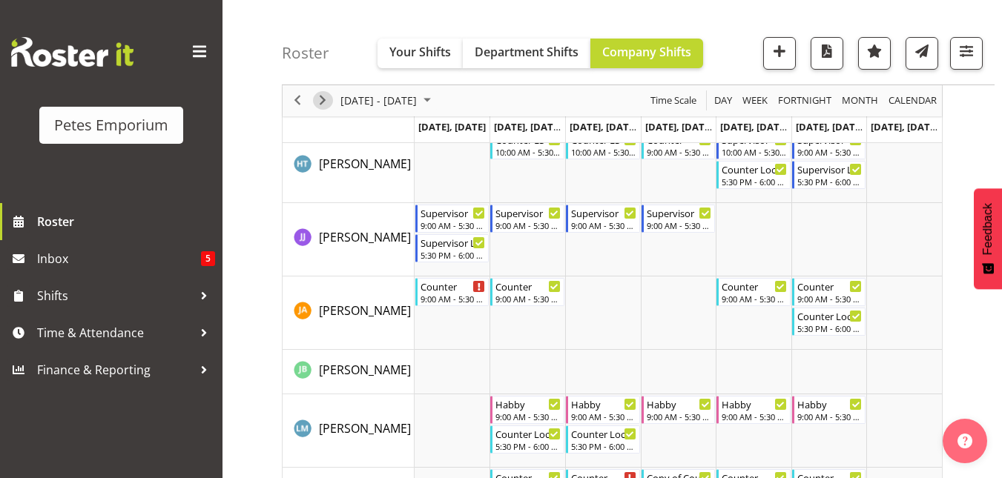
click at [318, 105] on span "Next" at bounding box center [323, 101] width 18 height 19
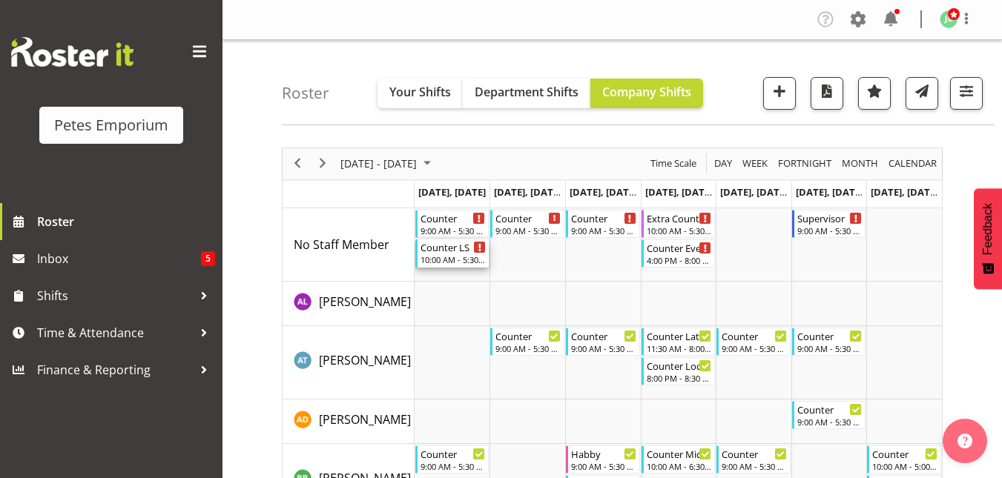
click at [449, 253] on div "Counter LS" at bounding box center [453, 246] width 66 height 15
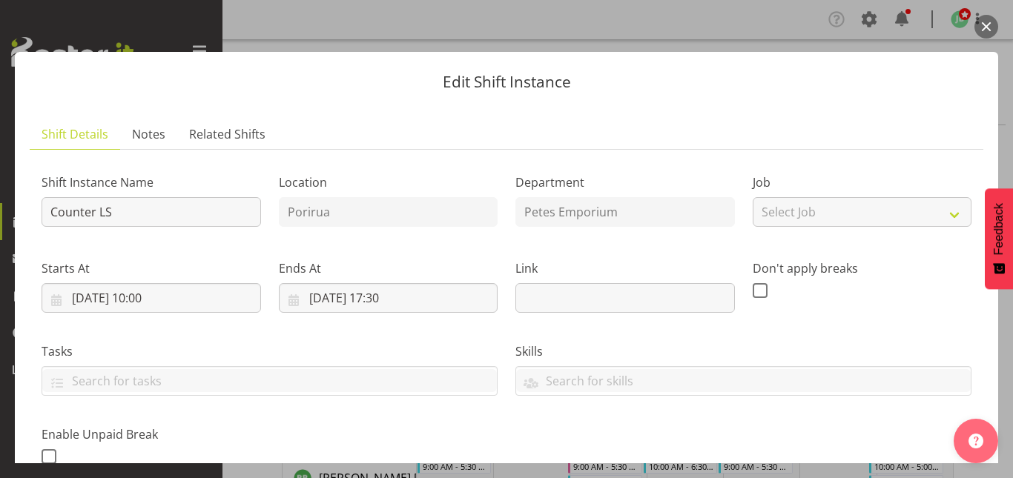
scroll to position [349, 0]
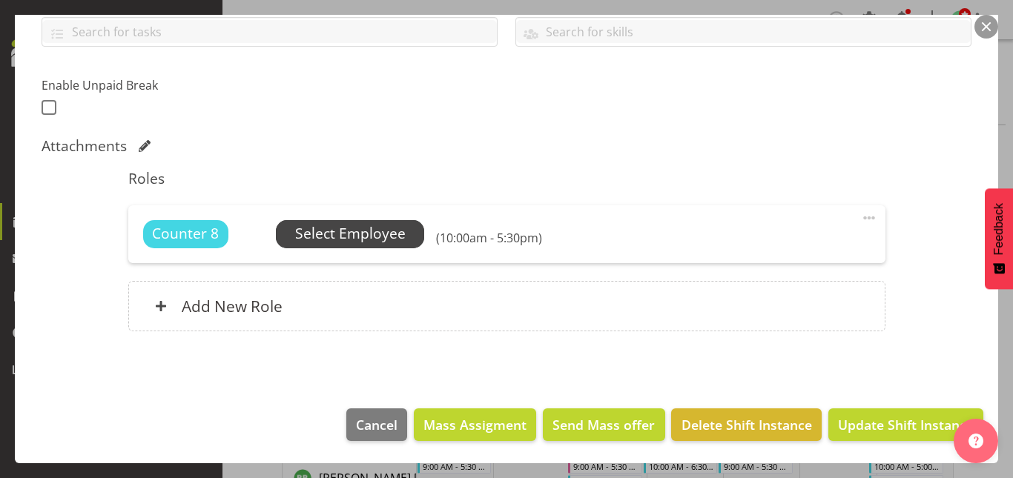
click at [352, 225] on span "Select Employee" at bounding box center [350, 234] width 110 height 22
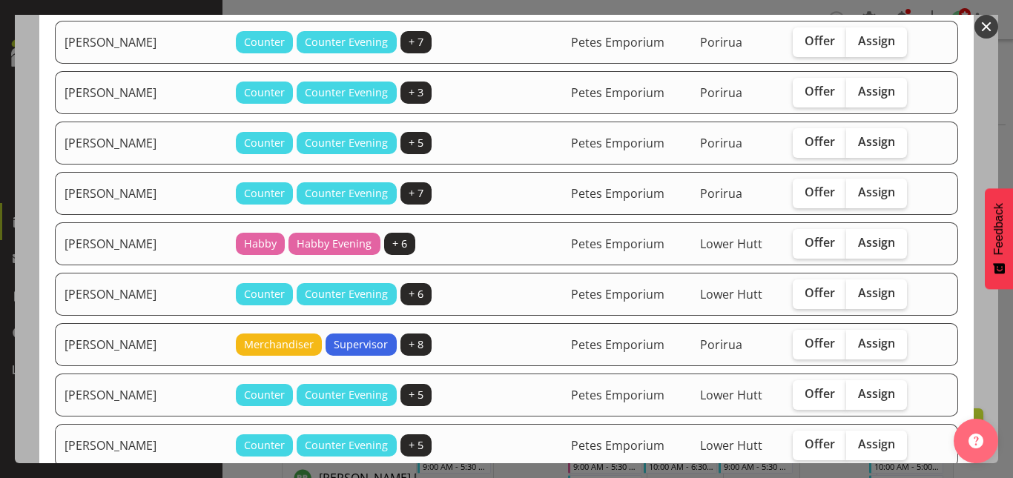
scroll to position [152, 0]
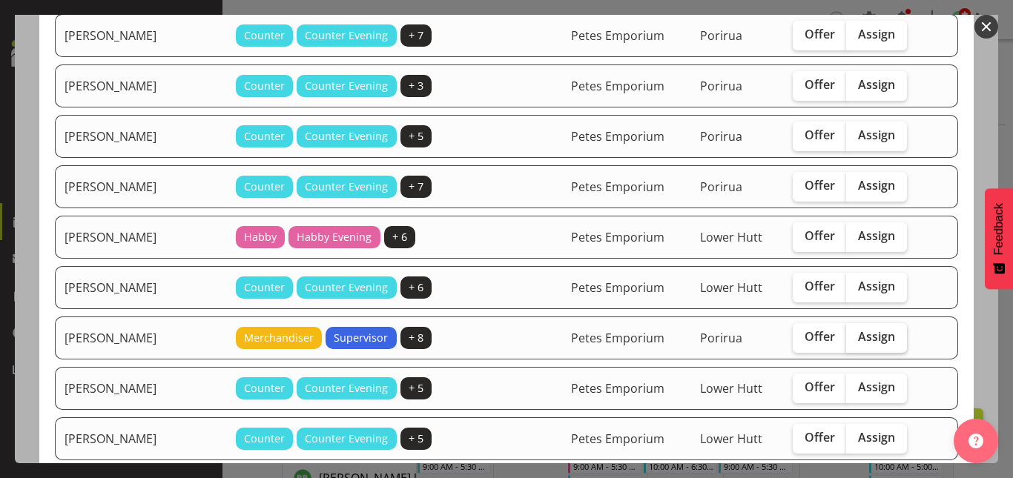
click at [867, 338] on span "Assign" at bounding box center [876, 336] width 37 height 15
click at [856, 338] on input "Assign" at bounding box center [851, 337] width 10 height 10
checkbox input "true"
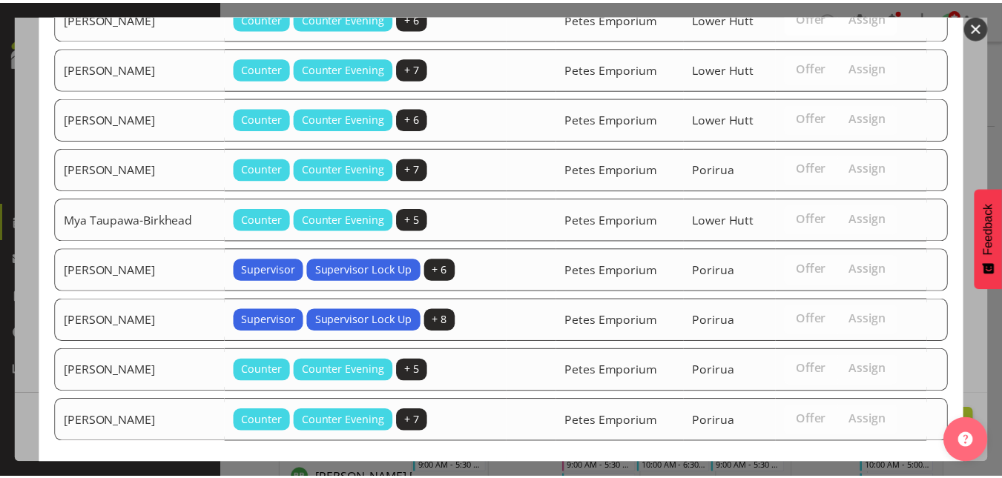
scroll to position [695, 0]
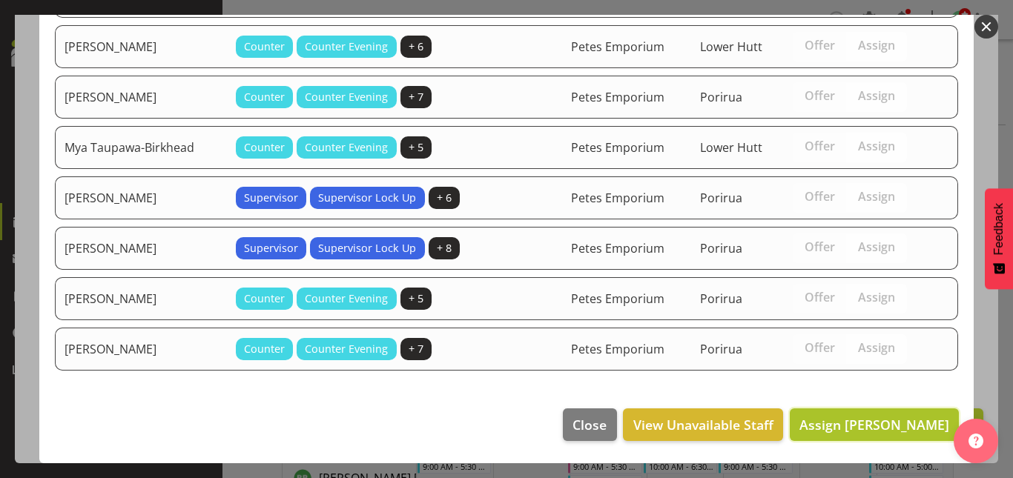
click at [881, 416] on span "Assign [PERSON_NAME]" at bounding box center [874, 425] width 150 height 18
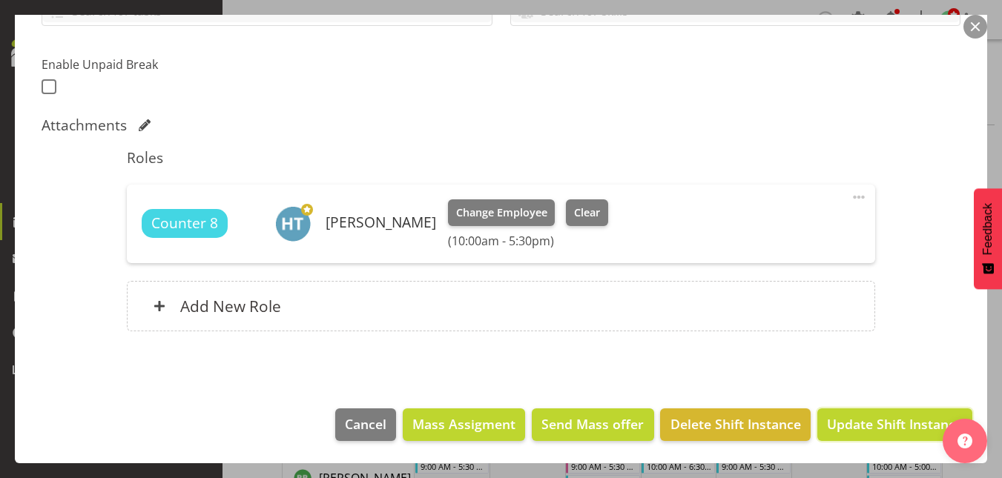
click at [881, 415] on span "Update Shift Instance" at bounding box center [895, 423] width 136 height 19
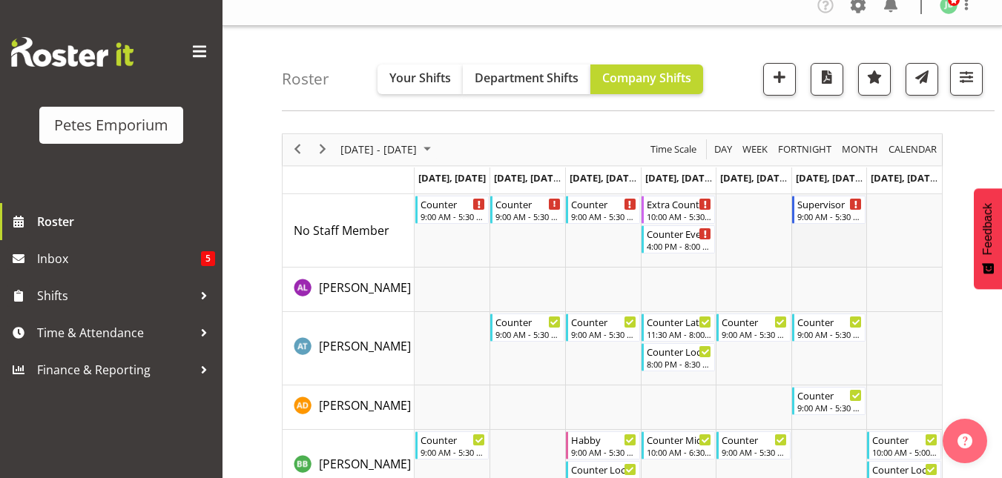
scroll to position [0, 0]
